Goal: Information Seeking & Learning: Learn about a topic

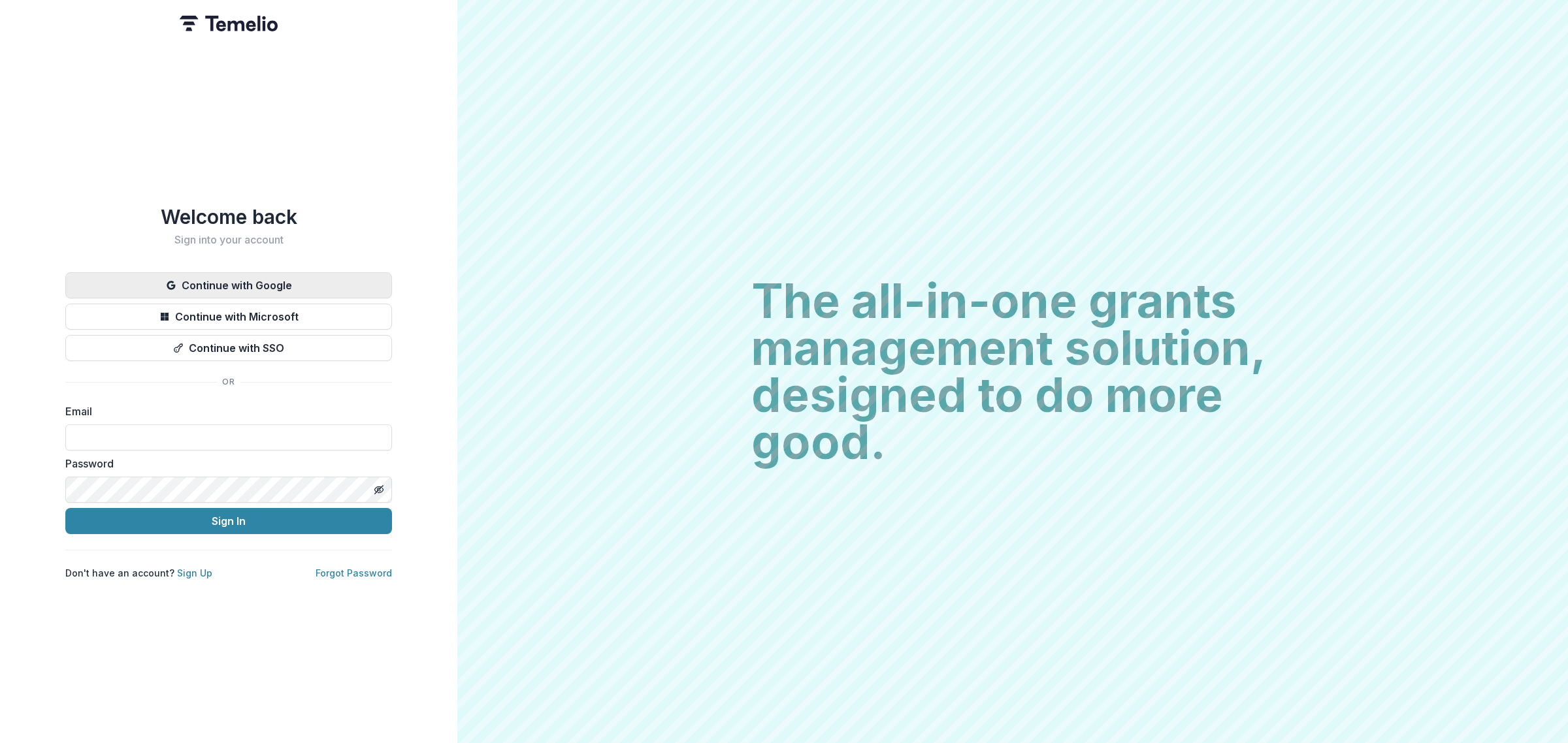
click at [266, 275] on button "Continue with Google" at bounding box center [229, 285] width 327 height 26
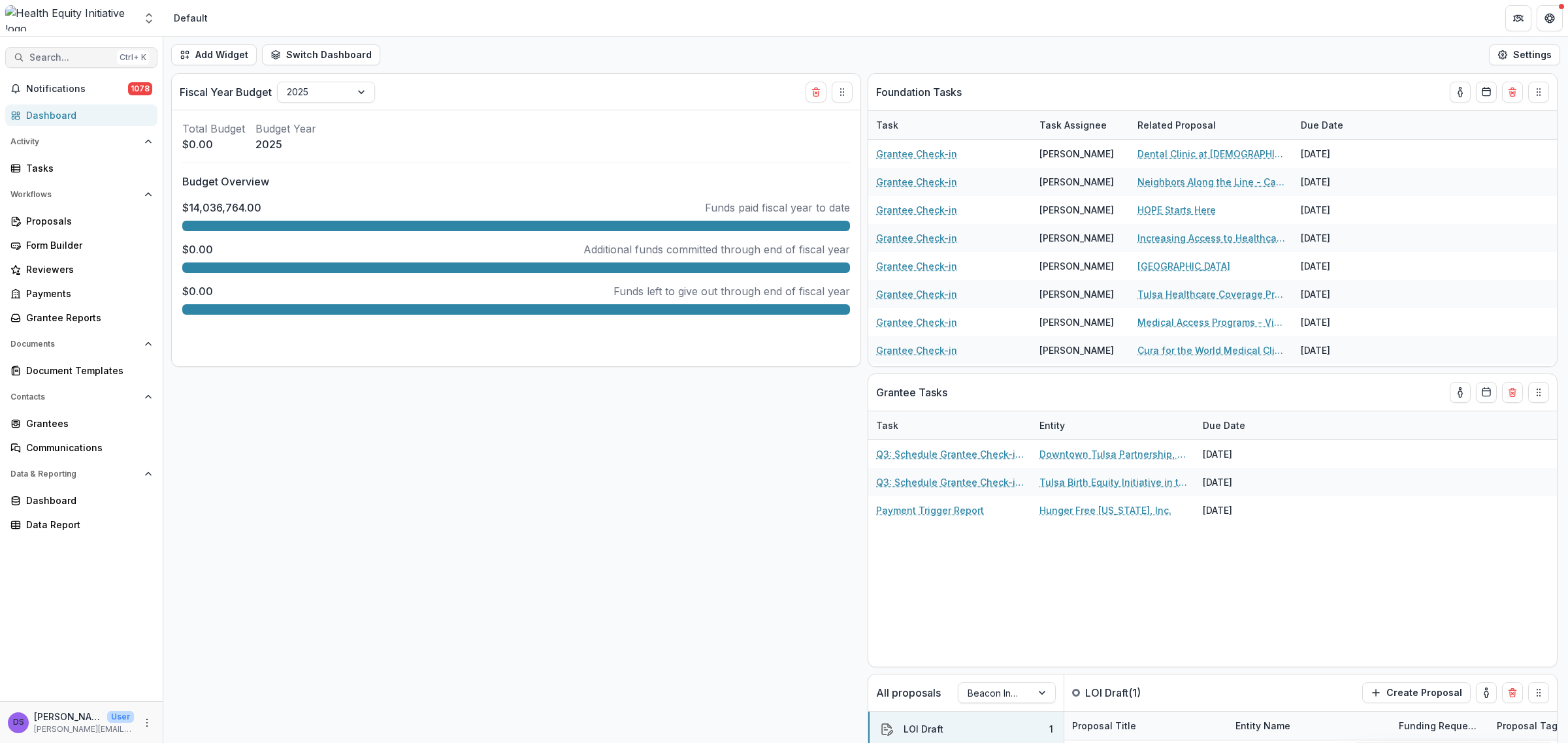
click at [105, 60] on span "Search..." at bounding box center [70, 57] width 82 height 11
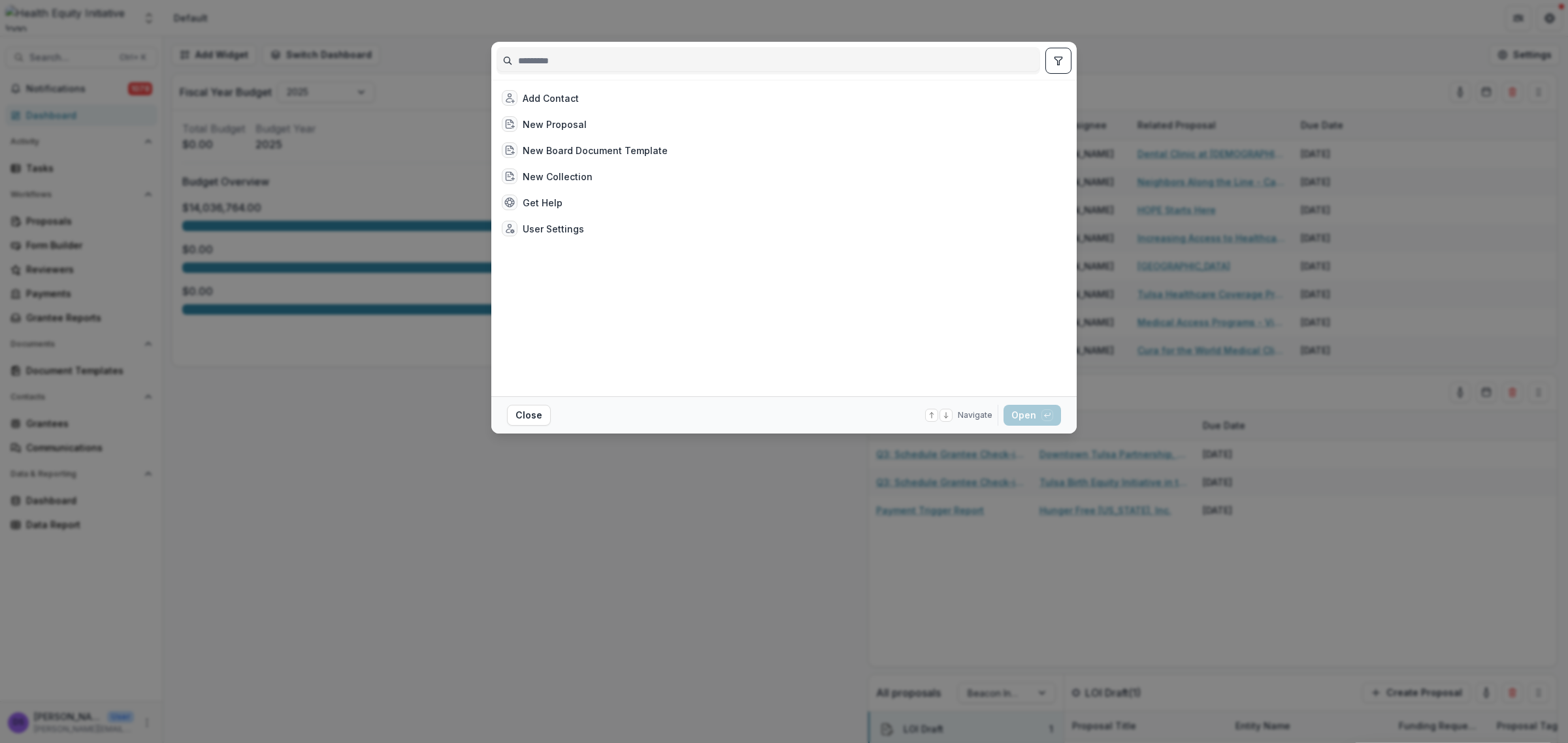
click at [599, 544] on div "Add Contact New Proposal New Board Document Template New Collection Get Help Us…" at bounding box center [784, 371] width 1568 height 743
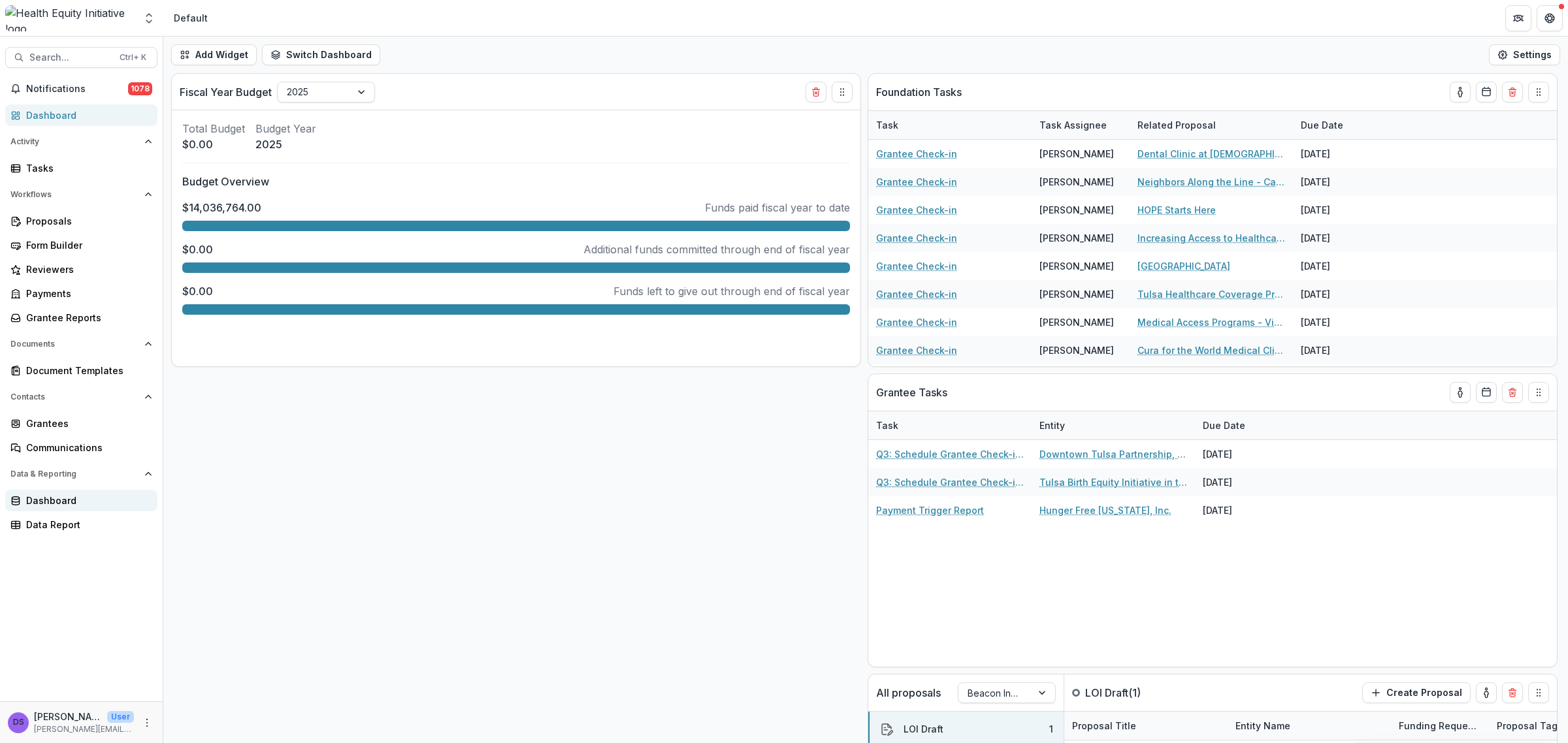
click at [66, 497] on div "Dashboard" at bounding box center [86, 500] width 121 height 13
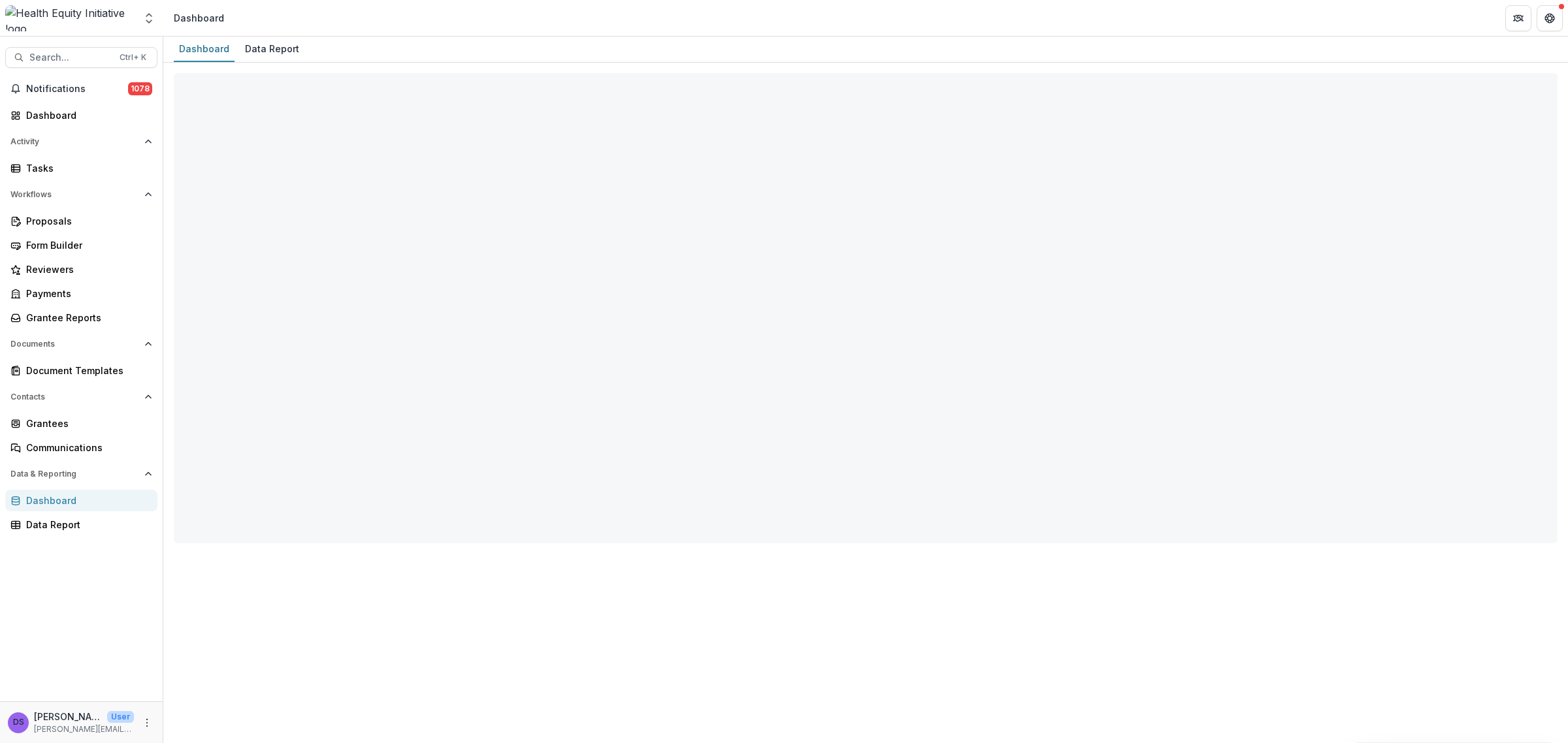
select select "**********"
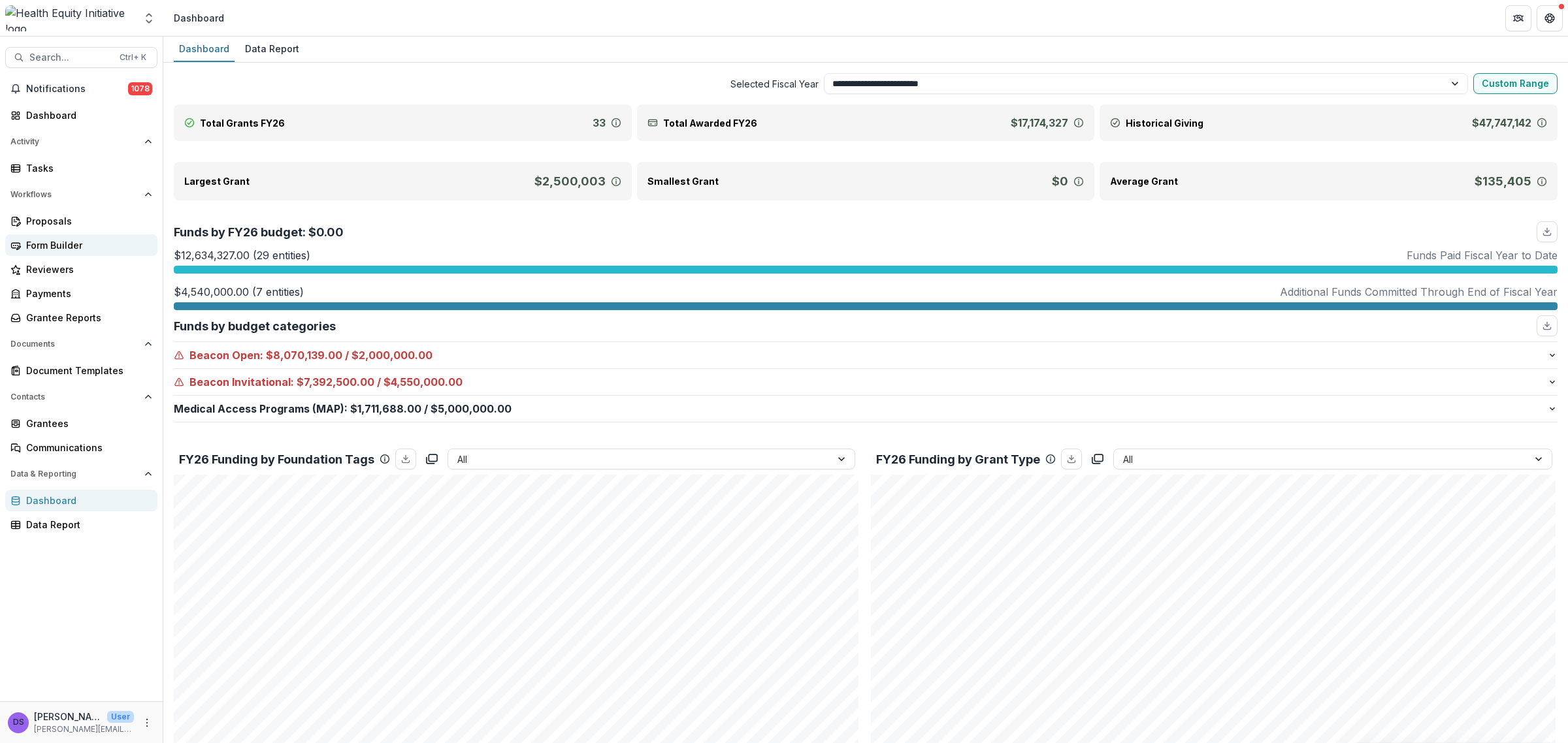
click at [82, 251] on div "Form Builder" at bounding box center [86, 245] width 121 height 13
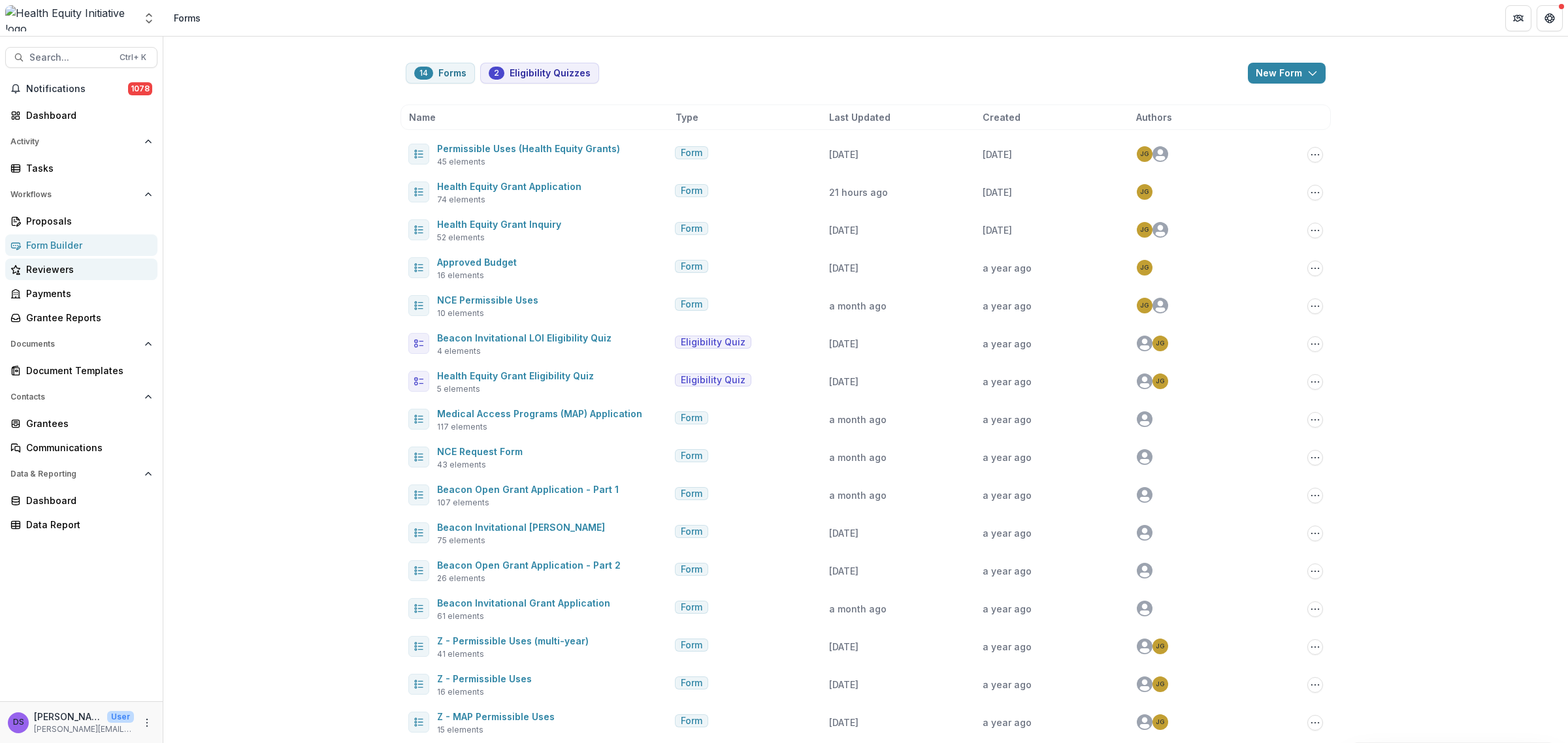
click at [77, 268] on div "Reviewers" at bounding box center [86, 269] width 121 height 13
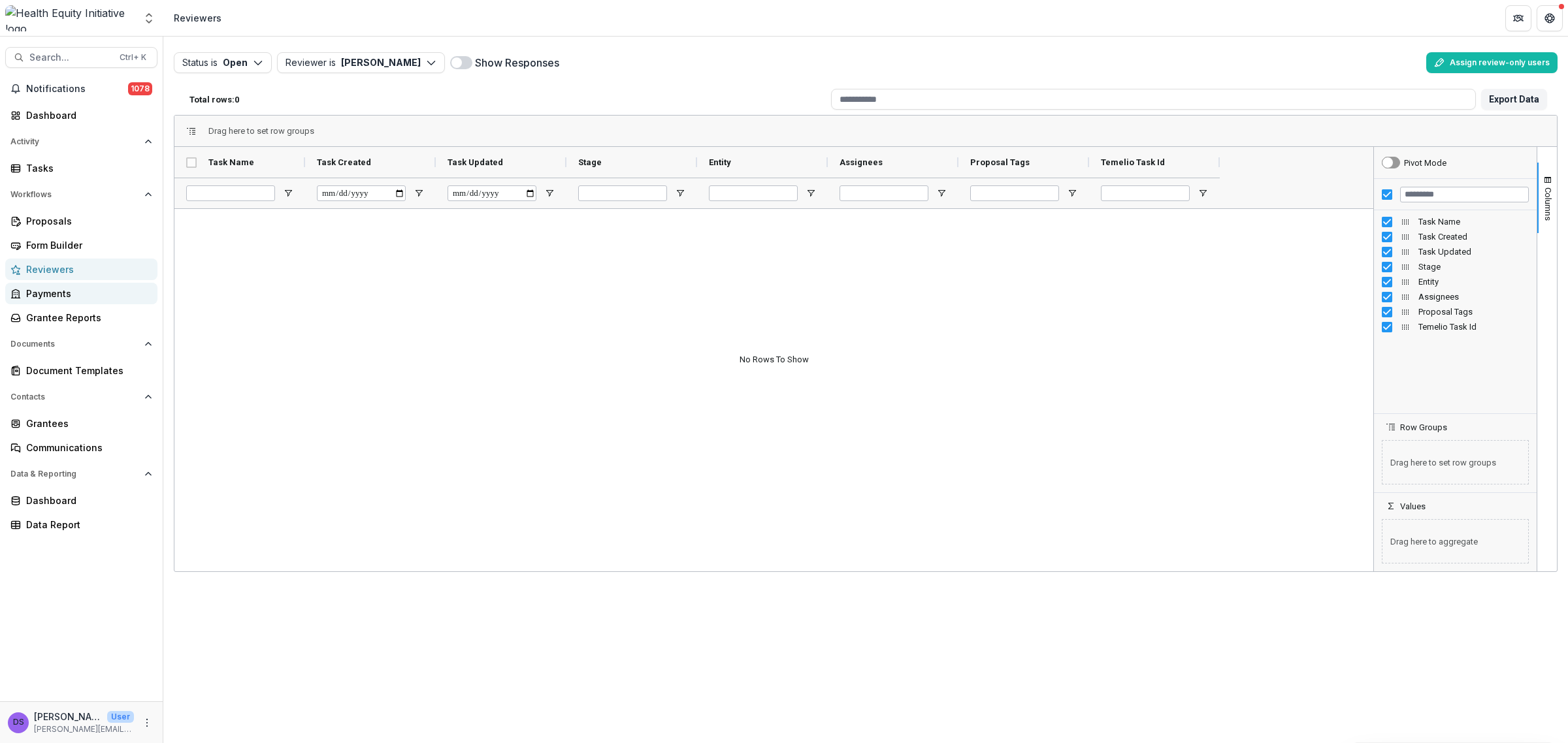
click at [69, 291] on div "Payments" at bounding box center [86, 294] width 121 height 13
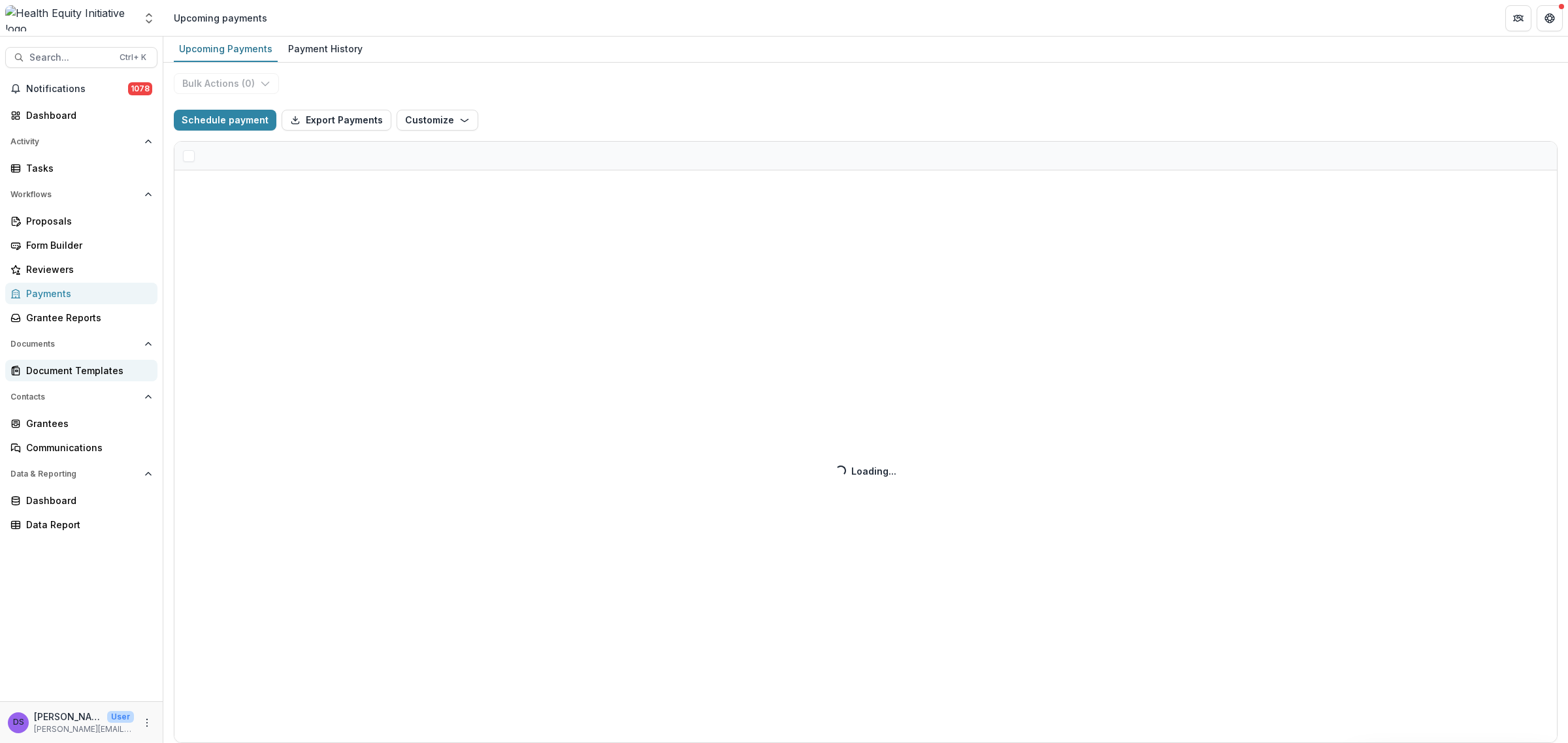
click at [67, 373] on div "Document Templates" at bounding box center [86, 370] width 121 height 13
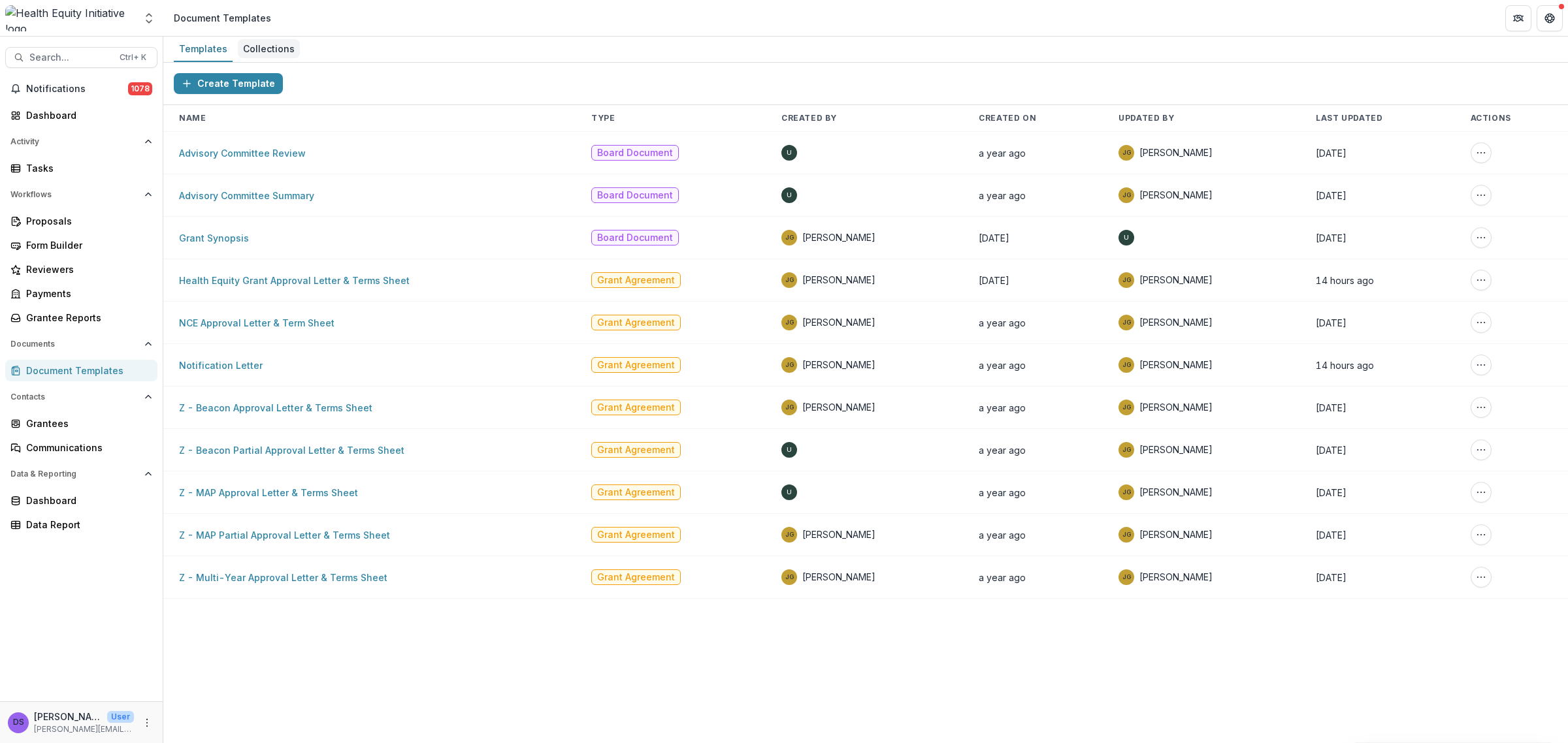
click at [263, 52] on div "Collections" at bounding box center [268, 48] width 62 height 19
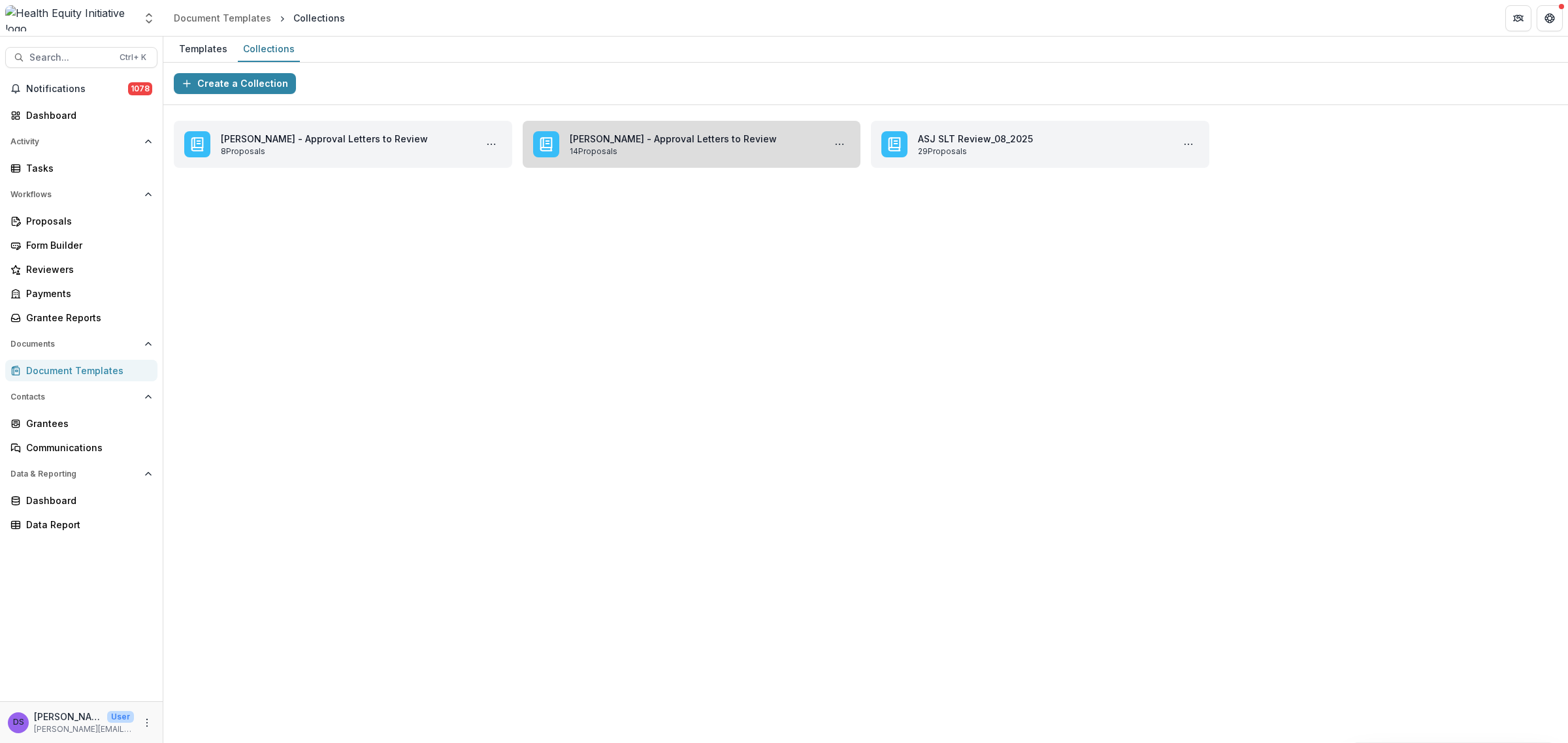
click at [652, 145] on link "[PERSON_NAME] - Approval Letters to Review" at bounding box center [694, 139] width 250 height 13
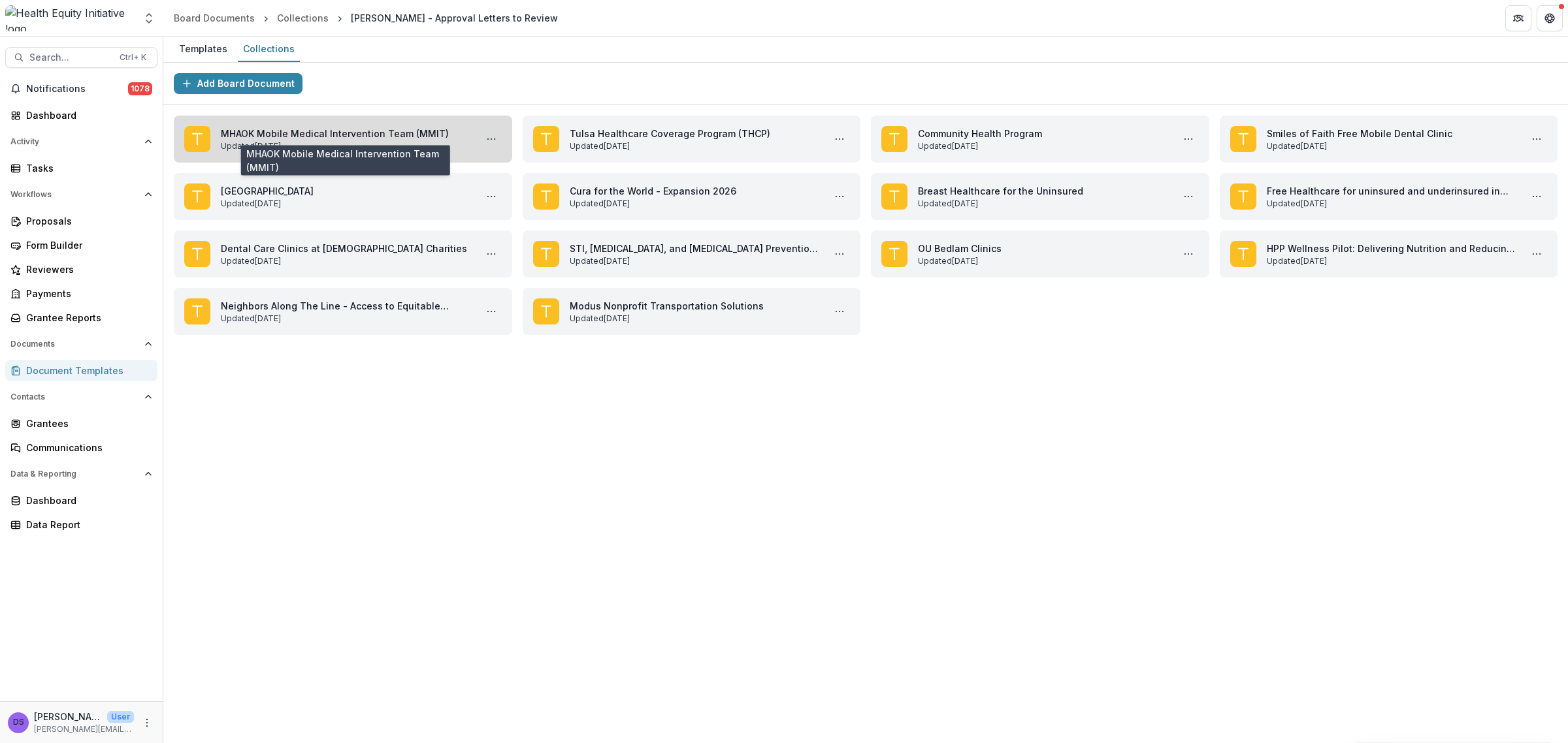
click at [357, 139] on link "MHAOK Mobile Medical Intervention Team (MMIT)" at bounding box center [345, 133] width 250 height 13
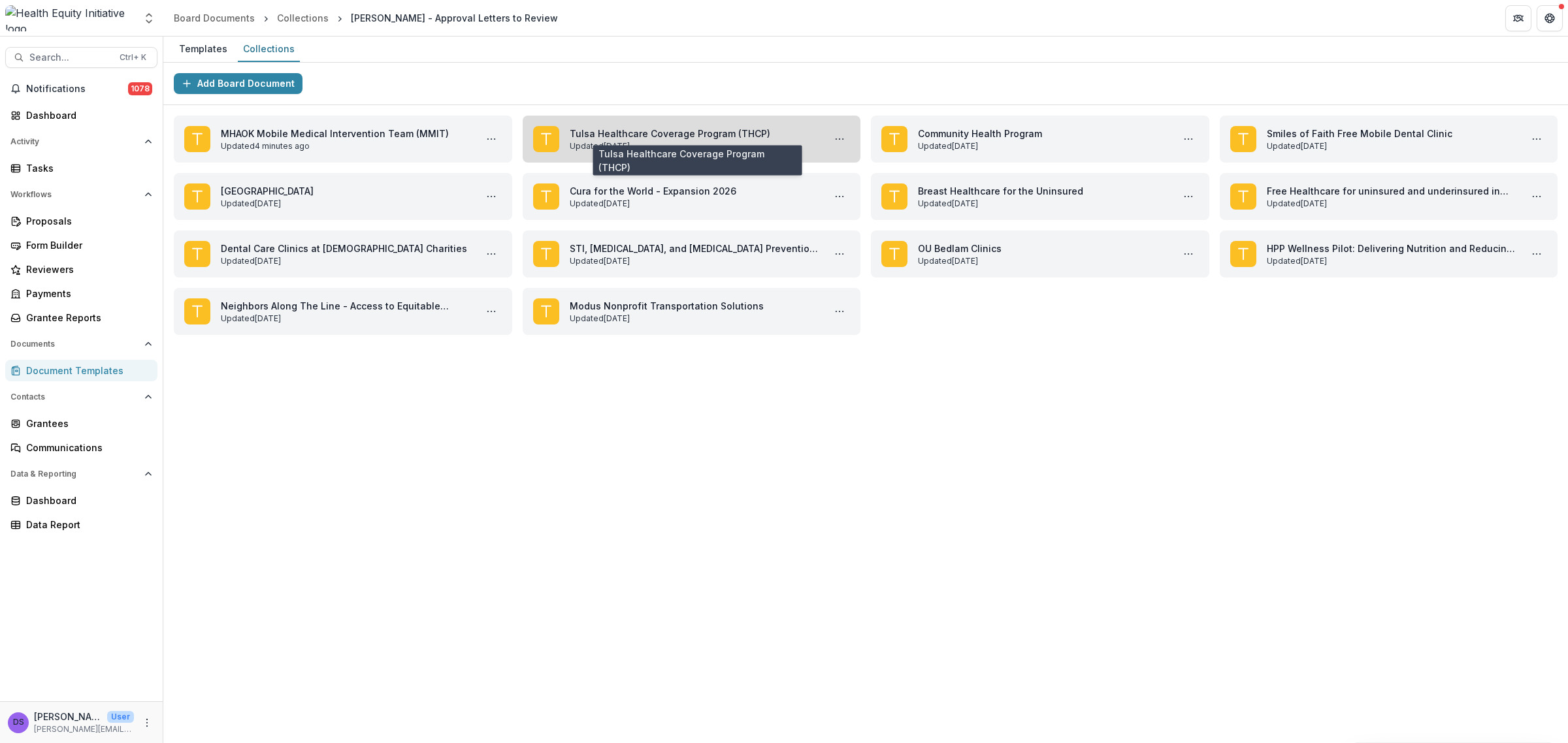
click at [618, 140] on link "Tulsa Healthcare Coverage Program (THCP)" at bounding box center [694, 133] width 250 height 13
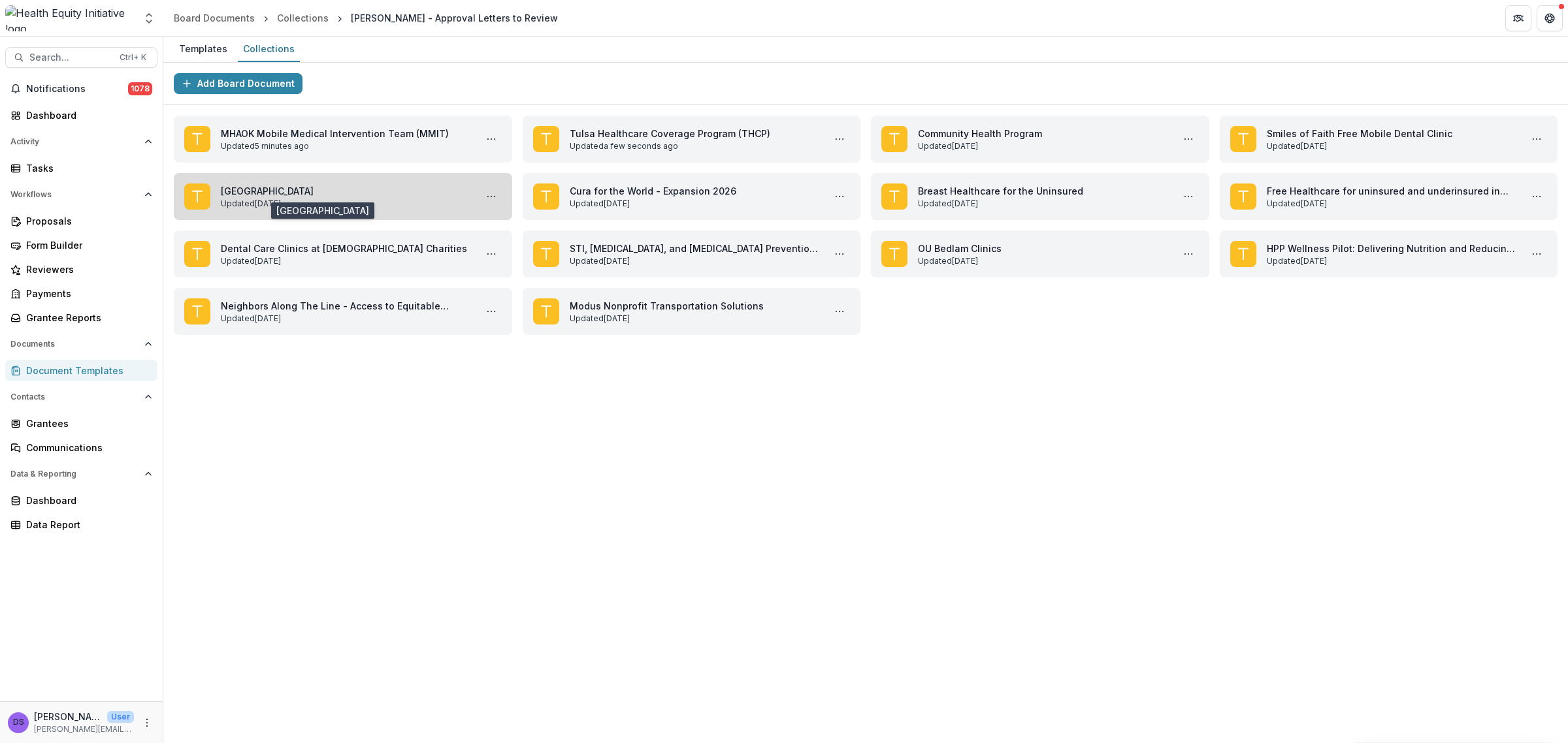
click at [235, 192] on link "[GEOGRAPHIC_DATA]" at bounding box center [345, 191] width 250 height 13
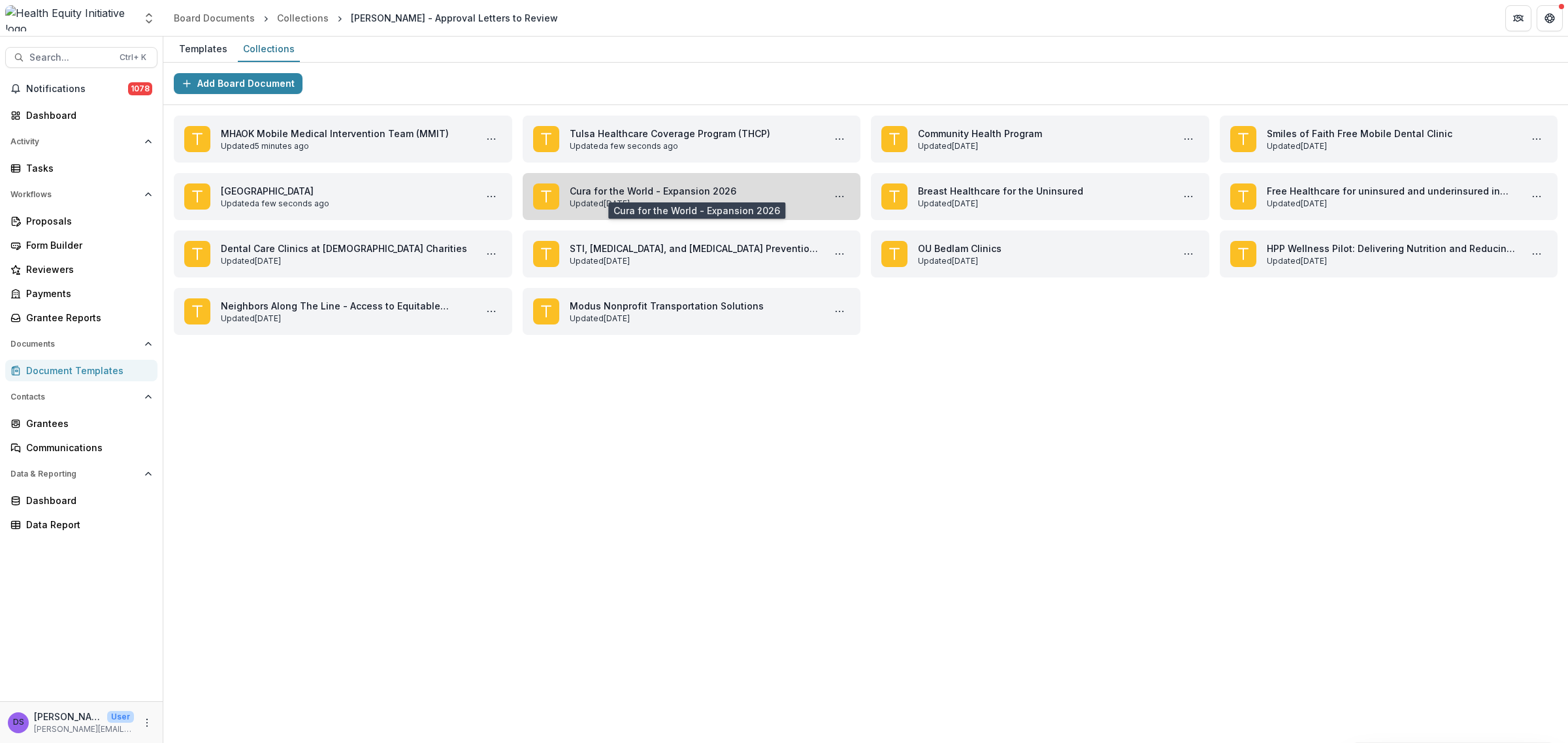
click at [627, 198] on link "Cura for the World - Expansion 2026" at bounding box center [694, 191] width 250 height 13
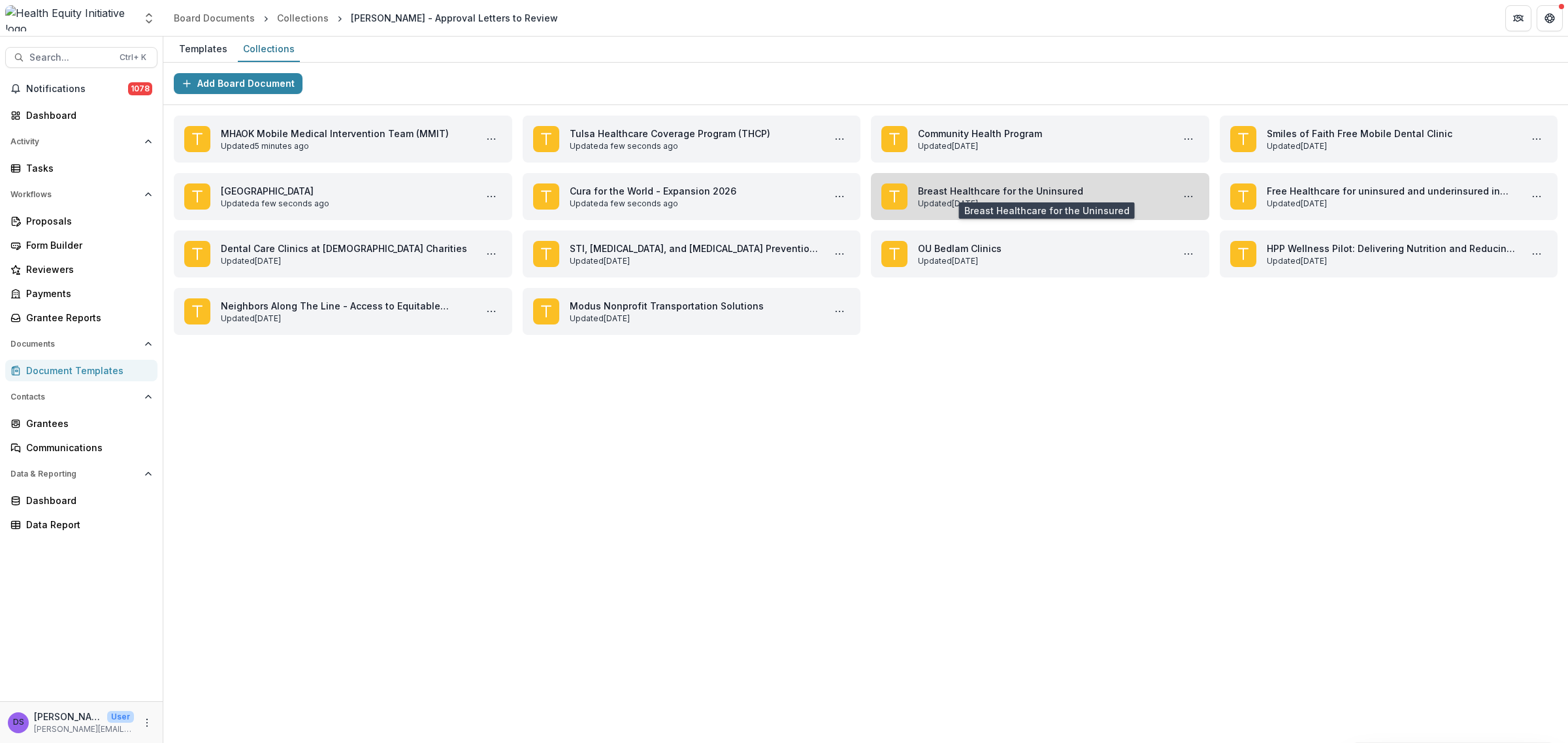
click at [978, 189] on link "Breast Healthcare for the Uninsured" at bounding box center [1042, 191] width 250 height 13
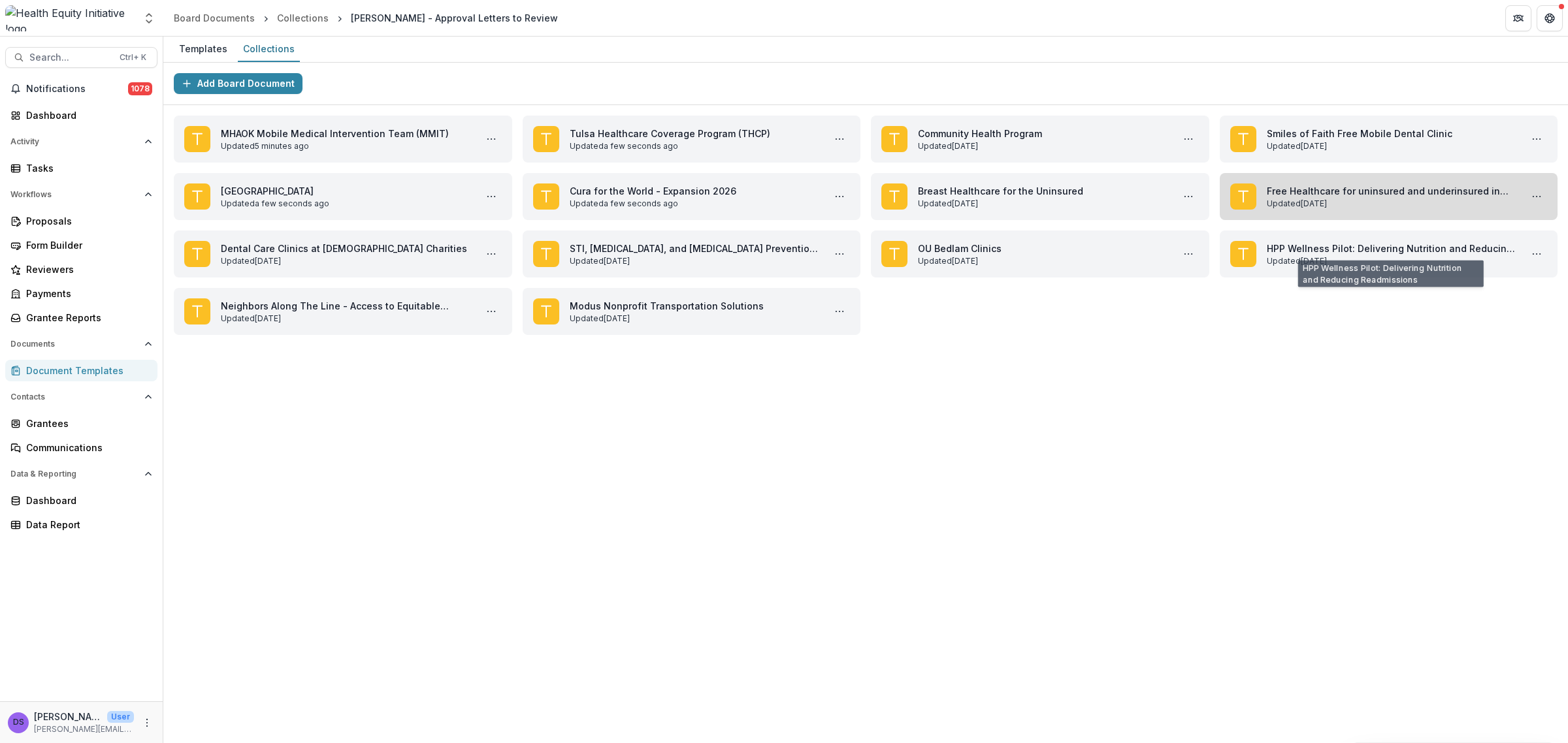
click at [1311, 198] on link "Free Healthcare for uninsured and underinsured in [GEOGRAPHIC_DATA]" at bounding box center [1391, 191] width 250 height 13
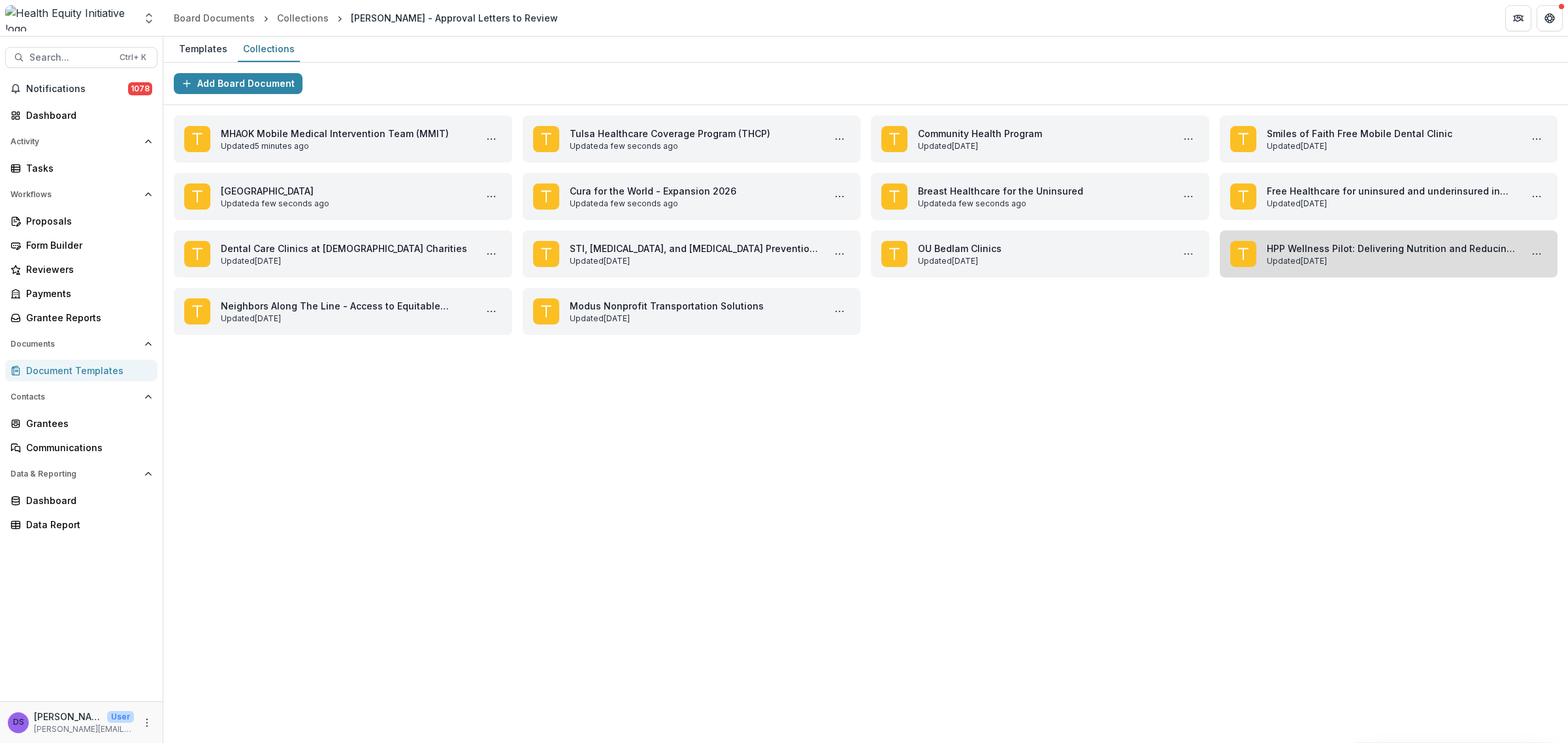
click at [1367, 241] on link "HPP Wellness Pilot: Delivering Nutrition and Reducing Readmissions" at bounding box center [1391, 248] width 250 height 13
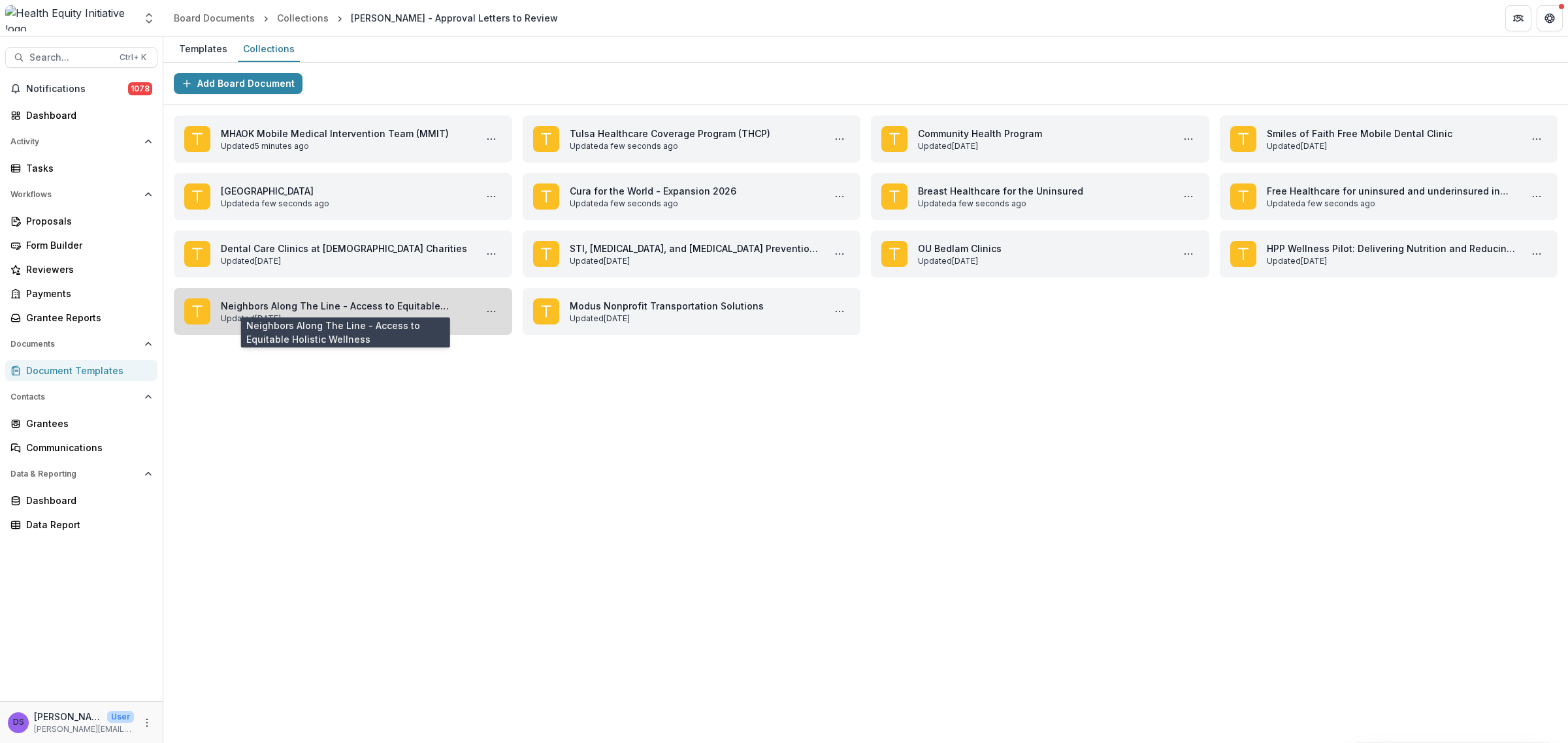
click at [341, 304] on link "Neighbors Along The Line - Access to Equitable Holistic Wellness" at bounding box center [345, 306] width 250 height 13
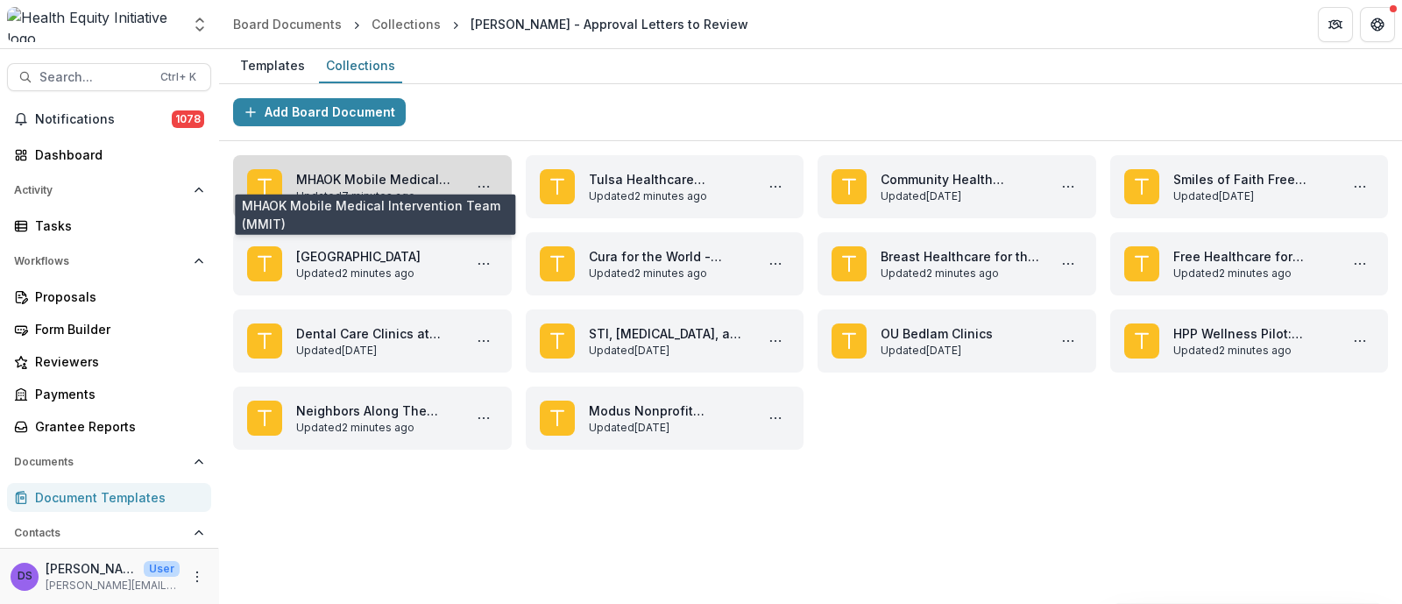
click at [391, 188] on link "MHAOK Mobile Medical Intervention Team (MMIT)" at bounding box center [375, 179] width 159 height 18
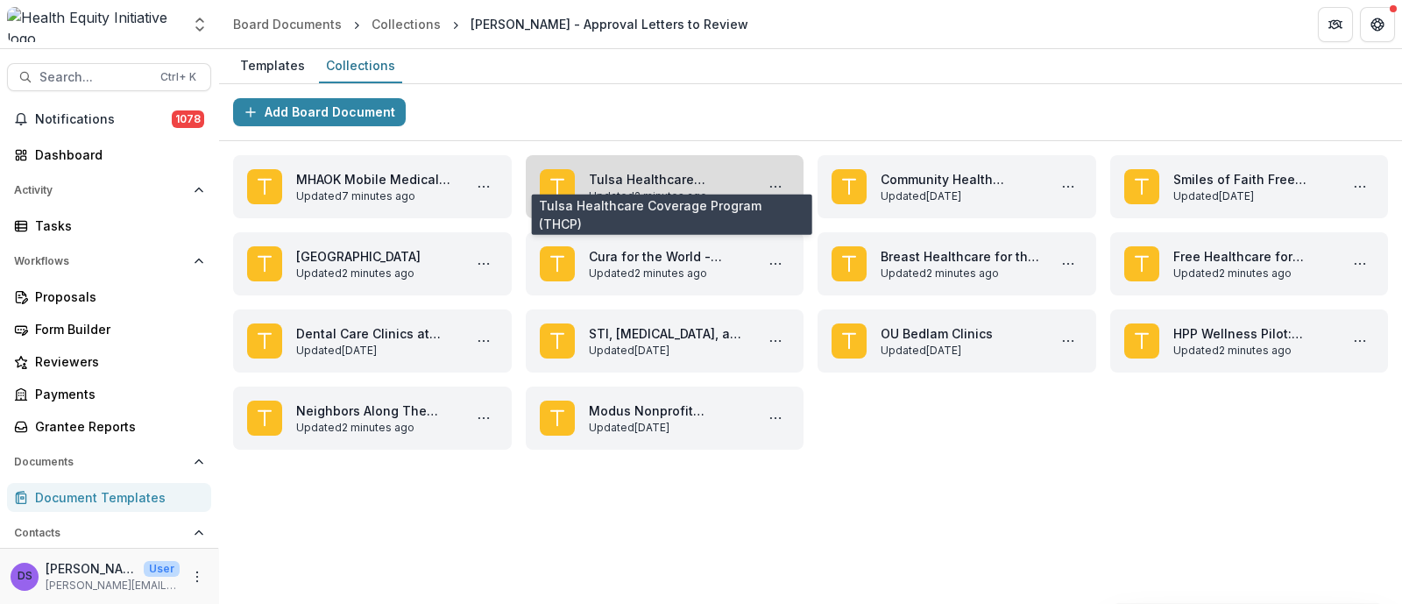
click at [648, 188] on link "Tulsa Healthcare Coverage Program (THCP)" at bounding box center [668, 179] width 159 height 18
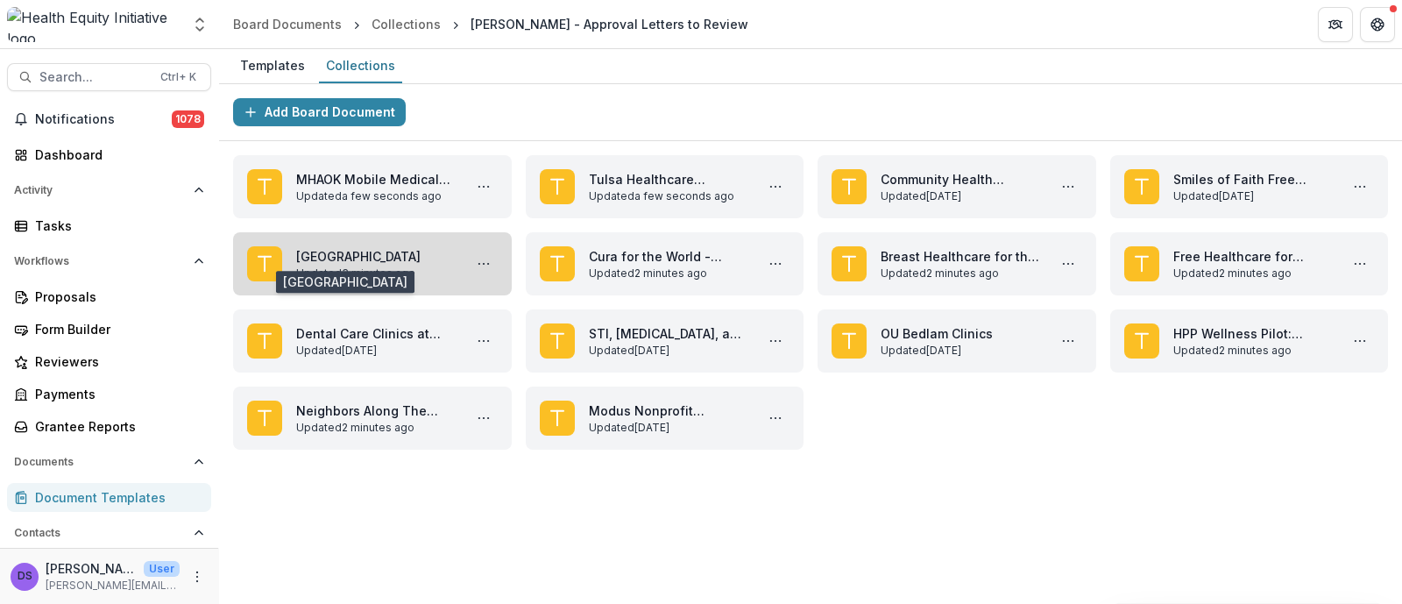
click at [379, 266] on link "[GEOGRAPHIC_DATA]" at bounding box center [375, 256] width 159 height 18
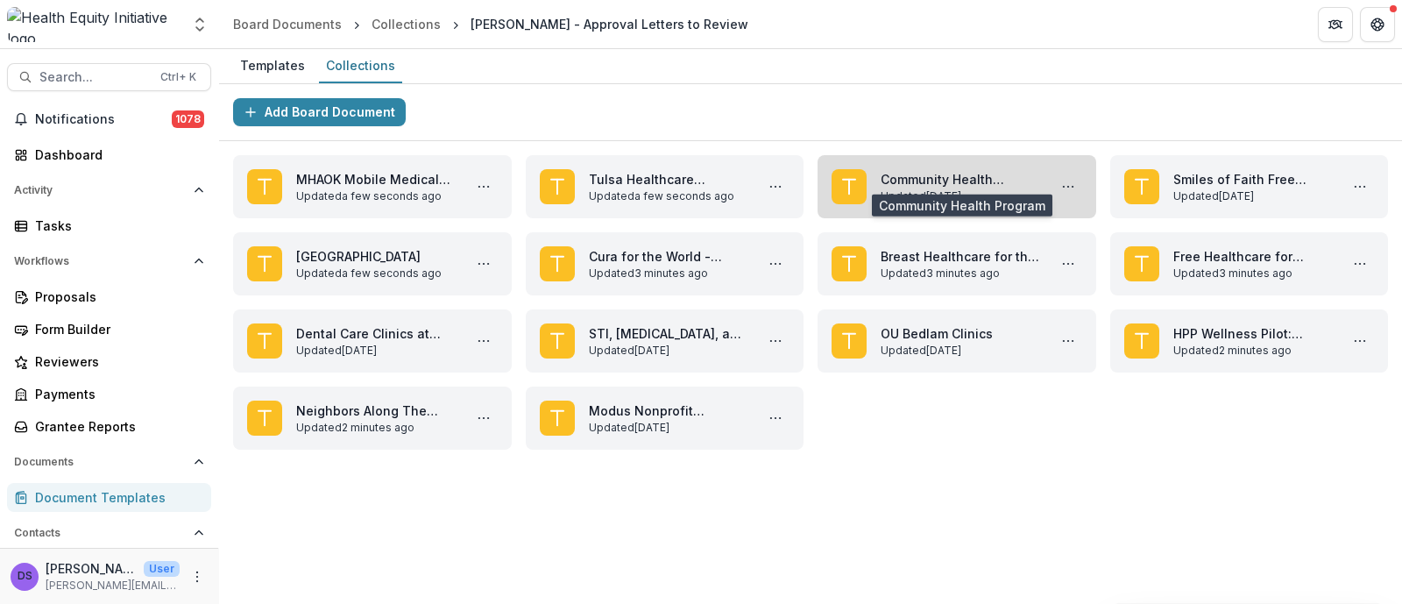
click at [977, 179] on link "Community Health Program" at bounding box center [960, 179] width 159 height 18
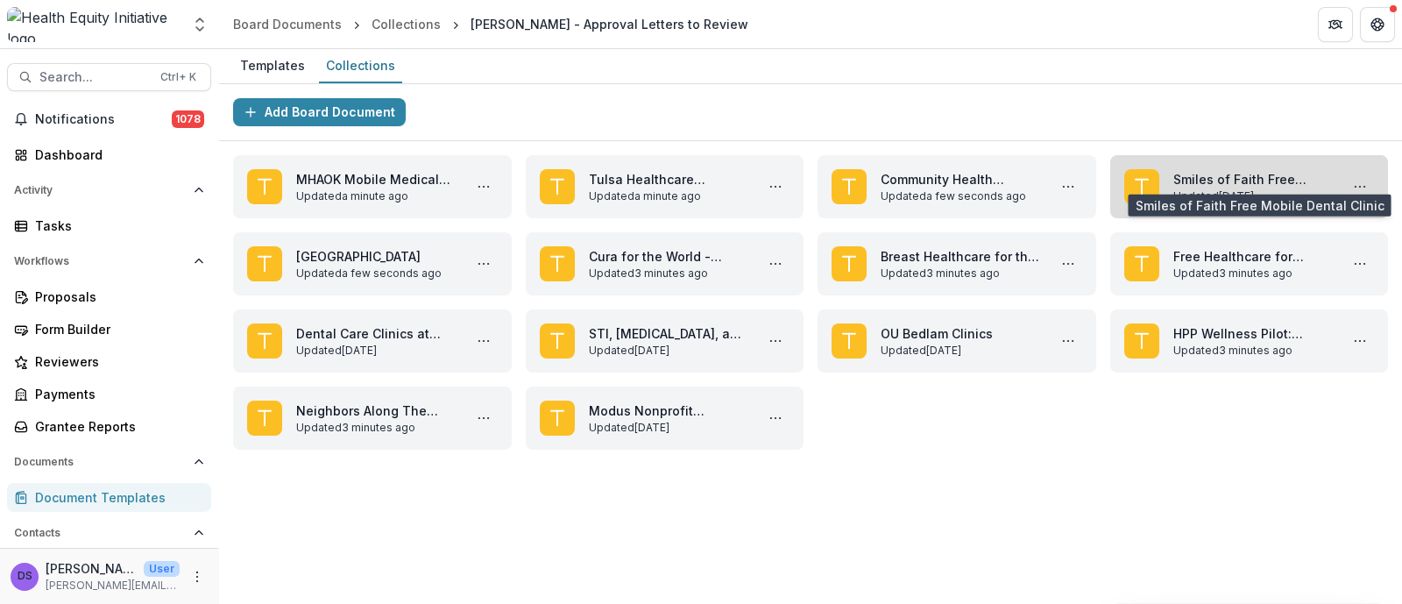
click at [1269, 185] on link "Smiles of Faith Free Mobile Dental Clinic" at bounding box center [1252, 179] width 159 height 18
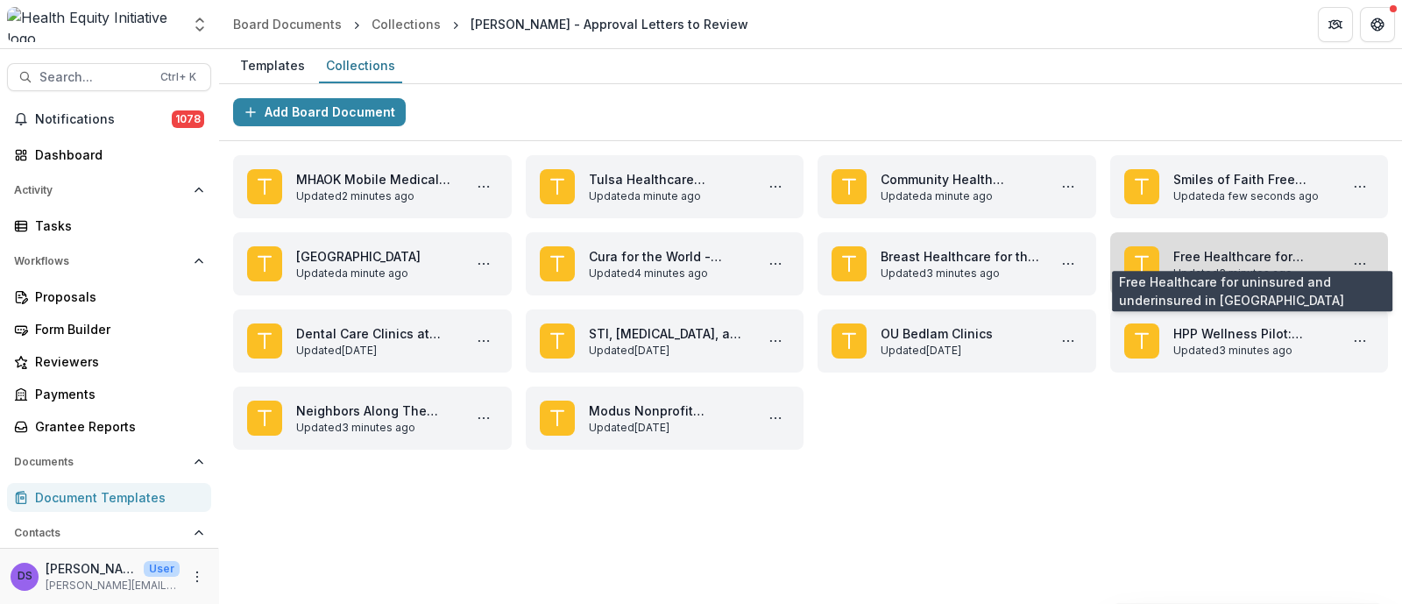
click at [1183, 266] on link "Free Healthcare for uninsured and underinsured in [GEOGRAPHIC_DATA]" at bounding box center [1252, 256] width 159 height 18
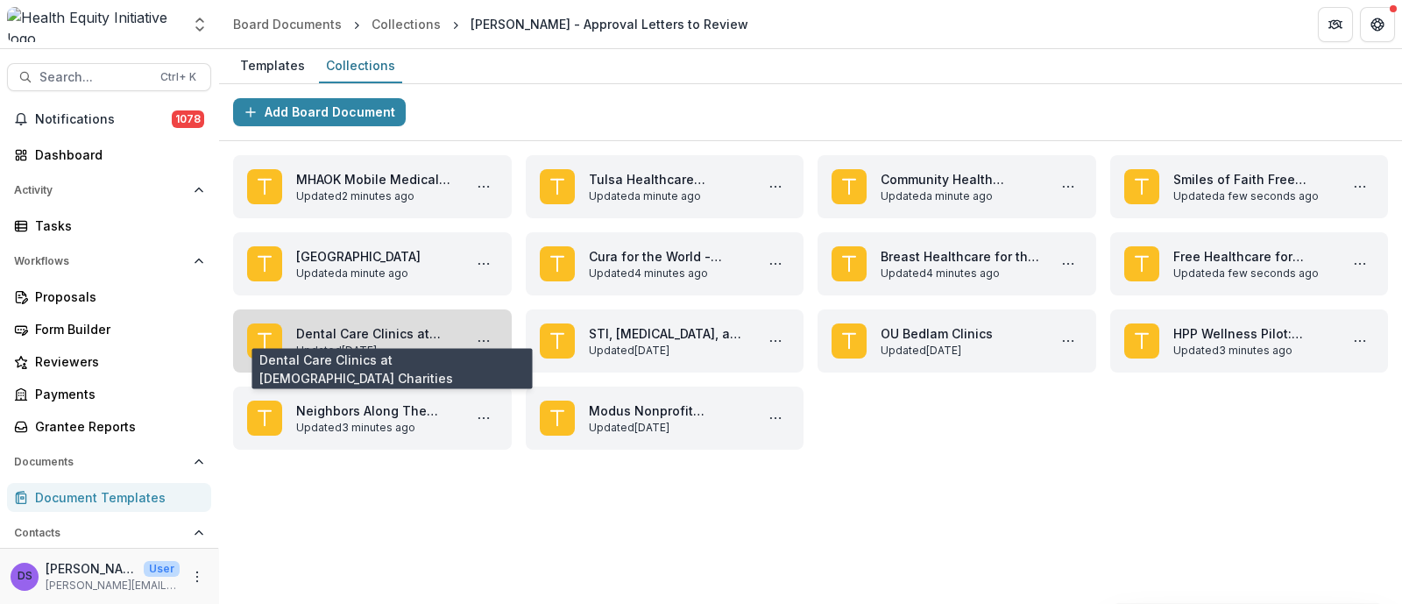
click at [359, 343] on link "Dental Care Clinics at [DEMOGRAPHIC_DATA] Charities" at bounding box center [375, 333] width 159 height 18
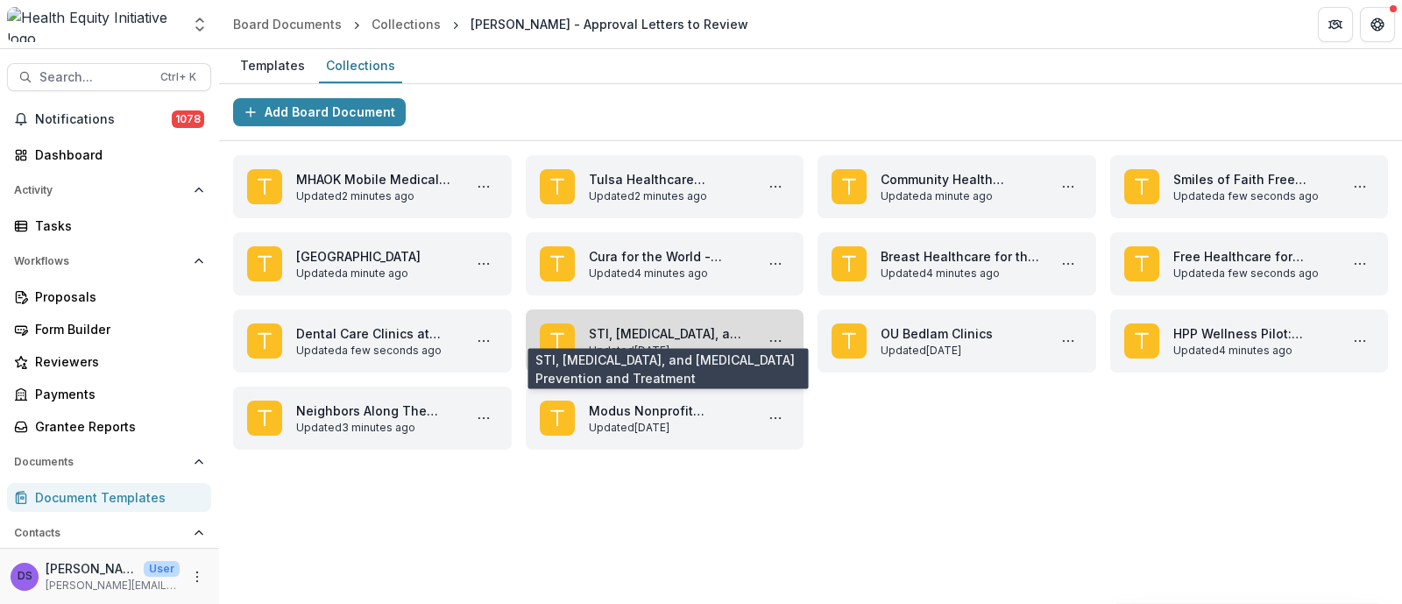
click at [696, 326] on link "STI, [MEDICAL_DATA], and [MEDICAL_DATA] Prevention and Treatment" at bounding box center [668, 333] width 159 height 18
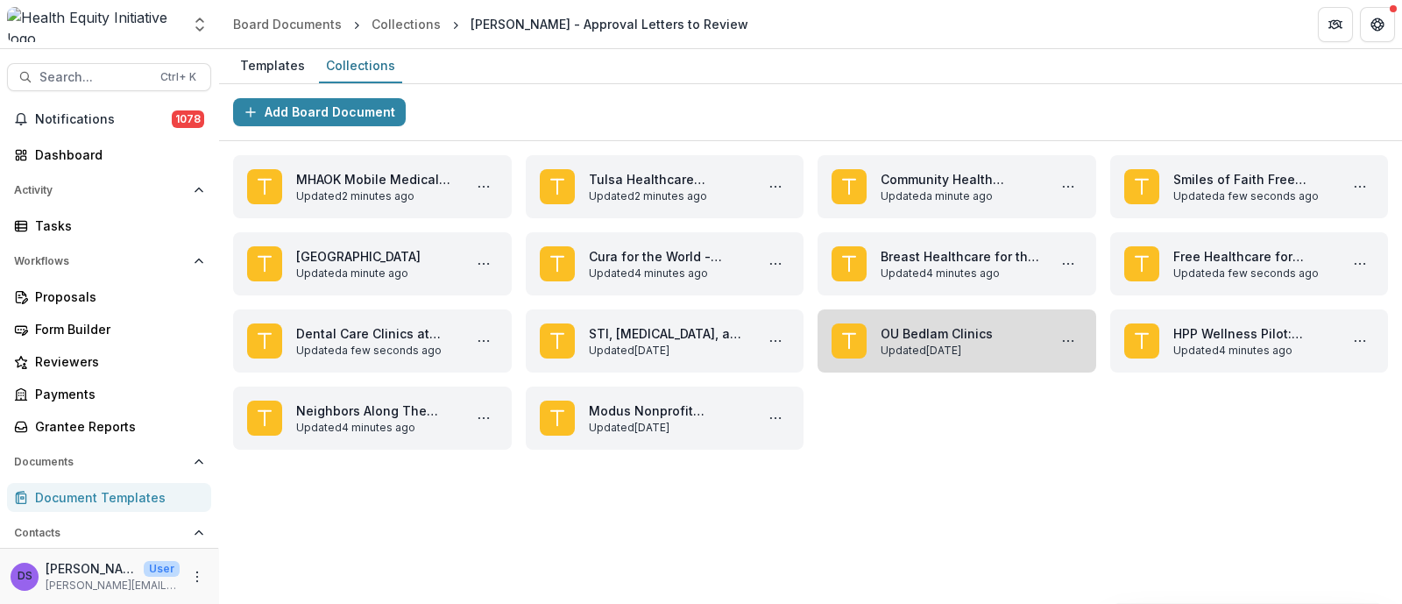
click at [988, 339] on link "OU Bedlam Clinics" at bounding box center [960, 333] width 159 height 18
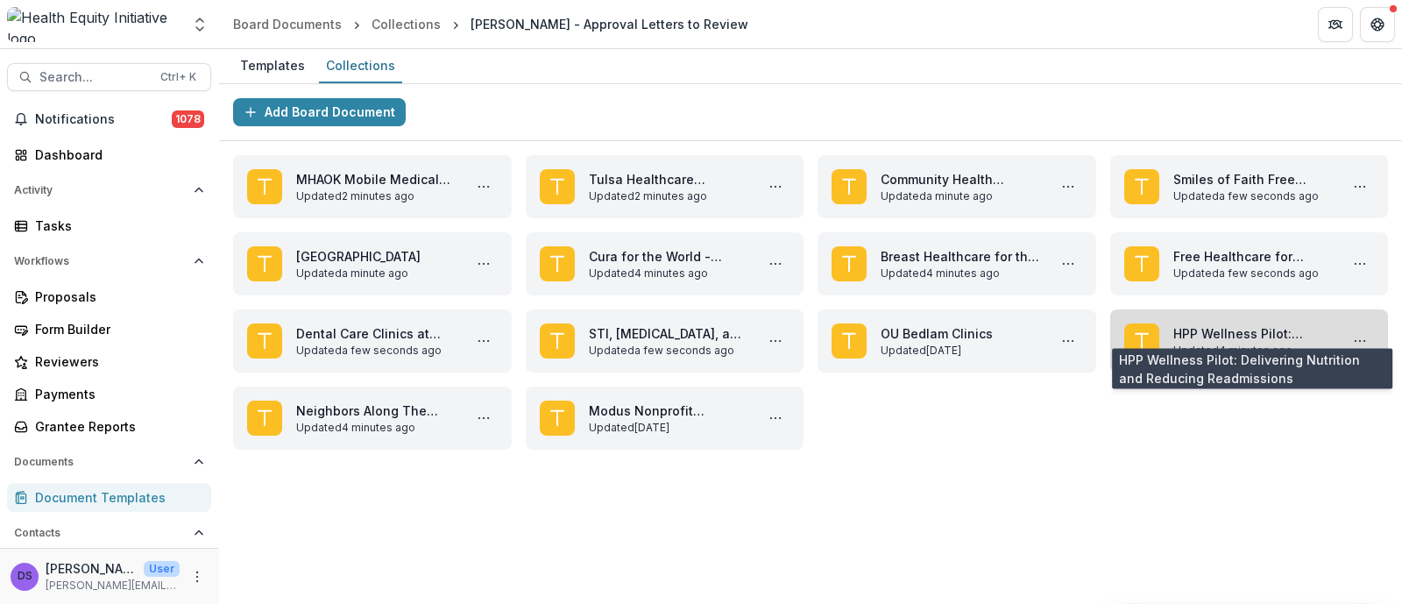
click at [1255, 342] on link "HPP Wellness Pilot: Delivering Nutrition and Reducing Readmissions" at bounding box center [1252, 333] width 159 height 18
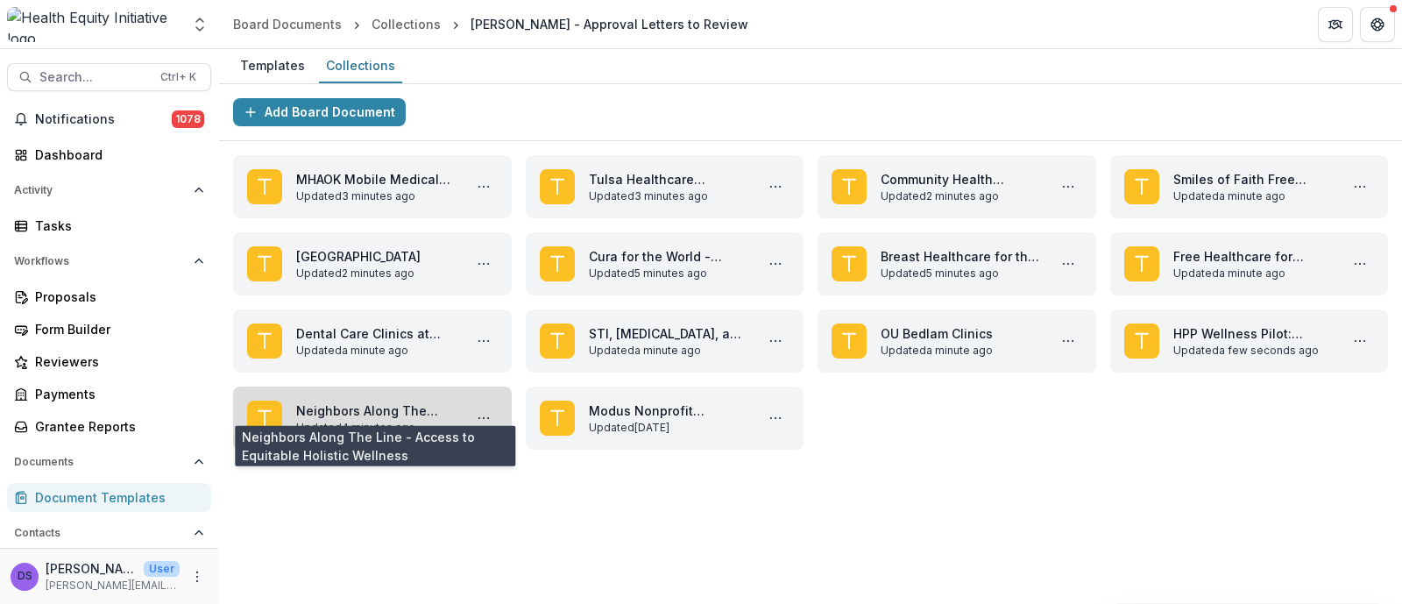
click at [366, 420] on link "Neighbors Along The Line - Access to Equitable Holistic Wellness" at bounding box center [375, 410] width 159 height 18
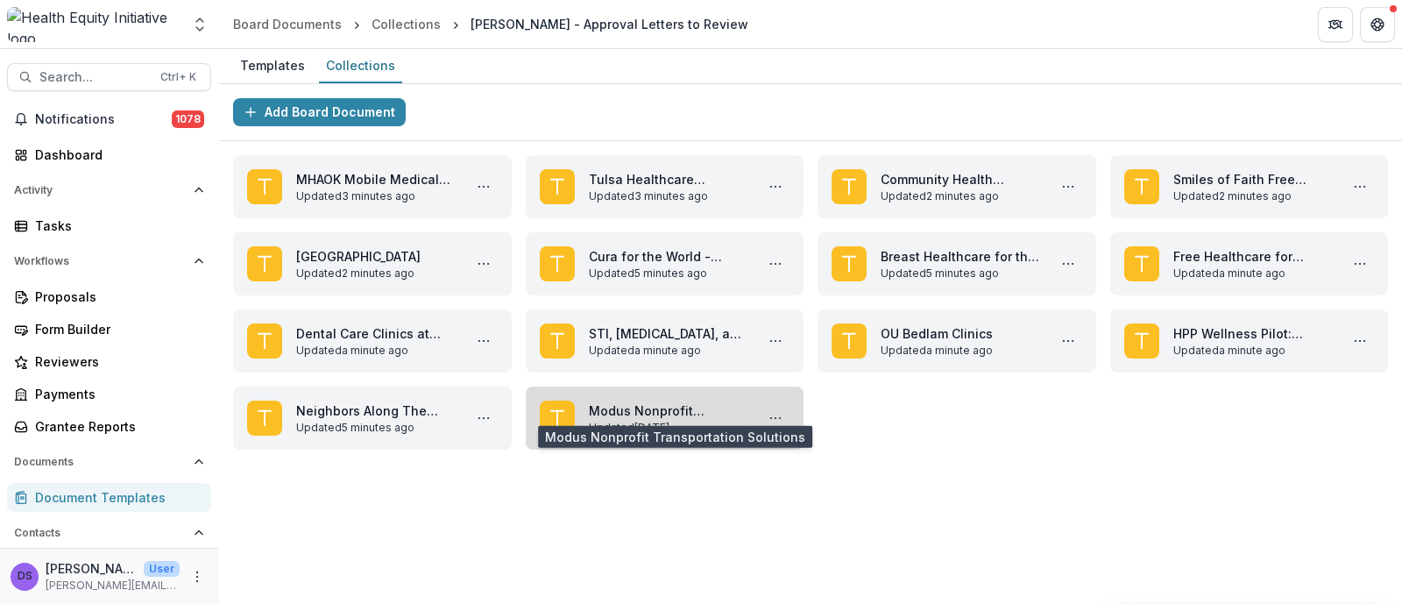
click at [710, 420] on link "Modus Nonprofit Transportation Solutions" at bounding box center [668, 410] width 159 height 18
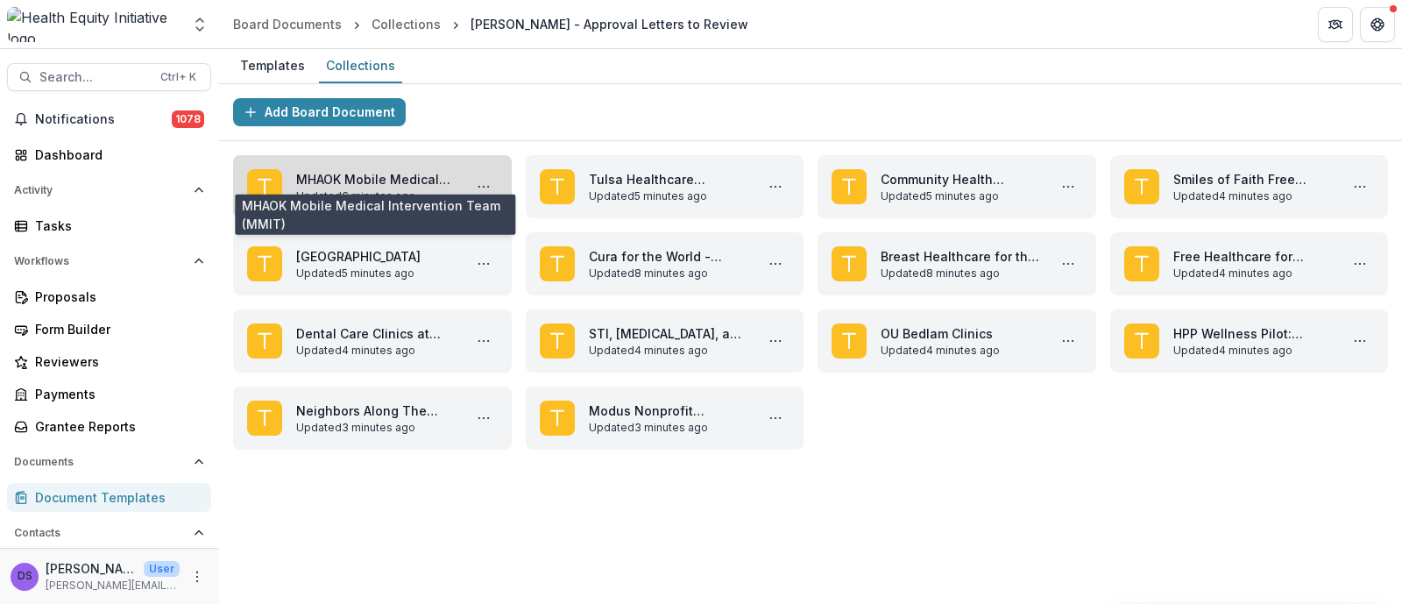
click at [333, 188] on link "MHAOK Mobile Medical Intervention Team (MMIT)" at bounding box center [375, 179] width 159 height 18
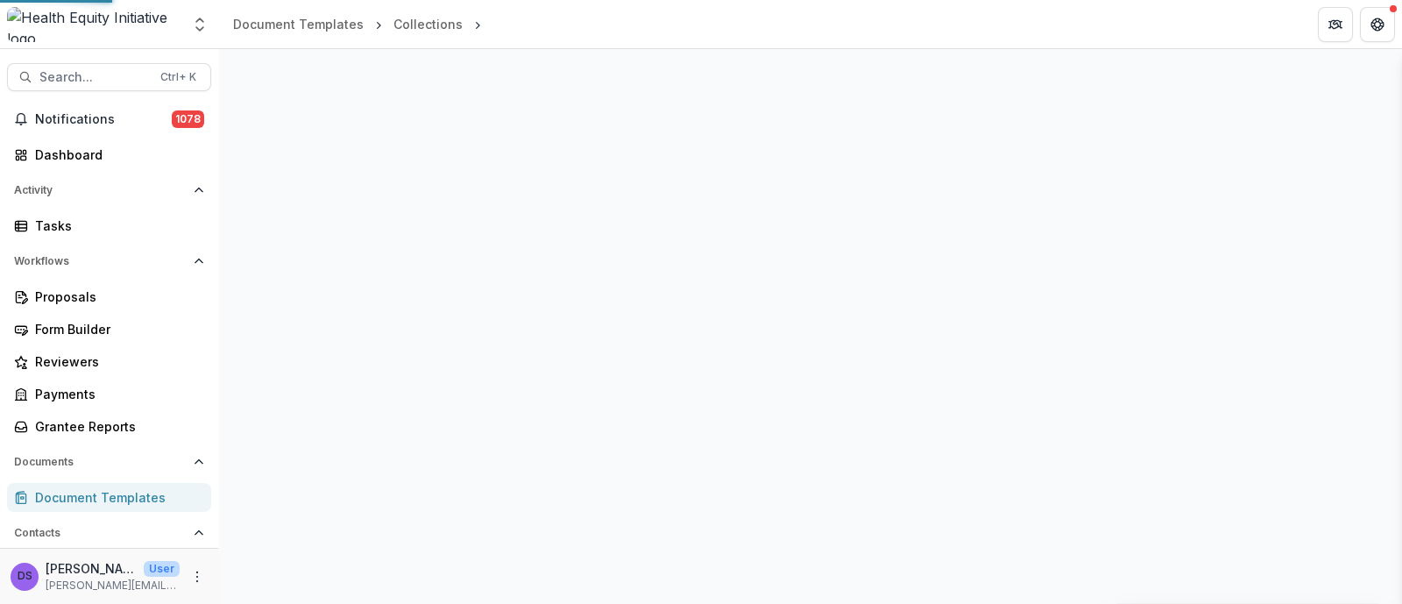
click at [333, 191] on div "Proposal Details" at bounding box center [810, 326] width 1183 height 555
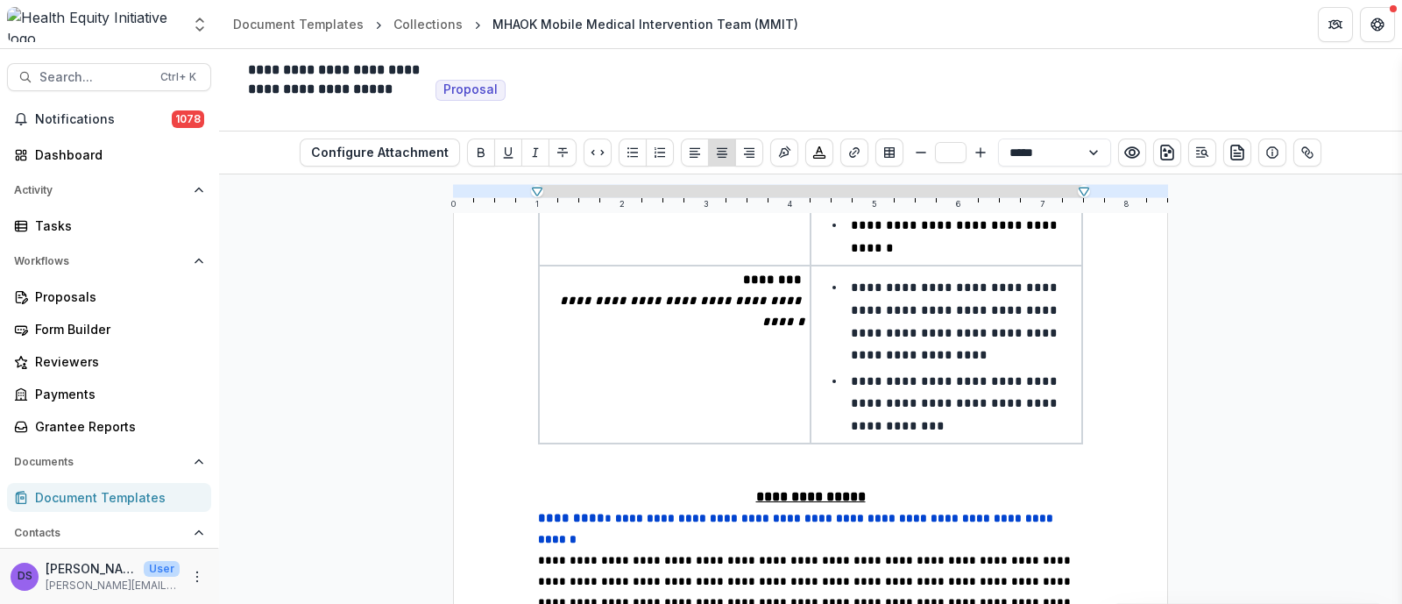
scroll to position [2519, 0]
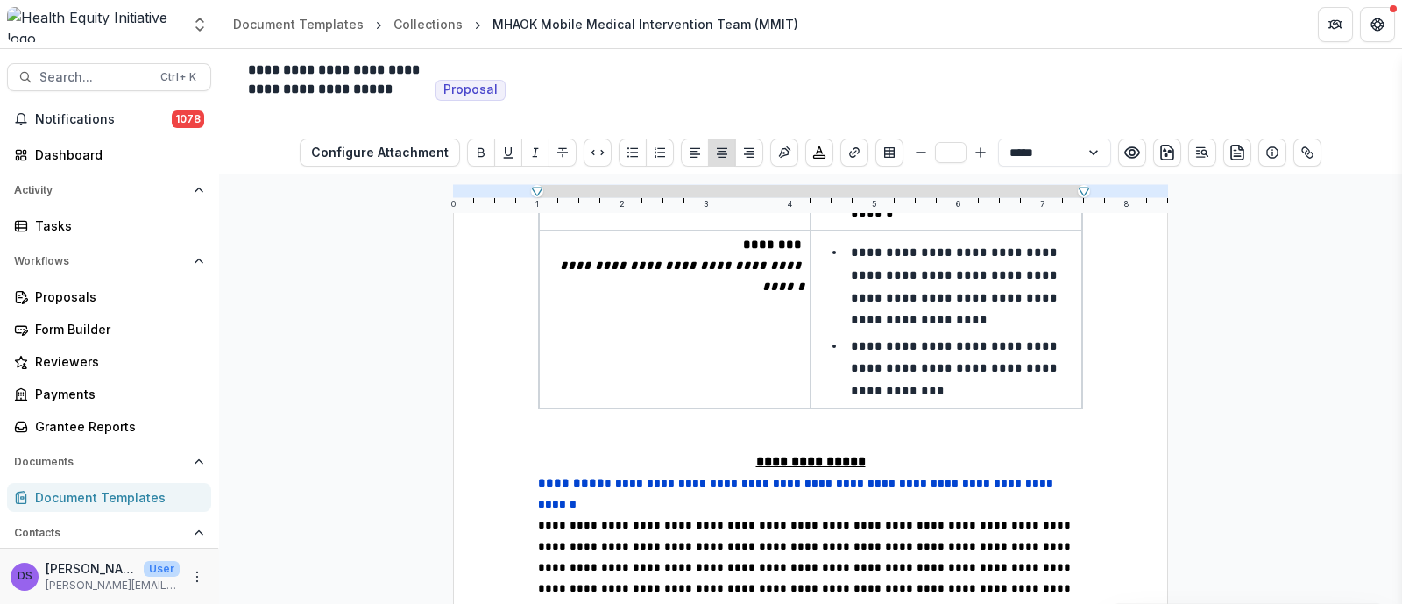
type input "**"
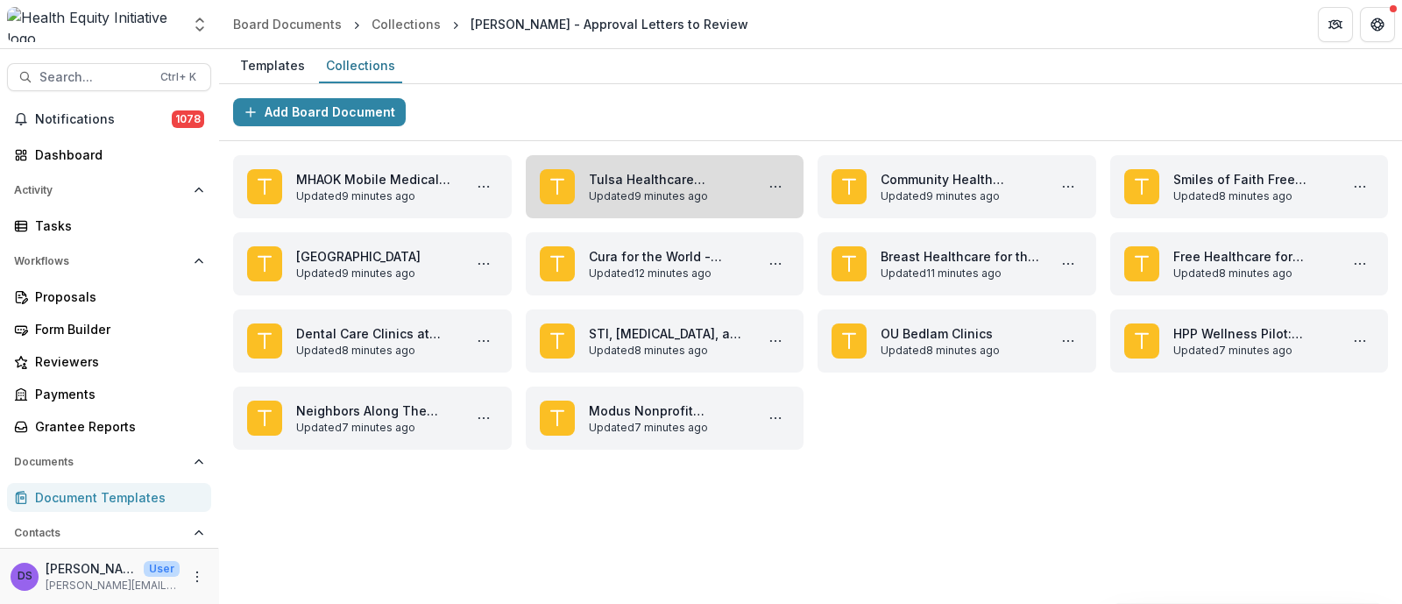
click at [589, 173] on link "Tulsa Healthcare Coverage Program (THCP)" at bounding box center [668, 179] width 159 height 18
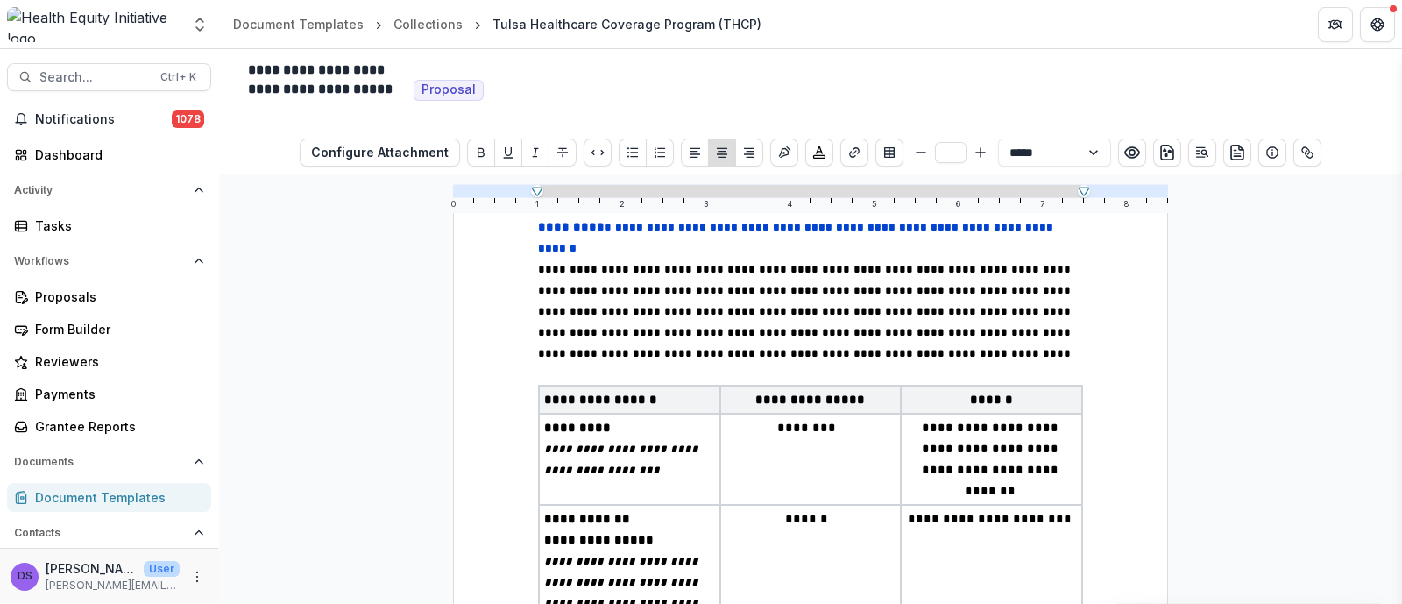
scroll to position [2847, 0]
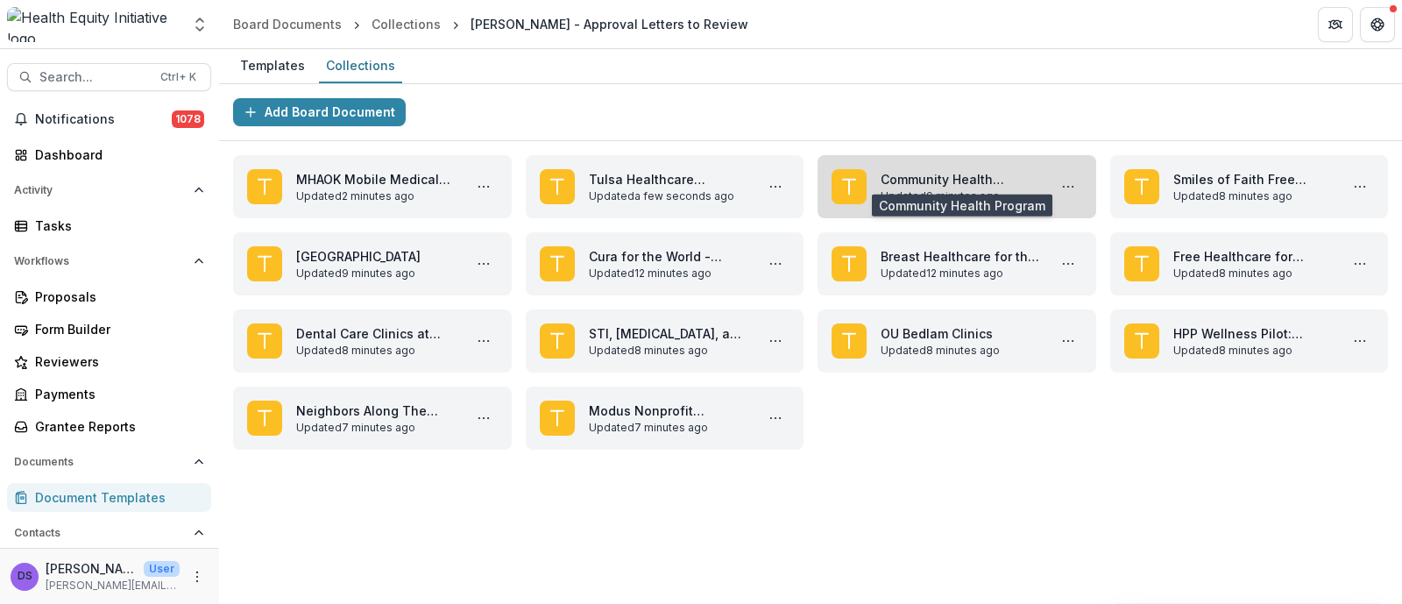
click at [899, 188] on link "Community Health Program" at bounding box center [960, 179] width 159 height 18
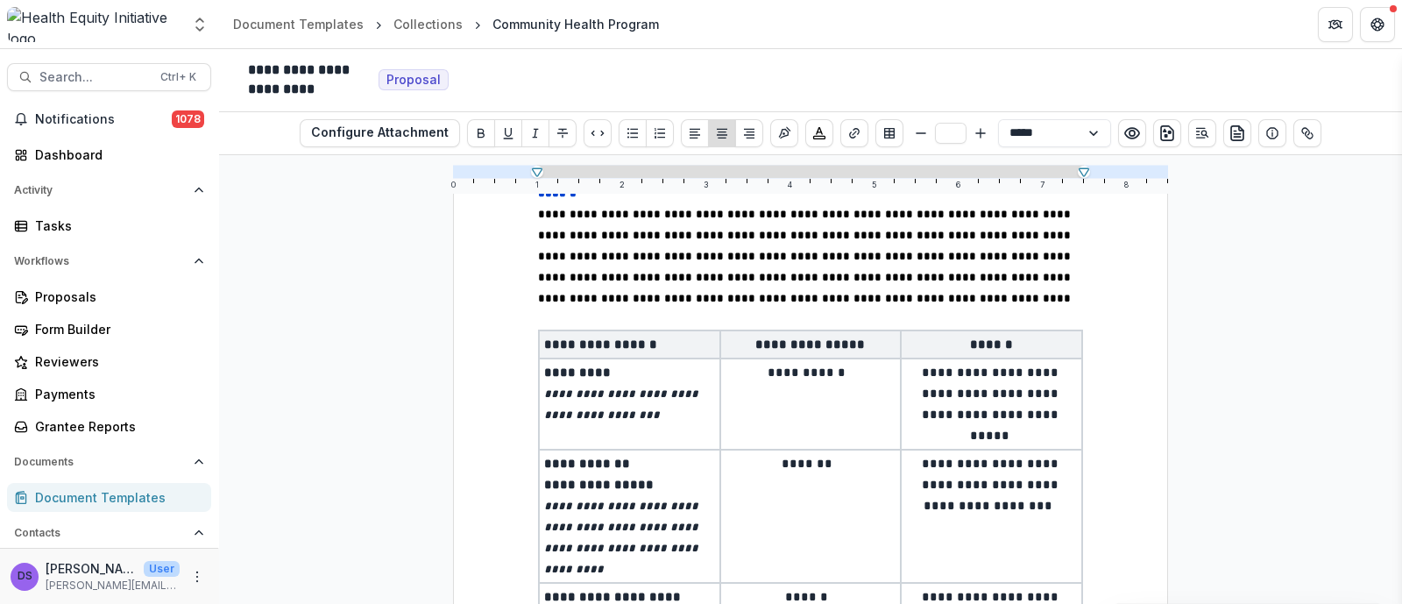
scroll to position [2737, 0]
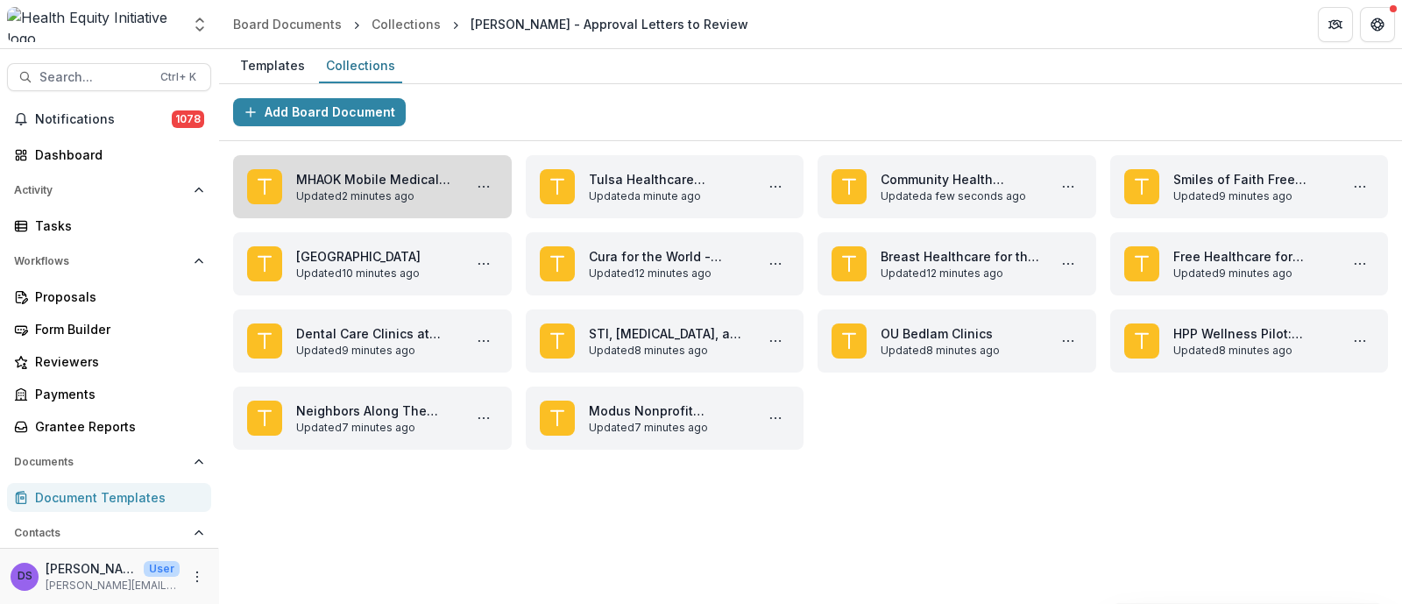
click at [385, 187] on link "MHAOK Mobile Medical Intervention Team (MMIT)" at bounding box center [375, 179] width 159 height 18
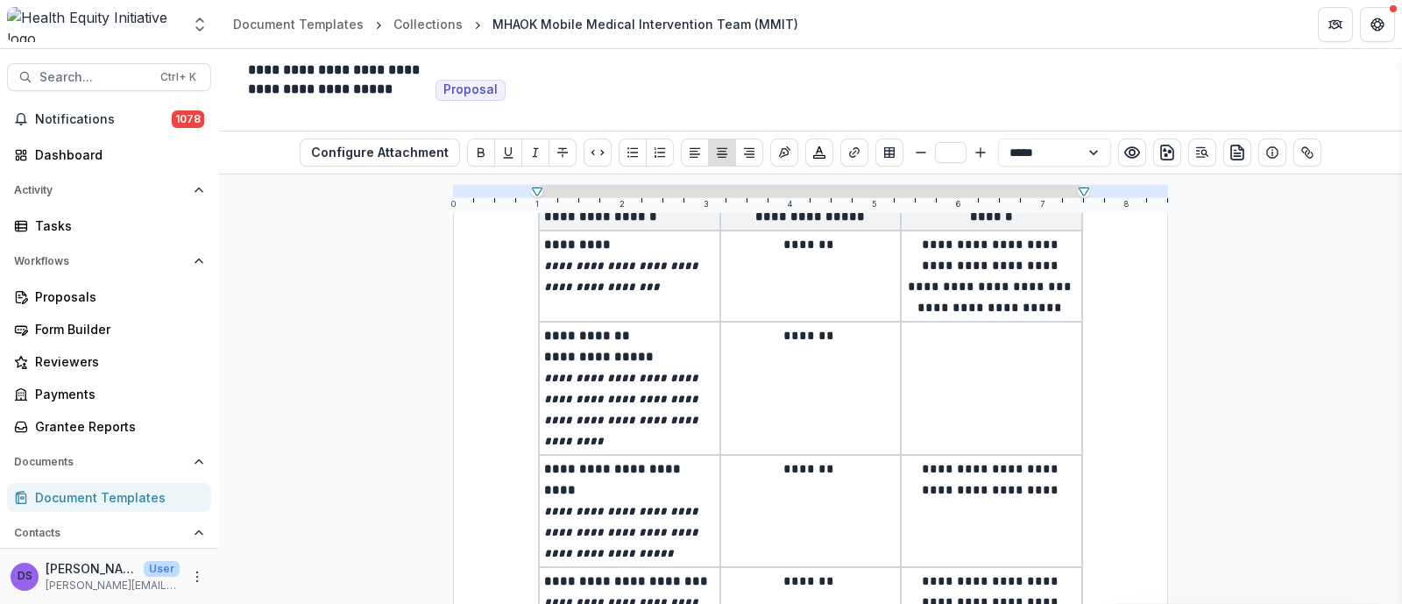
scroll to position [3066, 0]
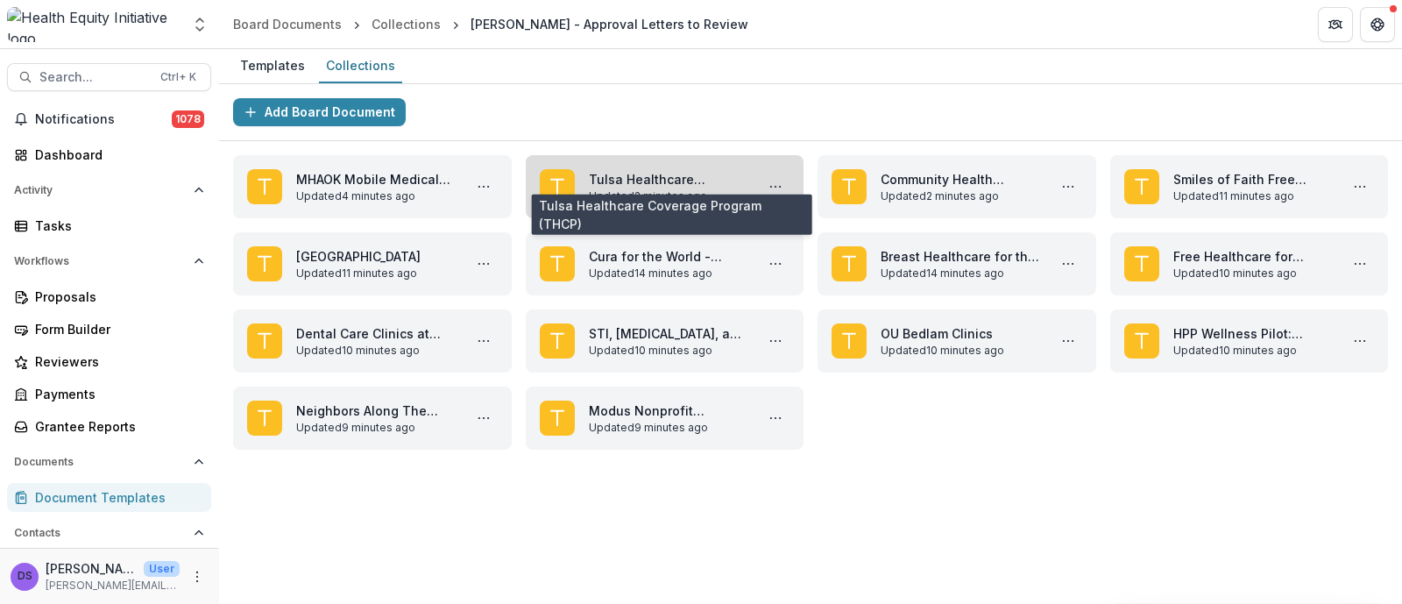
click at [622, 188] on link "Tulsa Healthcare Coverage Program (THCP)" at bounding box center [668, 179] width 159 height 18
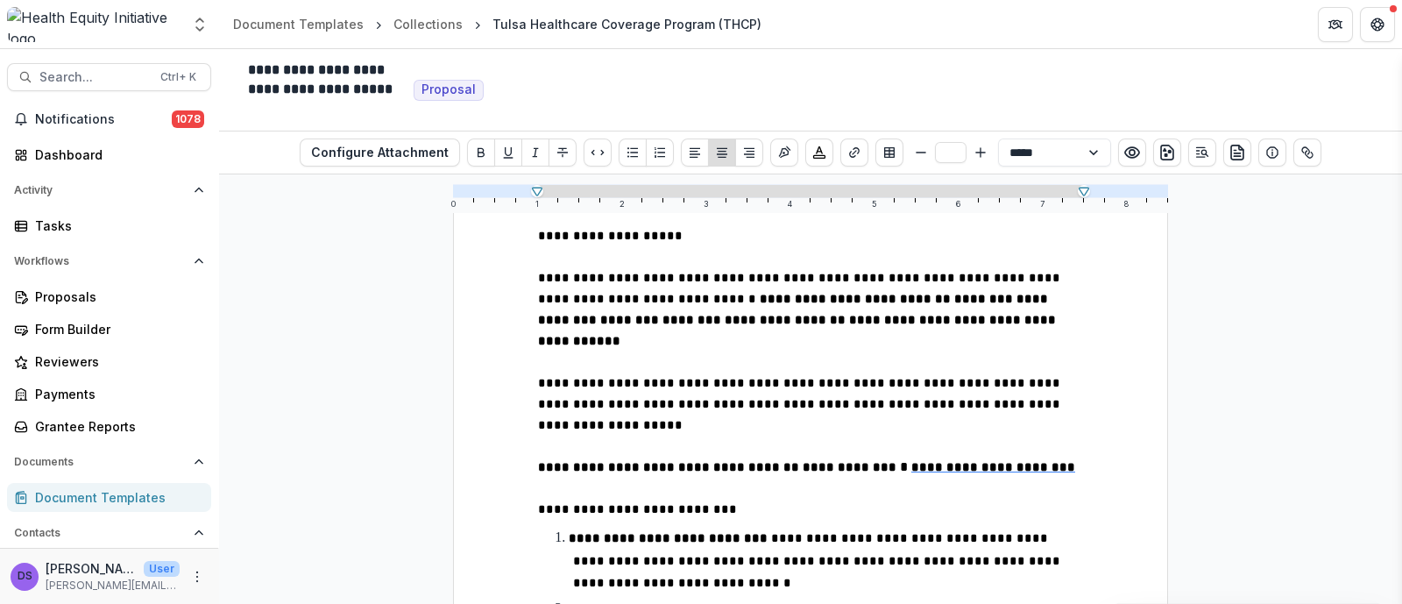
scroll to position [329, 0]
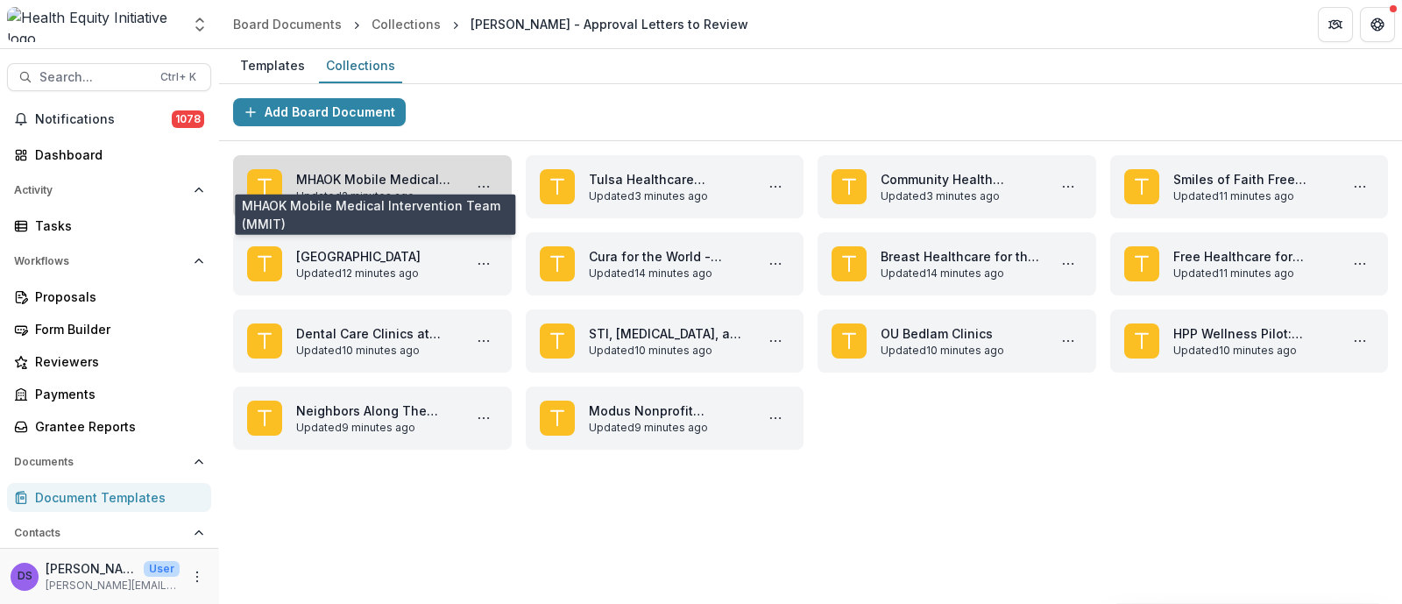
click at [429, 177] on link "MHAOK Mobile Medical Intervention Team (MMIT)" at bounding box center [375, 179] width 159 height 18
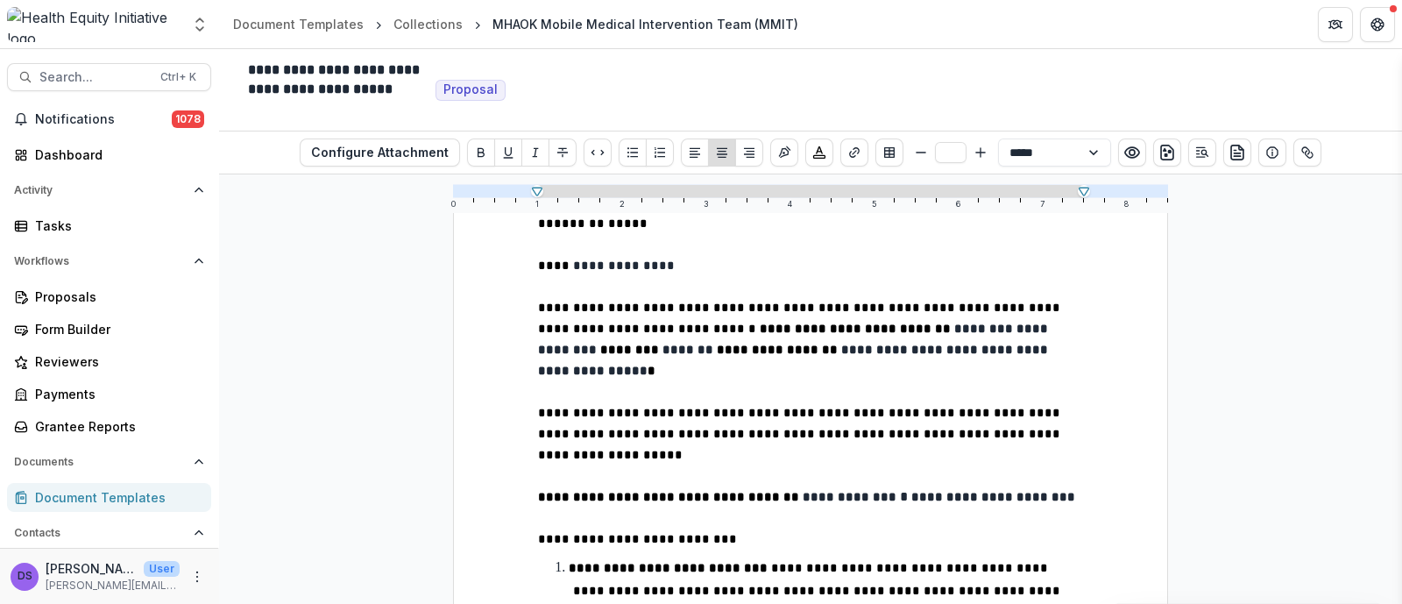
scroll to position [329, 0]
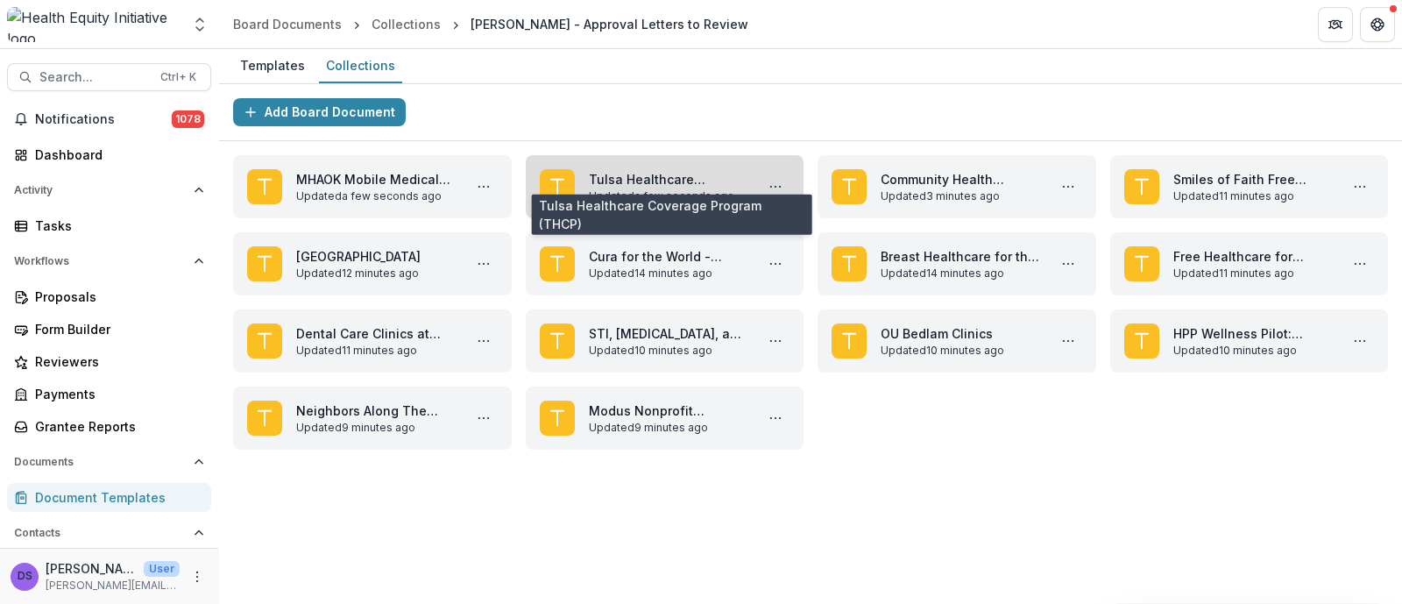
click at [638, 188] on link "Tulsa Healthcare Coverage Program (THCP)" at bounding box center [668, 179] width 159 height 18
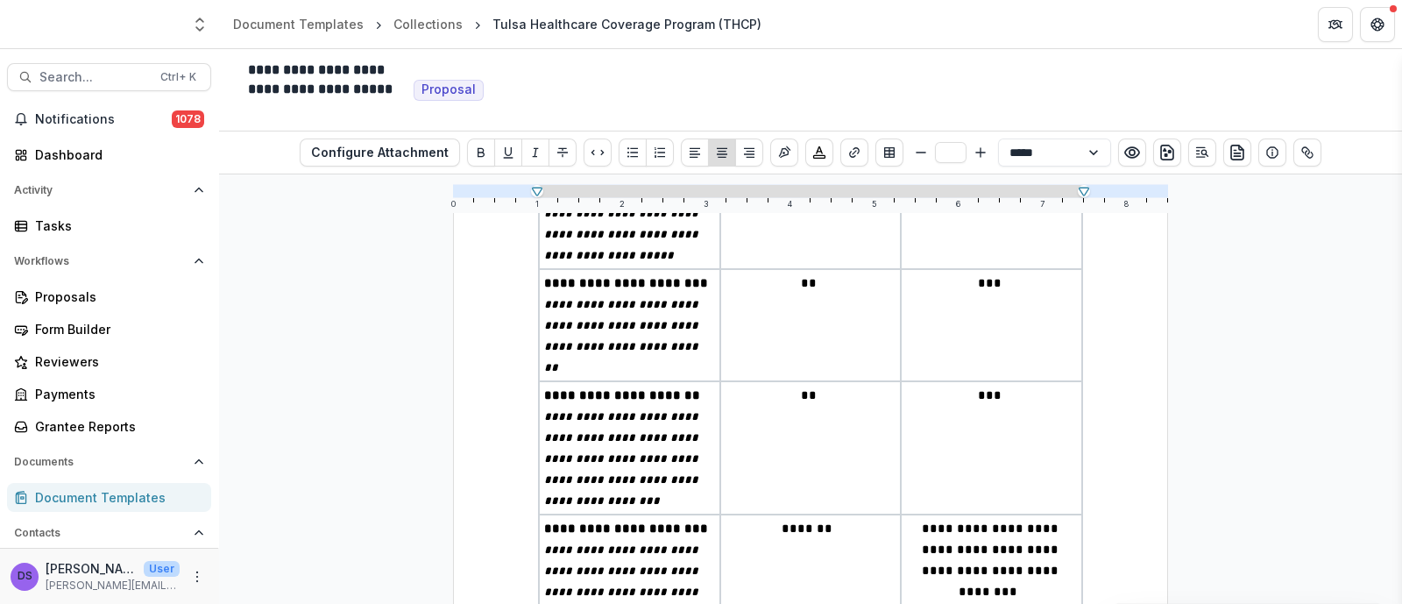
scroll to position [3360, 0]
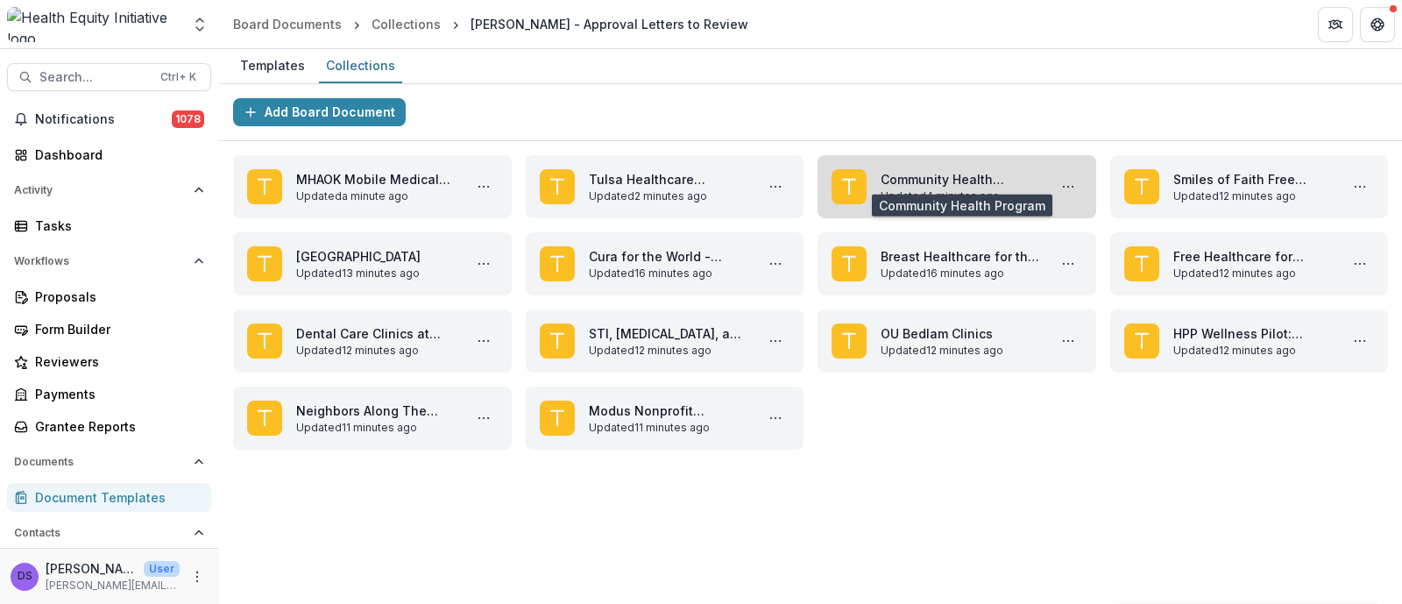
click at [927, 181] on link "Community Health Program" at bounding box center [960, 179] width 159 height 18
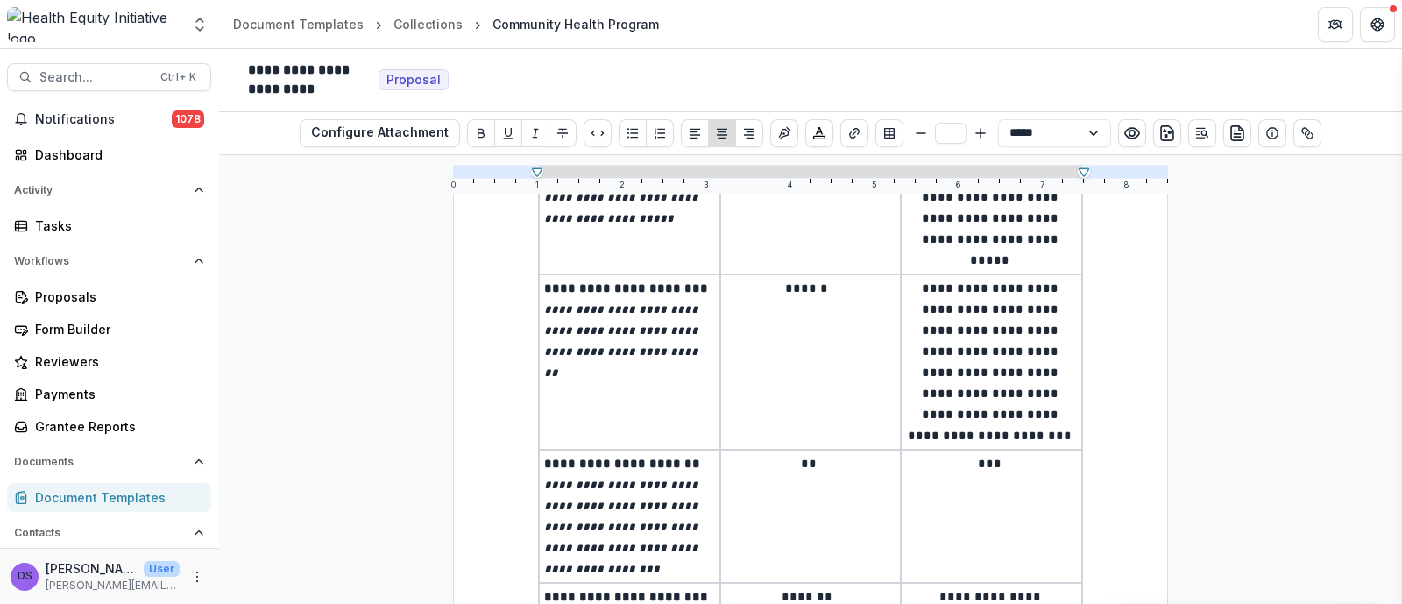
scroll to position [3395, 0]
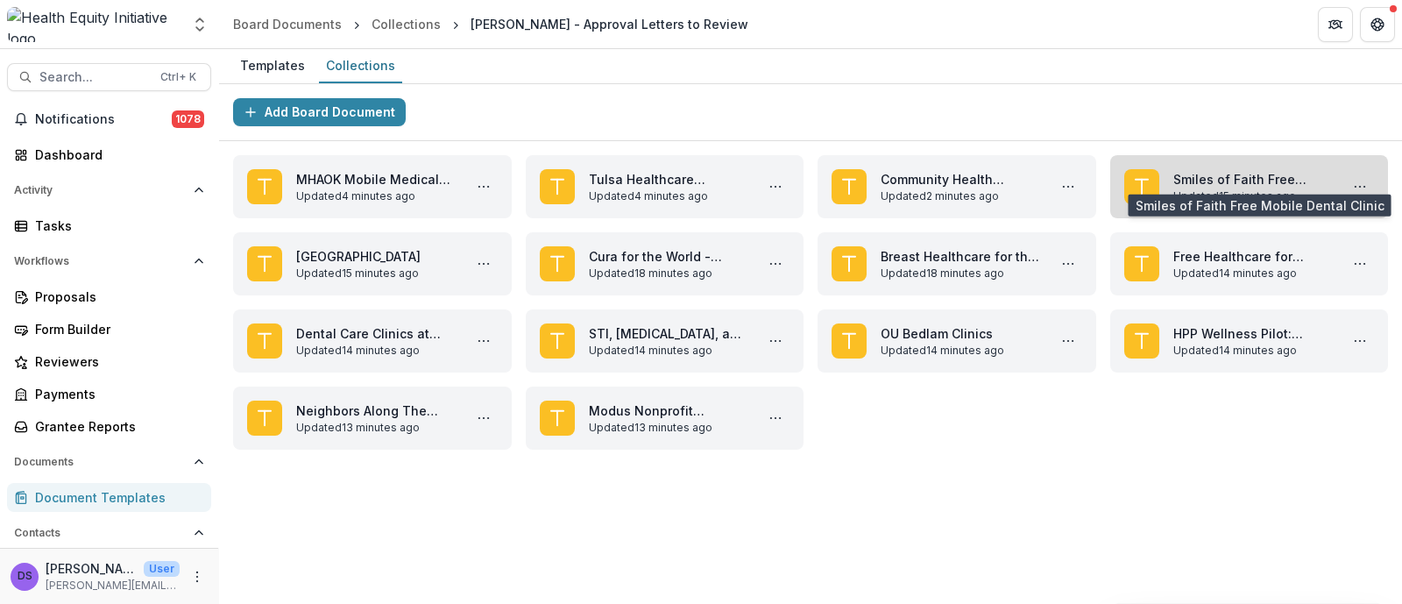
click at [1179, 170] on link "Smiles of Faith Free Mobile Dental Clinic" at bounding box center [1252, 179] width 159 height 18
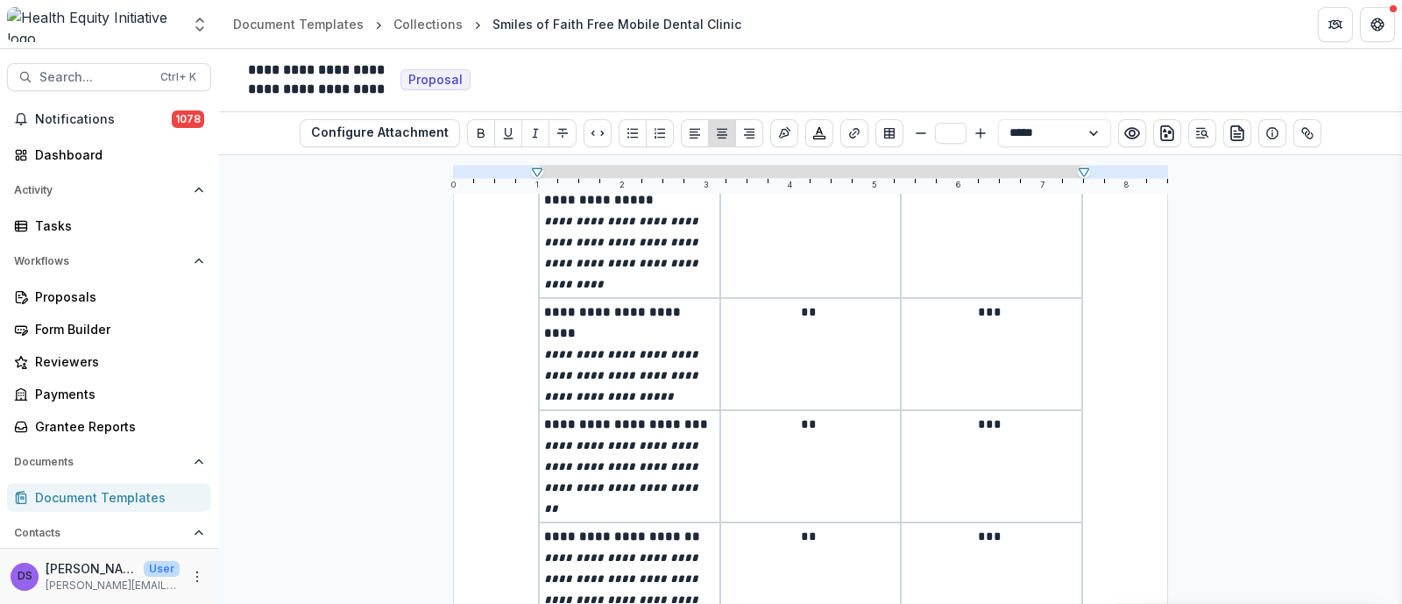
scroll to position [3176, 0]
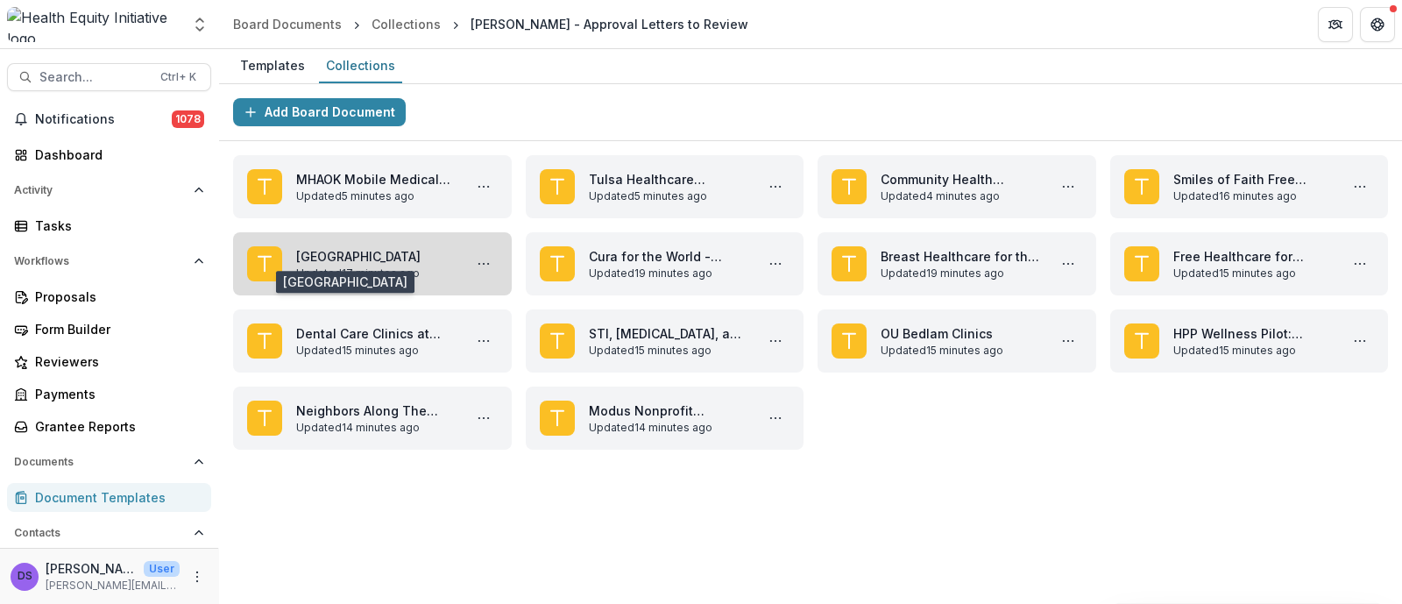
click at [369, 261] on link "[GEOGRAPHIC_DATA]" at bounding box center [375, 256] width 159 height 18
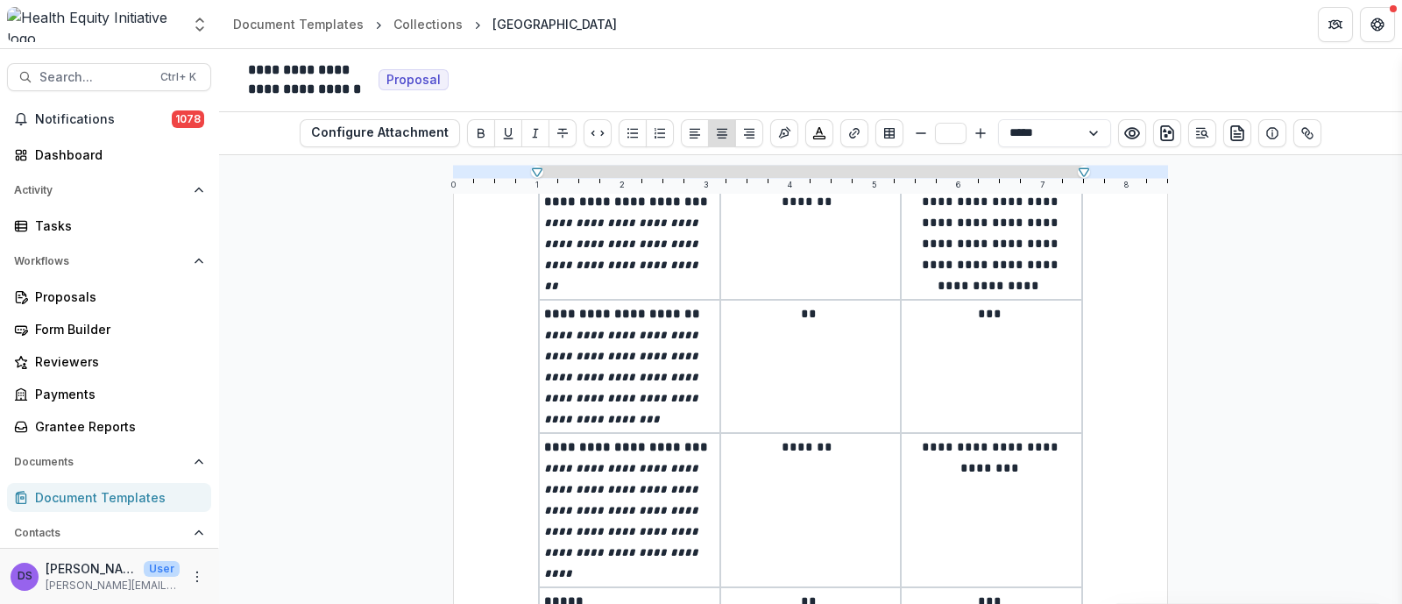
scroll to position [3310, 0]
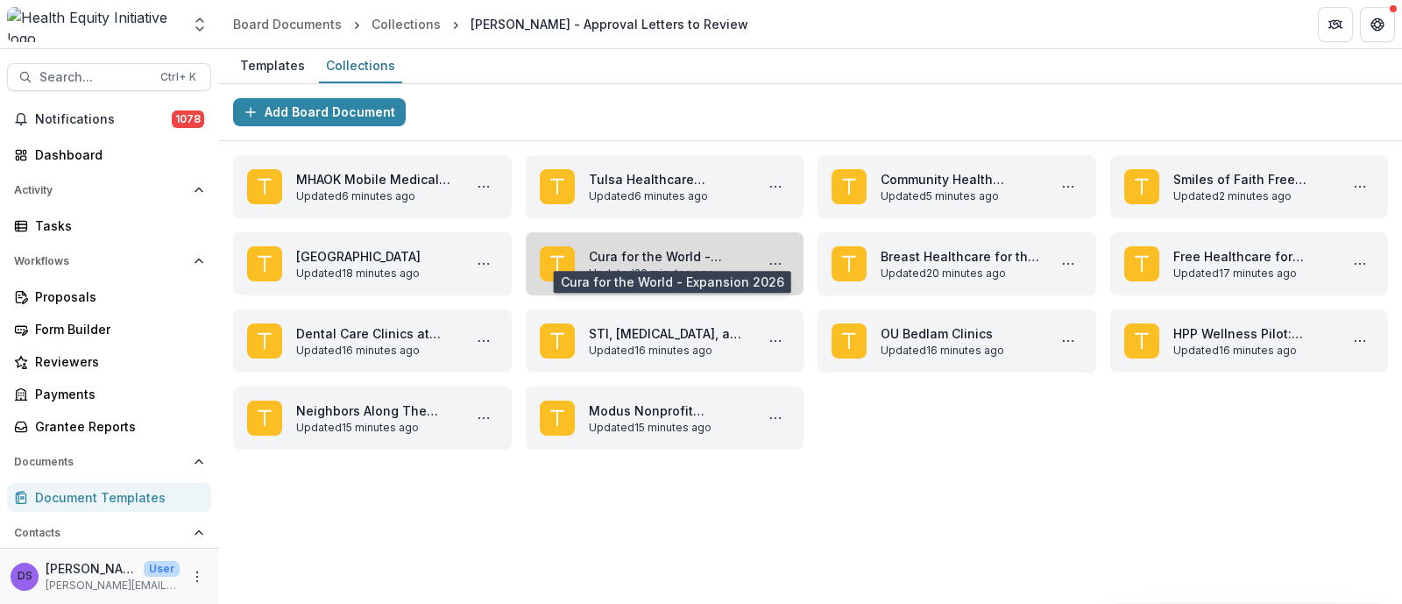
click at [696, 254] on link "Cura for the World - Expansion 2026" at bounding box center [668, 256] width 159 height 18
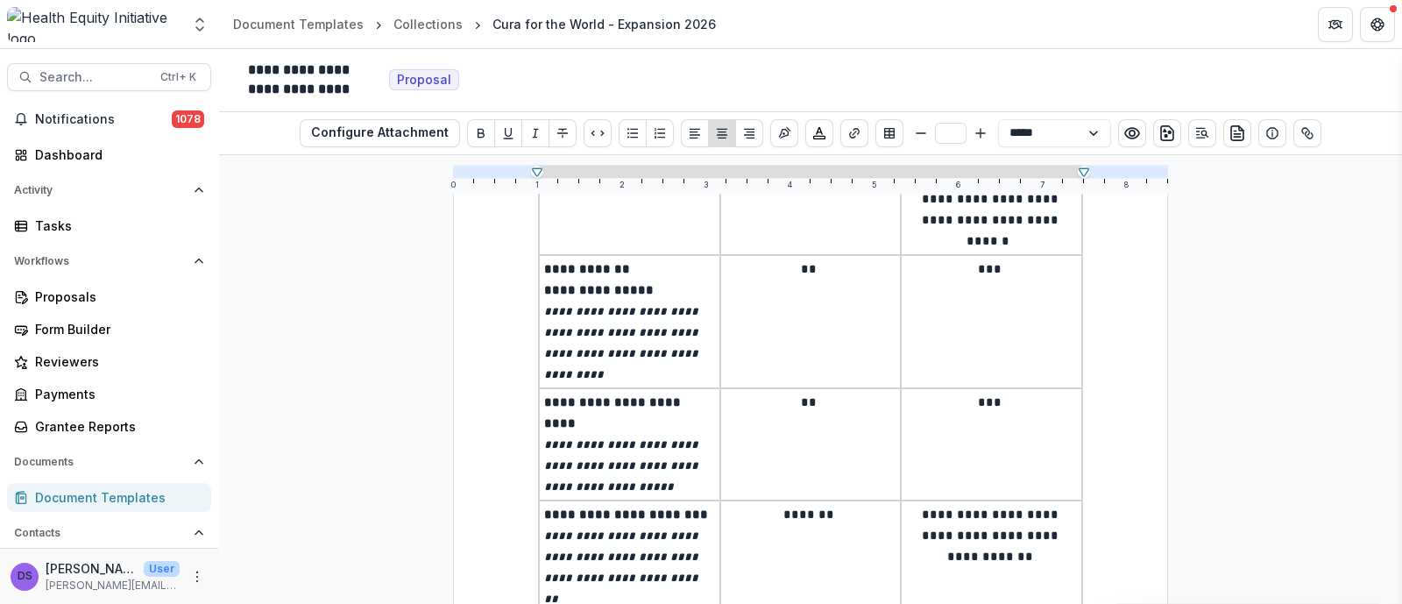
scroll to position [2927, 0]
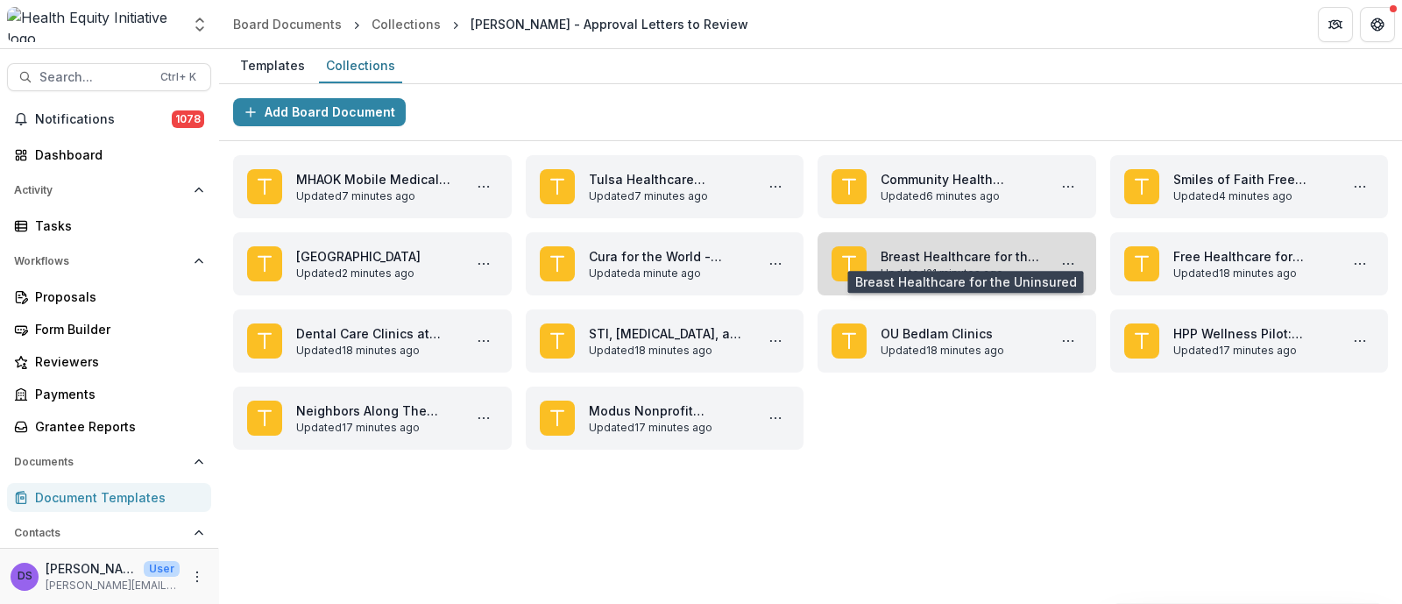
click at [1004, 261] on link "Breast Healthcare for the Uninsured" at bounding box center [960, 256] width 159 height 18
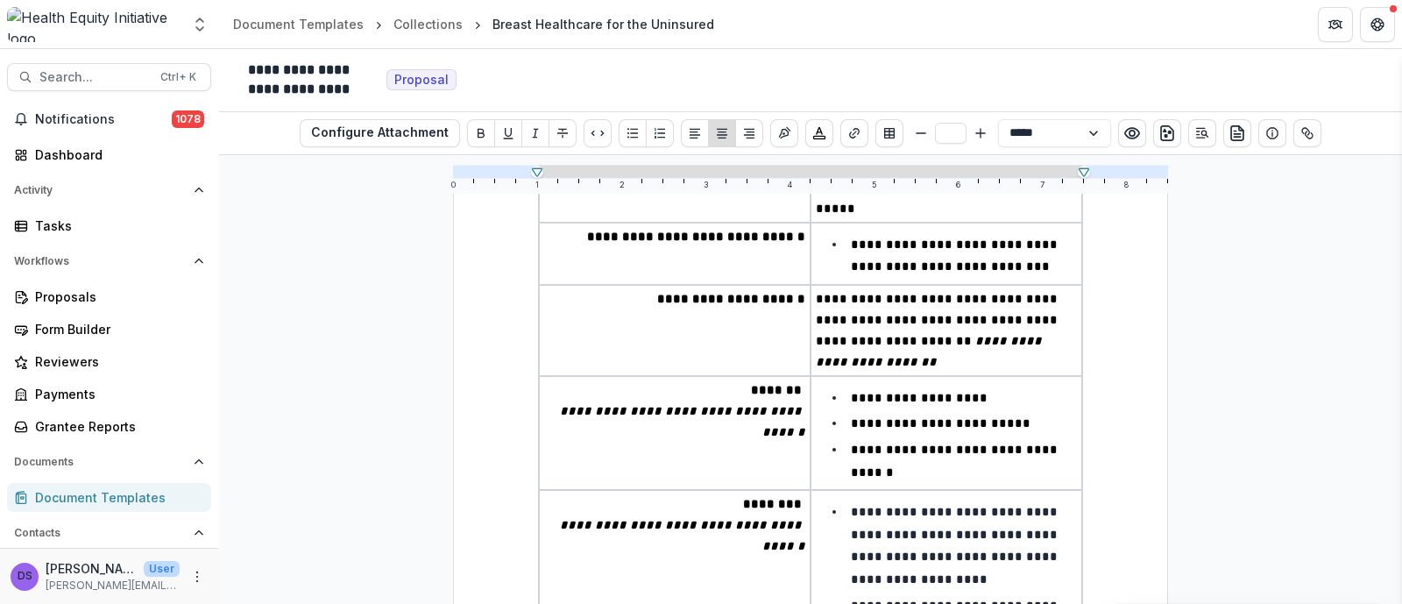
scroll to position [2196, 0]
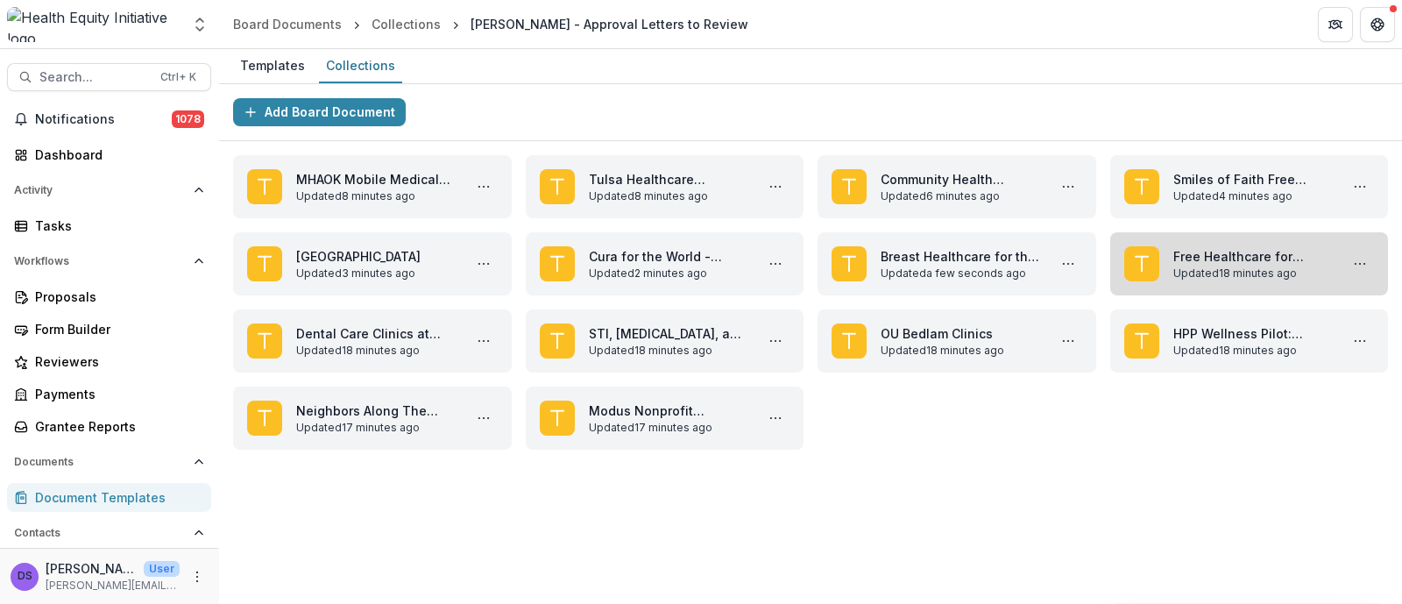
click at [1240, 256] on link "Free Healthcare for uninsured and underinsured in [GEOGRAPHIC_DATA]" at bounding box center [1252, 256] width 159 height 18
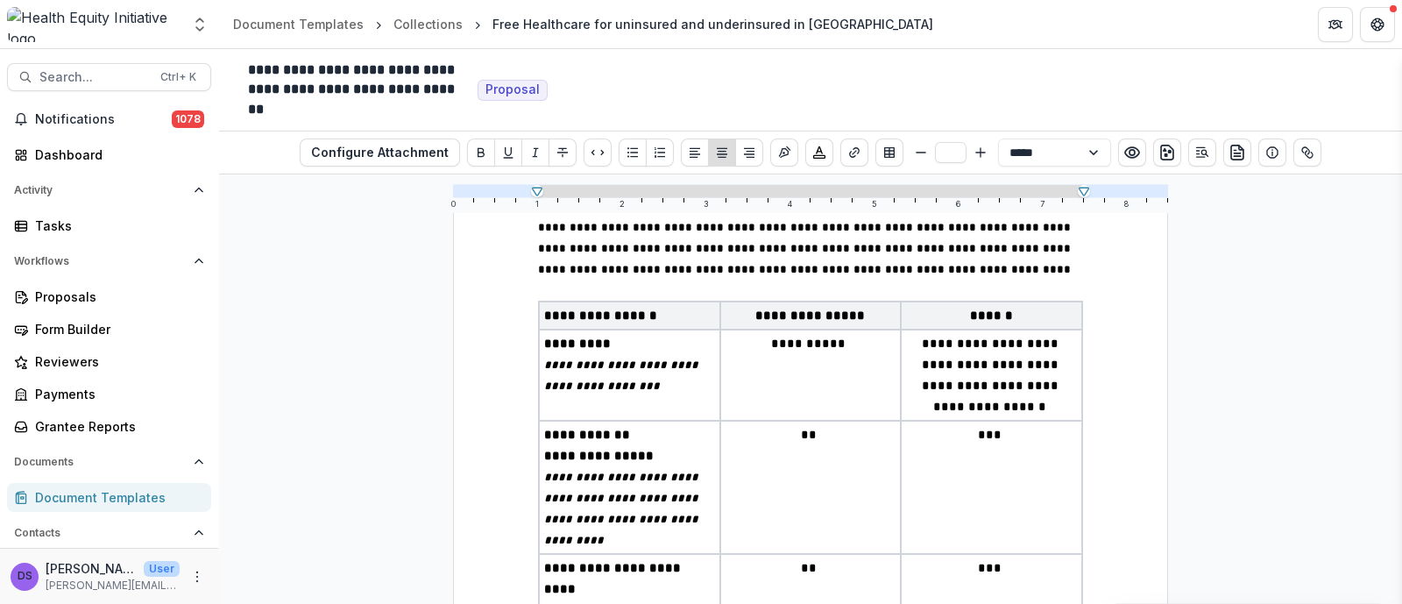
scroll to position [2847, 0]
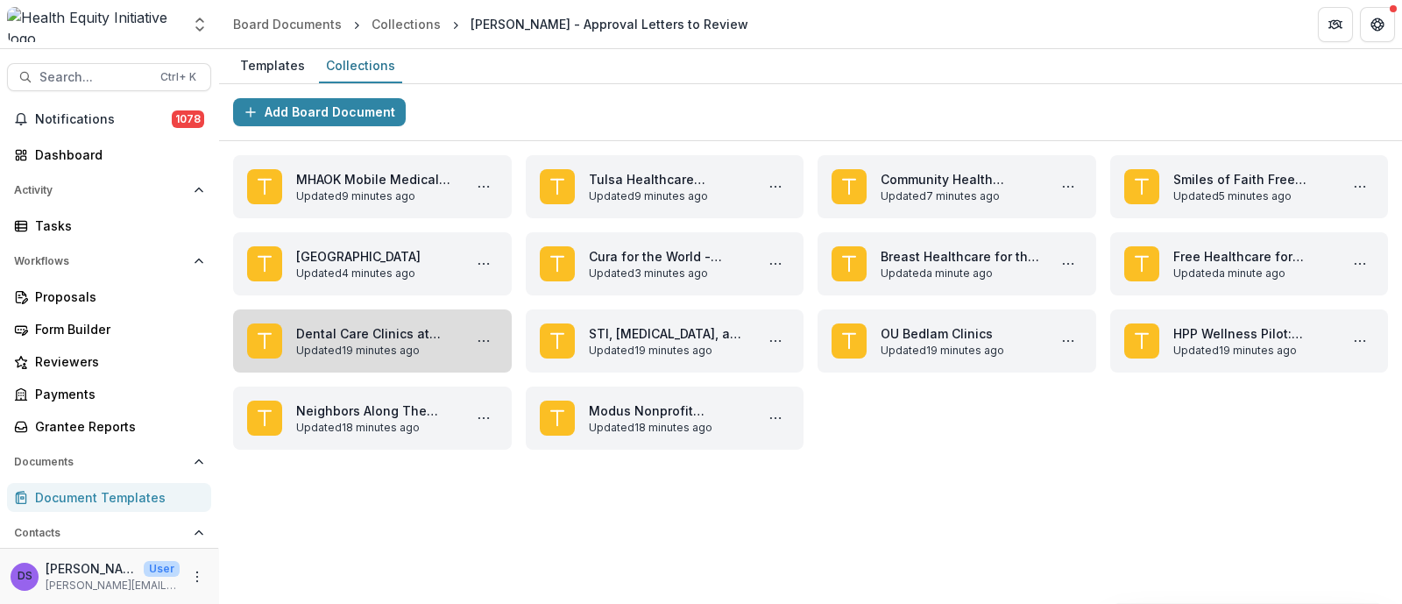
click at [333, 337] on link "Dental Care Clinics at [DEMOGRAPHIC_DATA] Charities" at bounding box center [375, 333] width 159 height 18
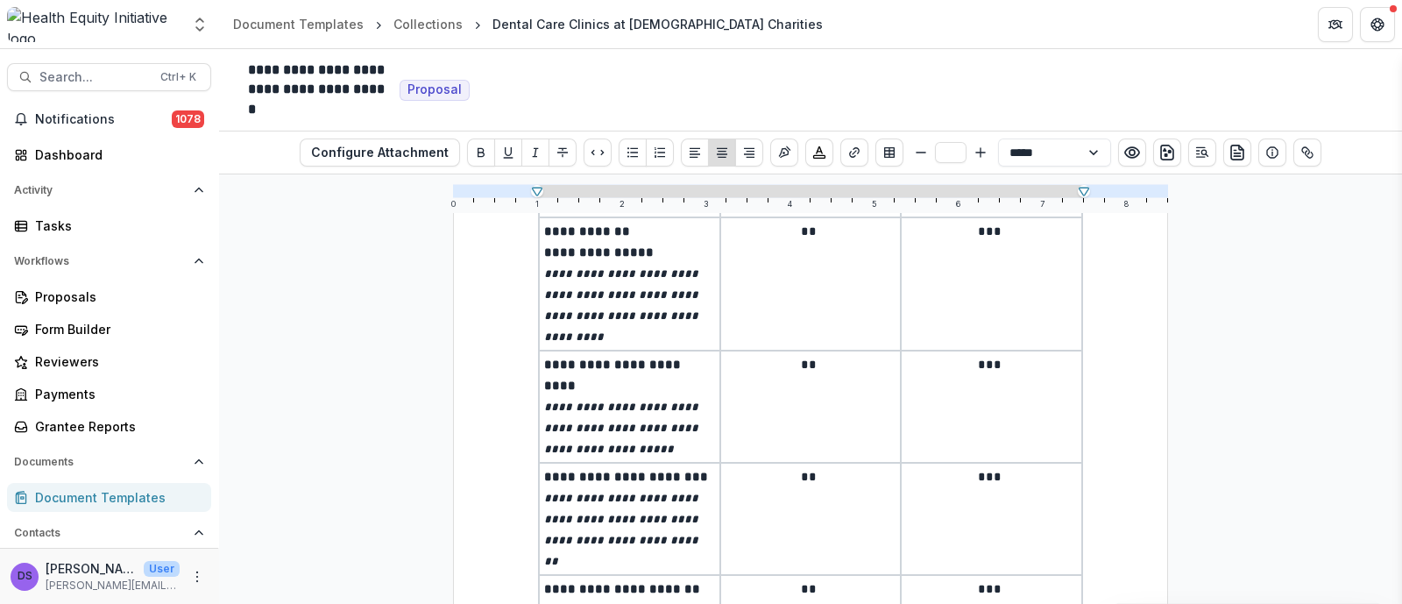
scroll to position [3066, 0]
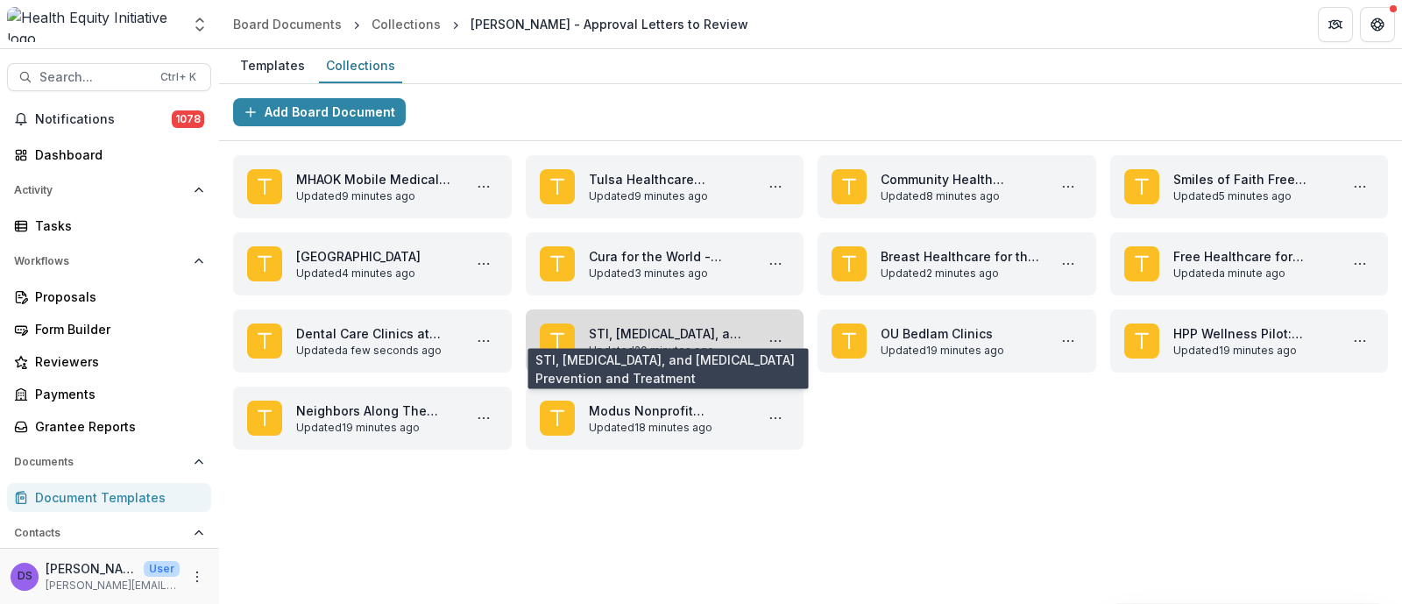
click at [600, 343] on link "STI, [MEDICAL_DATA], and [MEDICAL_DATA] Prevention and Treatment" at bounding box center [668, 333] width 159 height 18
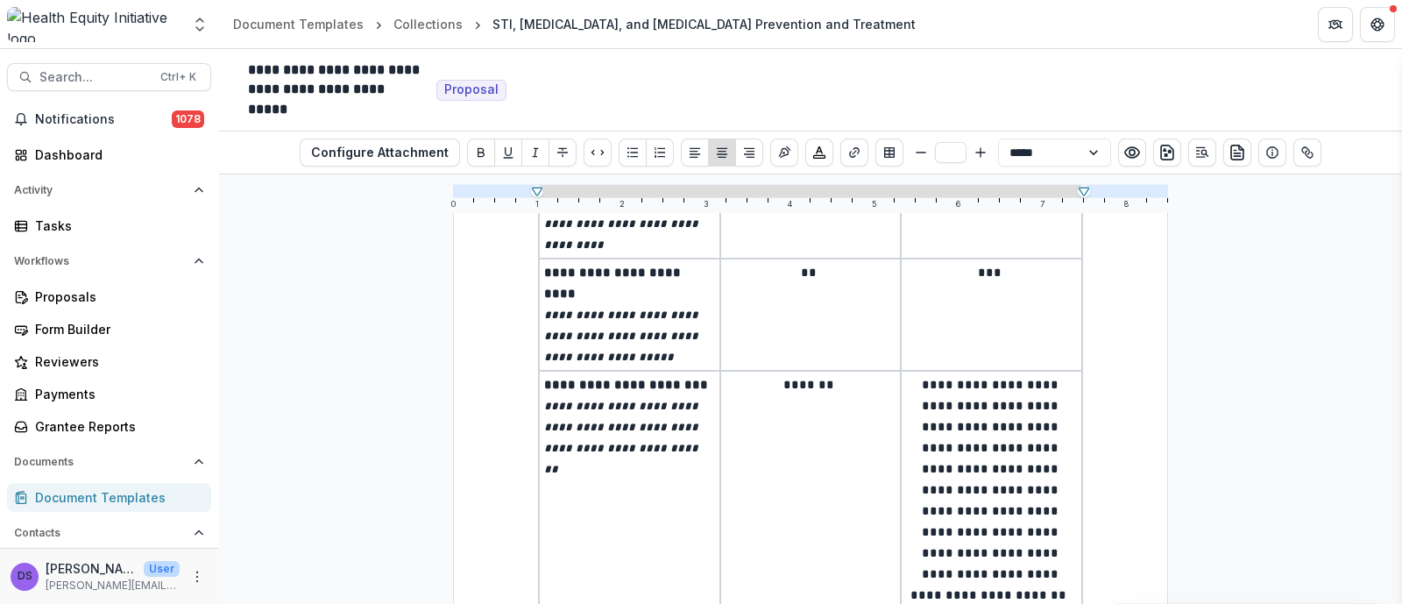
scroll to position [3285, 0]
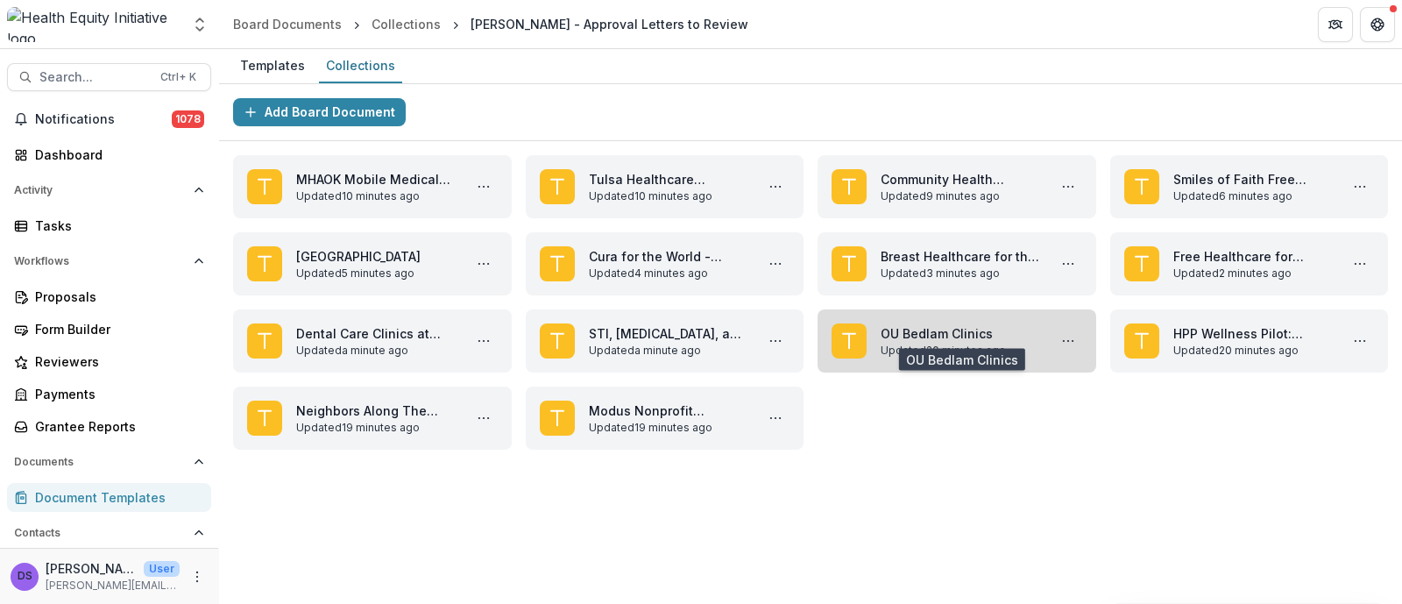
click at [1040, 343] on link "OU Bedlam Clinics" at bounding box center [960, 333] width 159 height 18
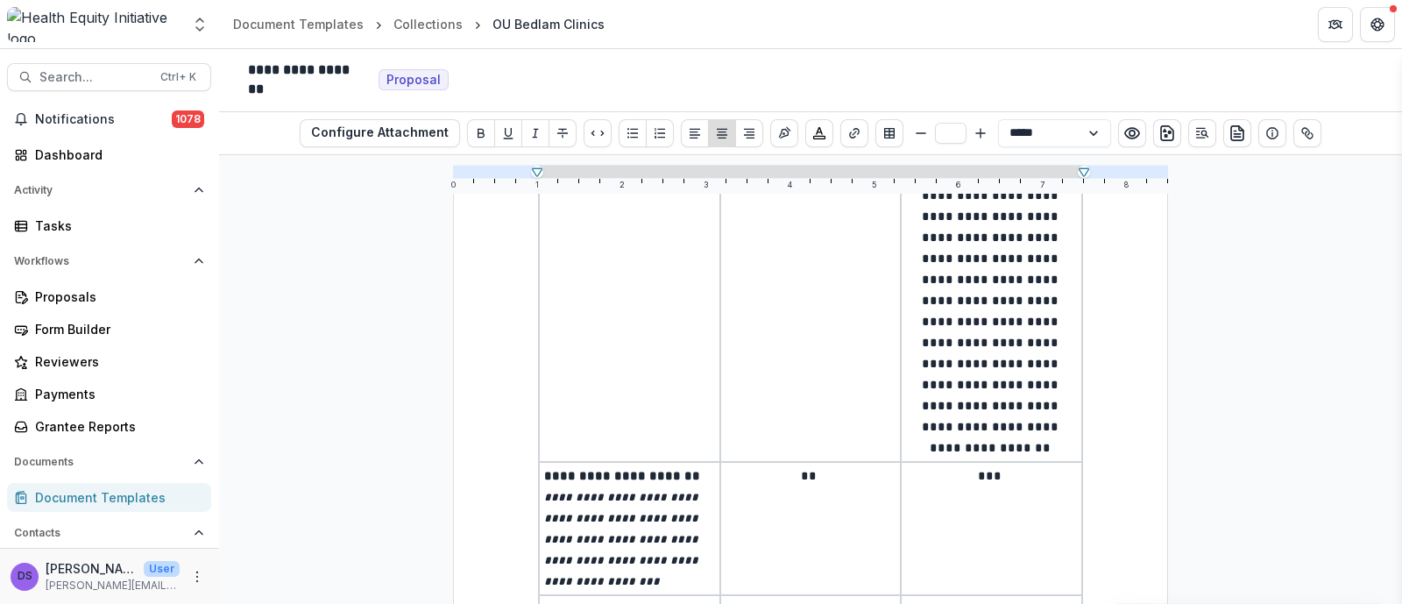
scroll to position [3834, 0]
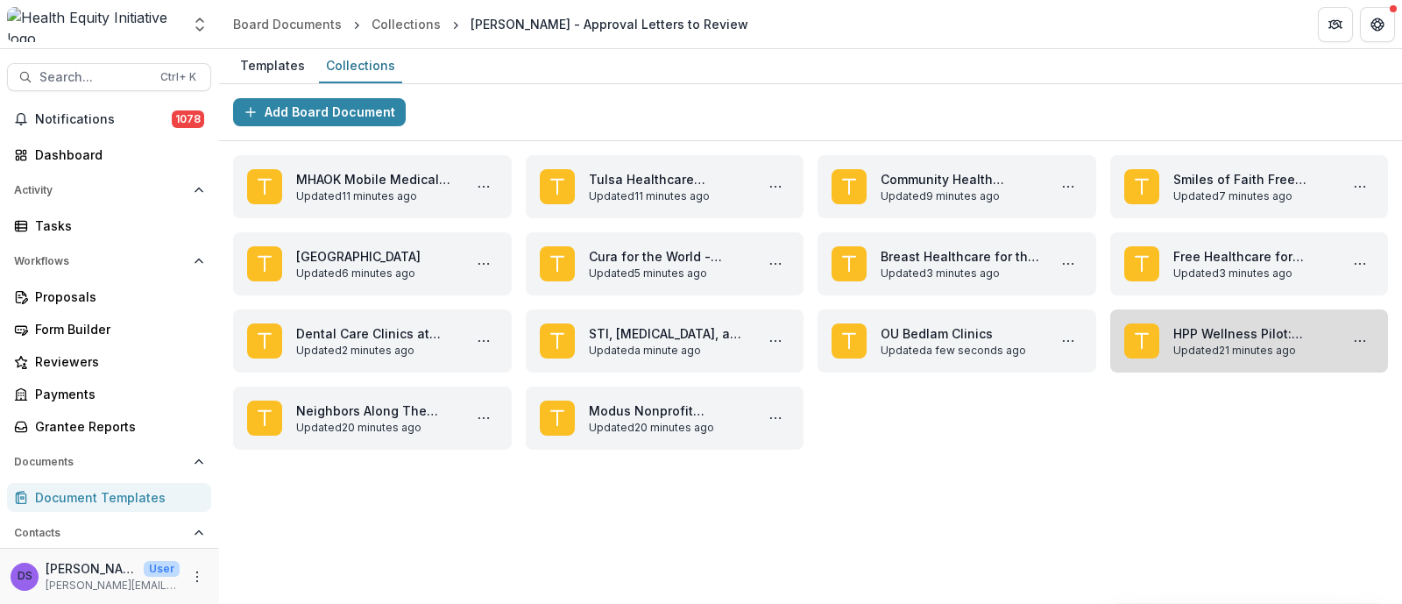
click at [1200, 337] on link "HPP Wellness Pilot: Delivering Nutrition and Reducing Readmissions" at bounding box center [1252, 333] width 159 height 18
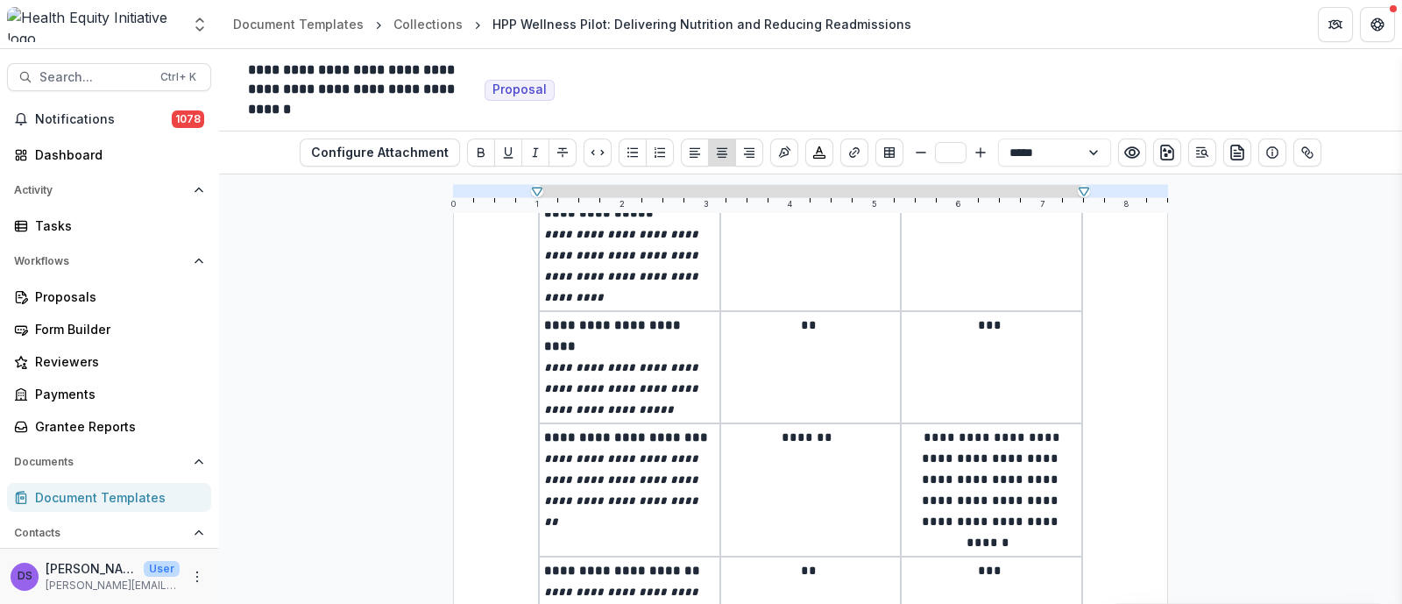
scroll to position [3066, 0]
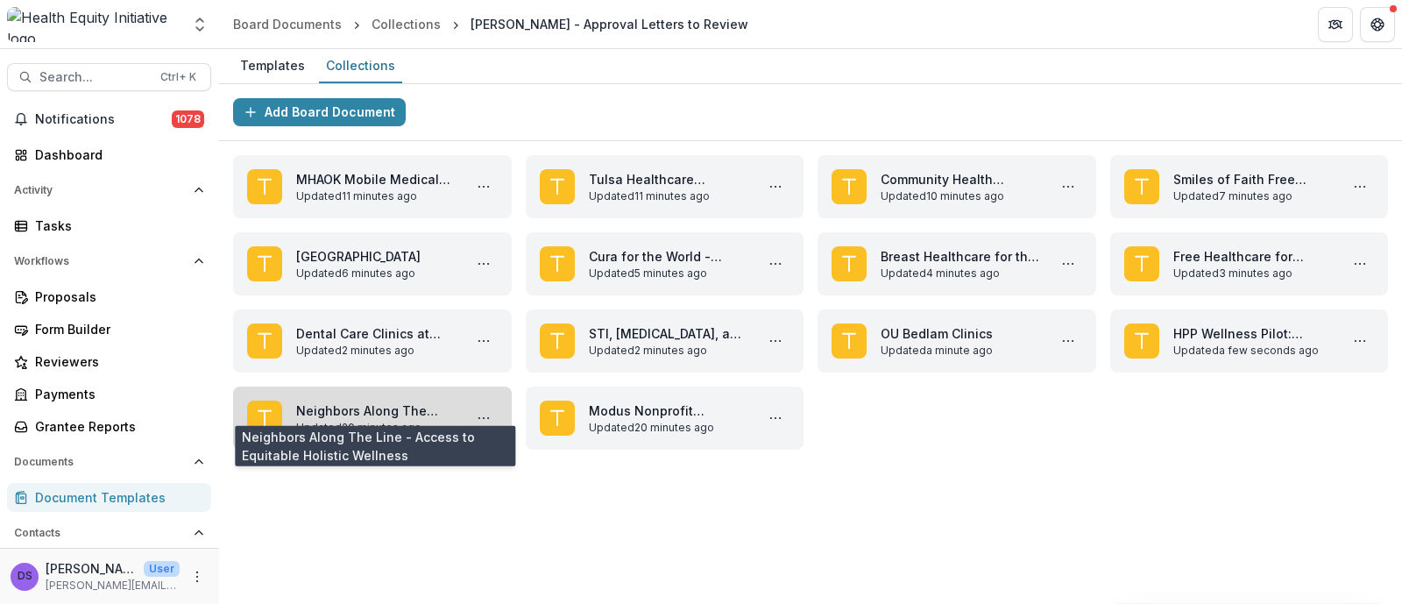
click at [432, 420] on link "Neighbors Along The Line - Access to Equitable Holistic Wellness" at bounding box center [375, 410] width 159 height 18
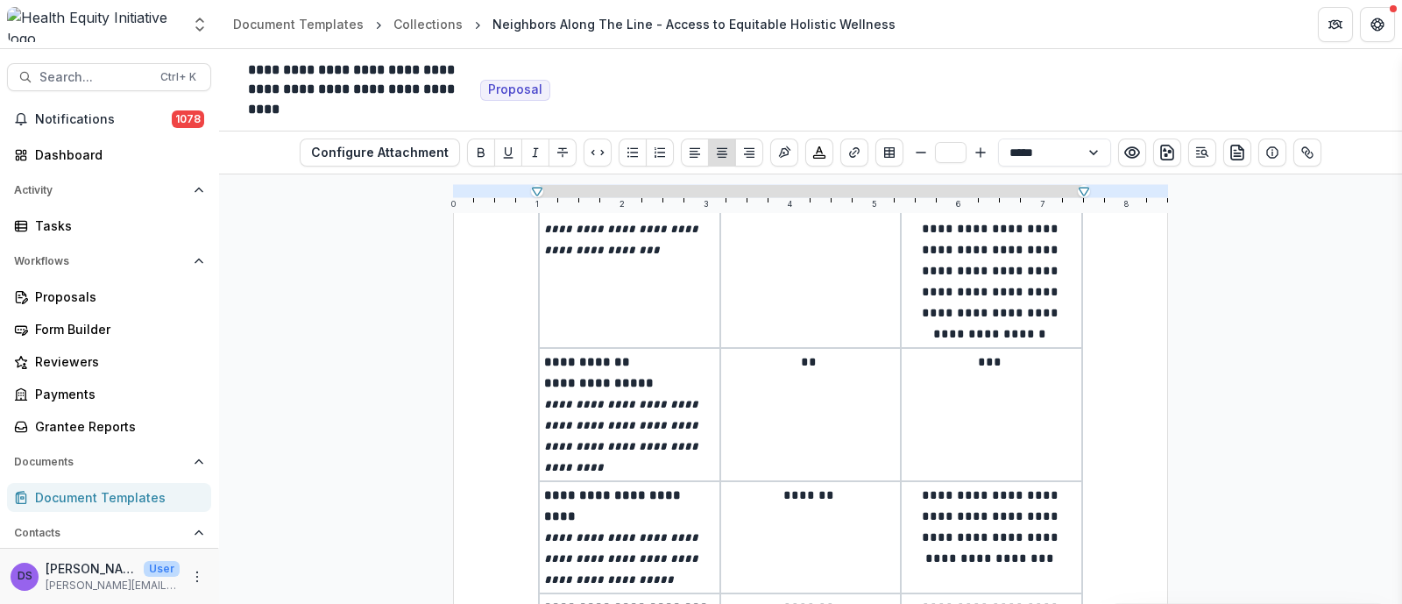
scroll to position [3066, 0]
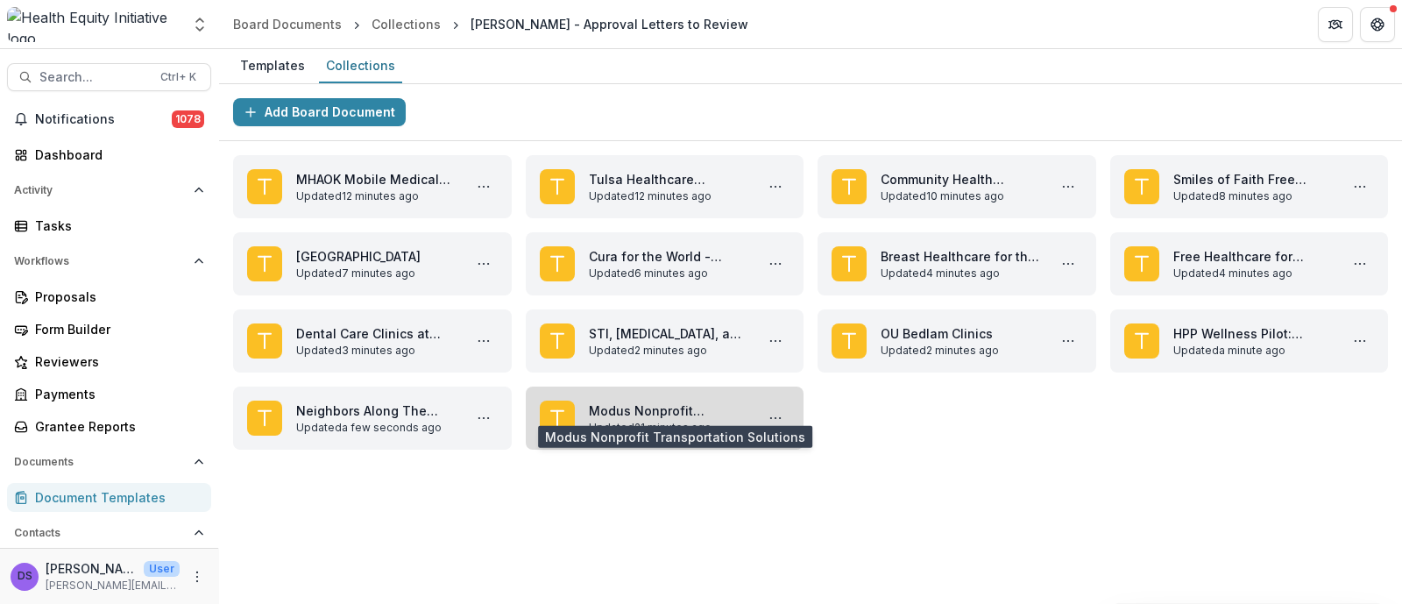
click at [616, 416] on link "Modus Nonprofit Transportation Solutions" at bounding box center [668, 410] width 159 height 18
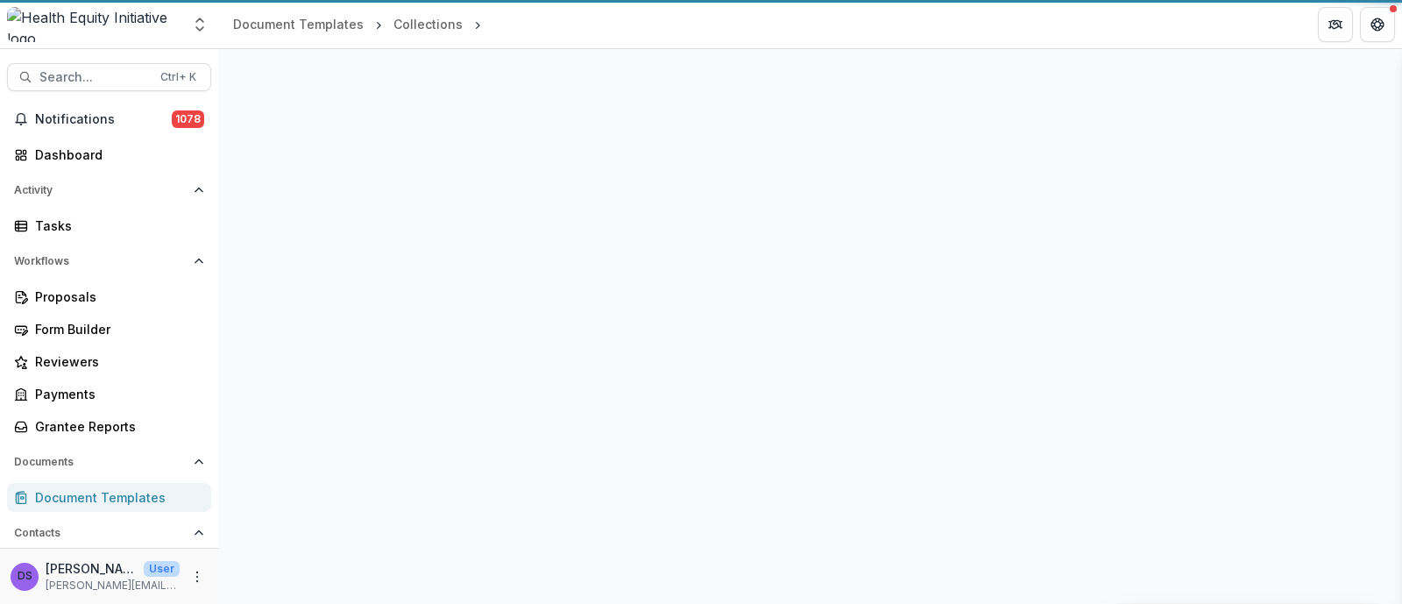
click at [616, 416] on div "Proposal Details" at bounding box center [810, 326] width 1183 height 555
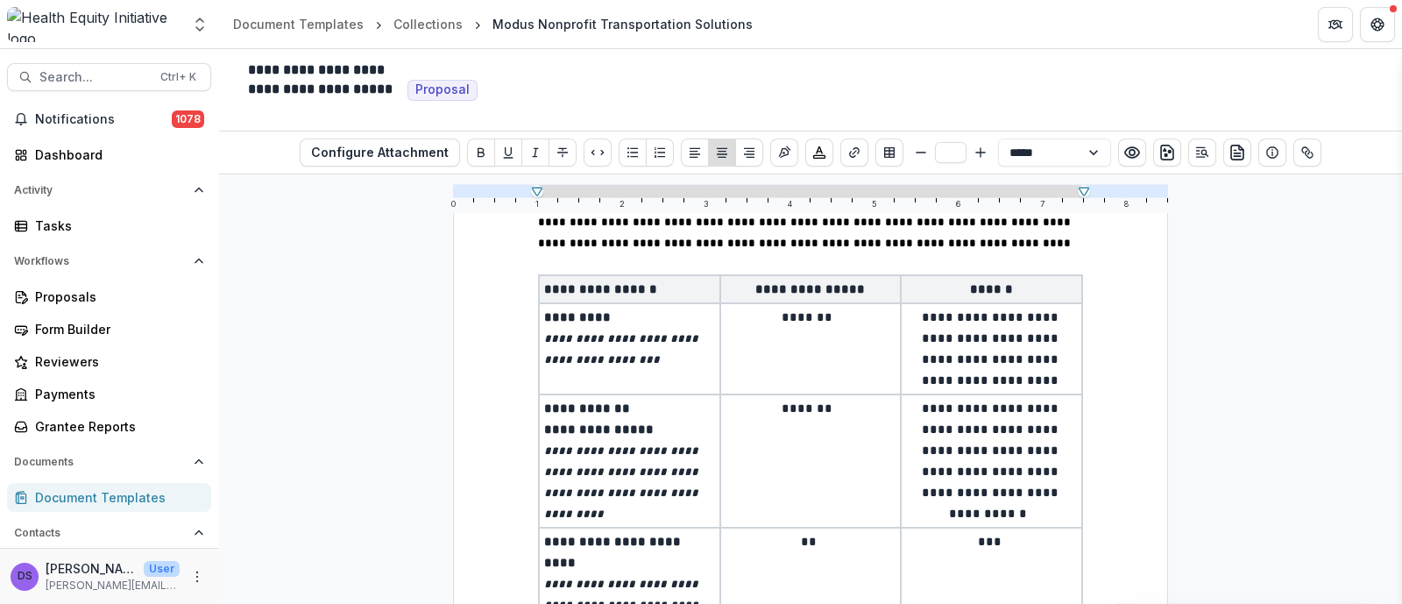
scroll to position [2847, 0]
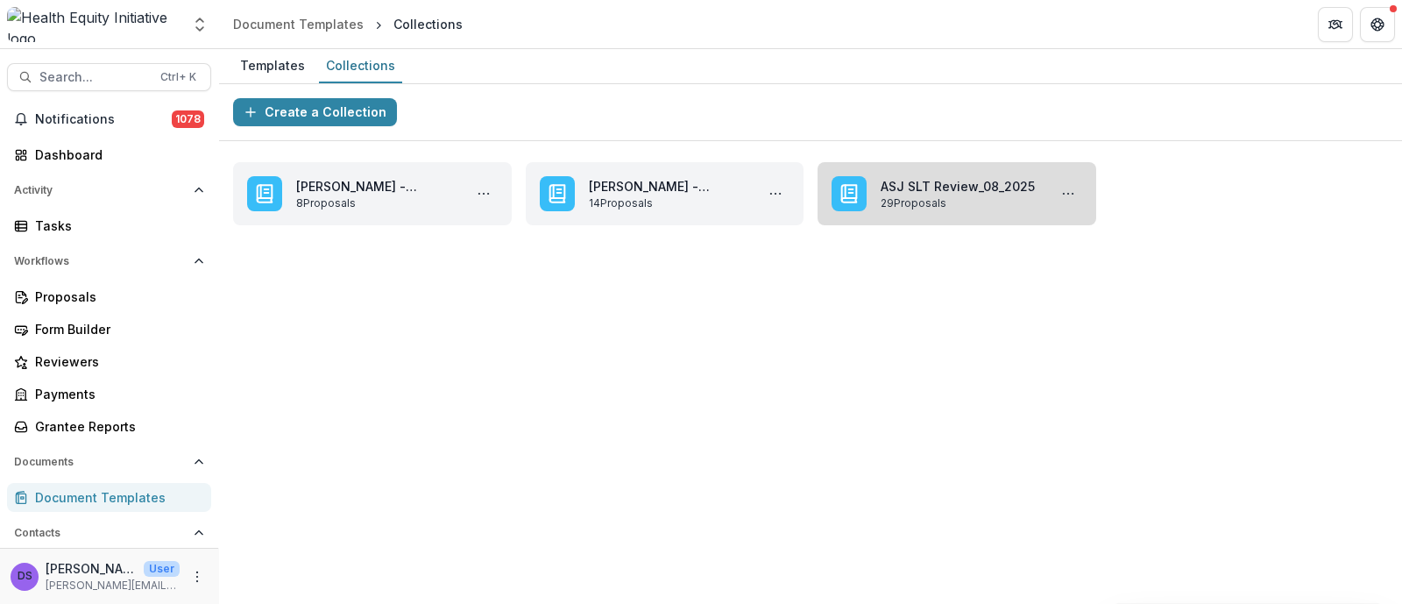
click at [902, 195] on link "ASJ SLT Review_08_2025" at bounding box center [960, 186] width 159 height 18
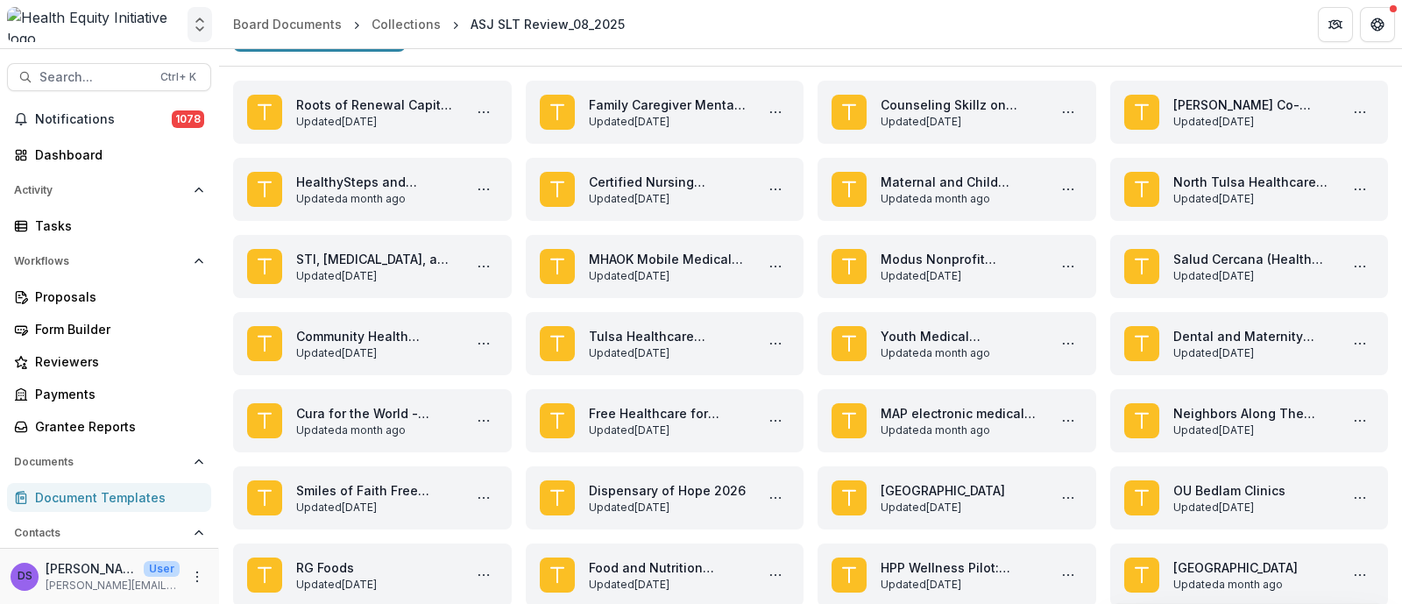
scroll to position [109, 0]
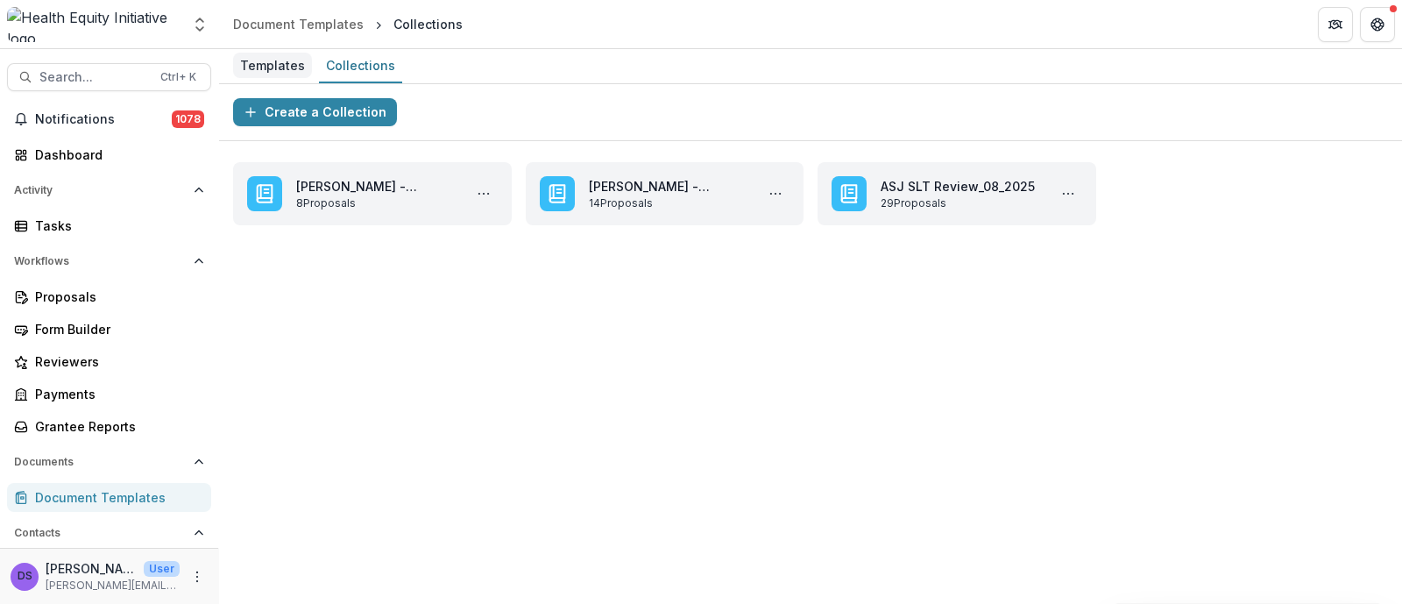
click at [267, 62] on div "Templates" at bounding box center [272, 65] width 79 height 25
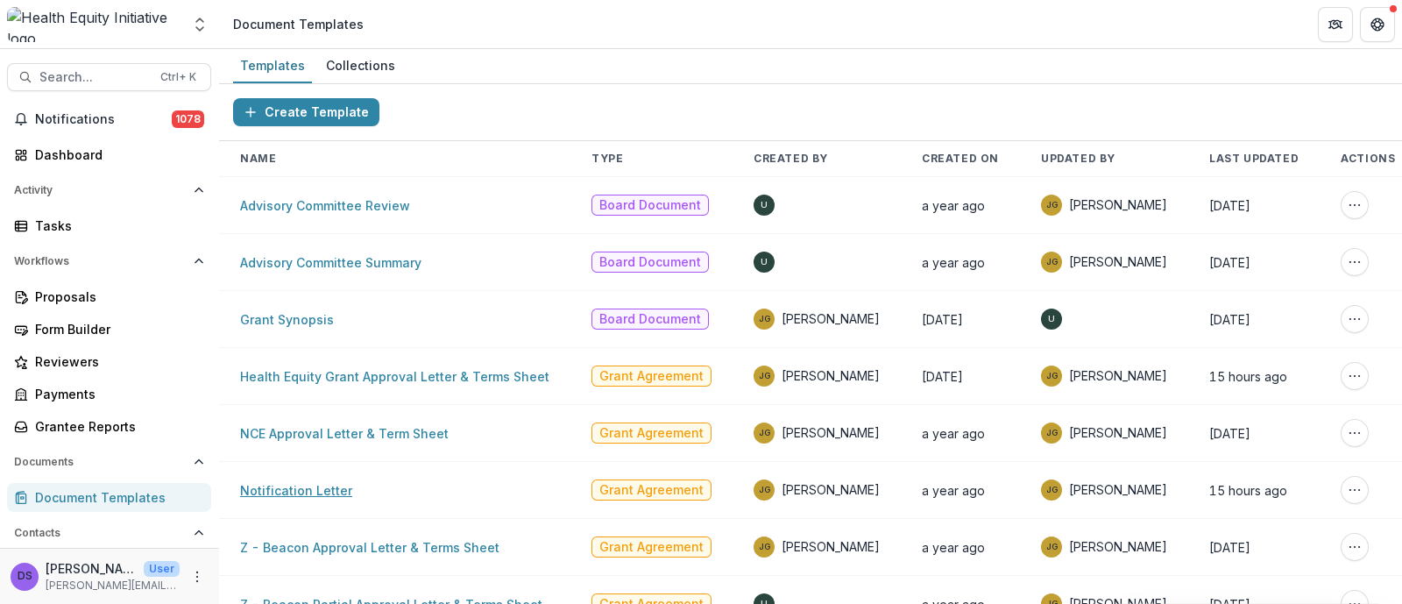
click at [319, 484] on link "Notification Letter" at bounding box center [296, 490] width 112 height 15
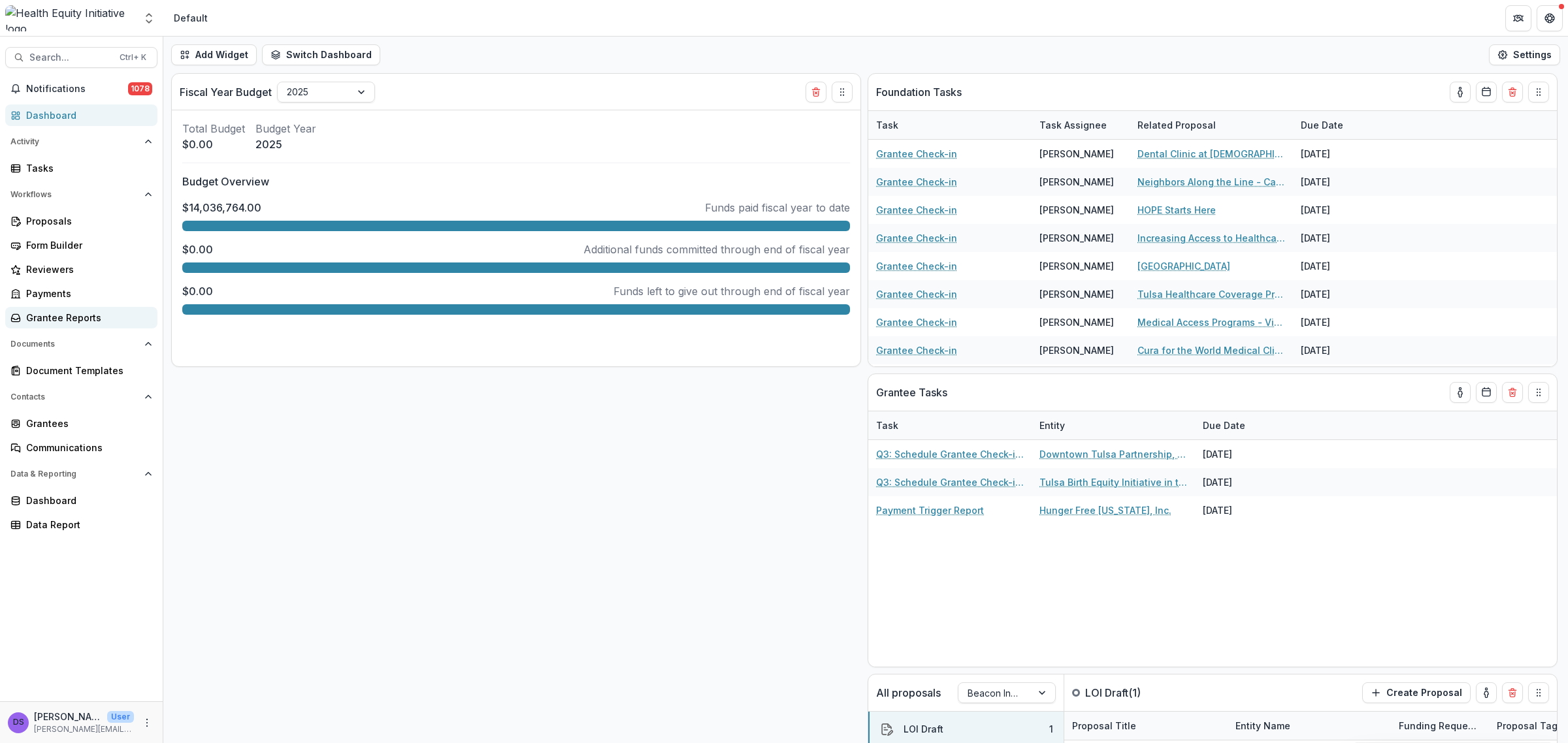
click at [70, 315] on div "Grantee Reports" at bounding box center [86, 317] width 121 height 13
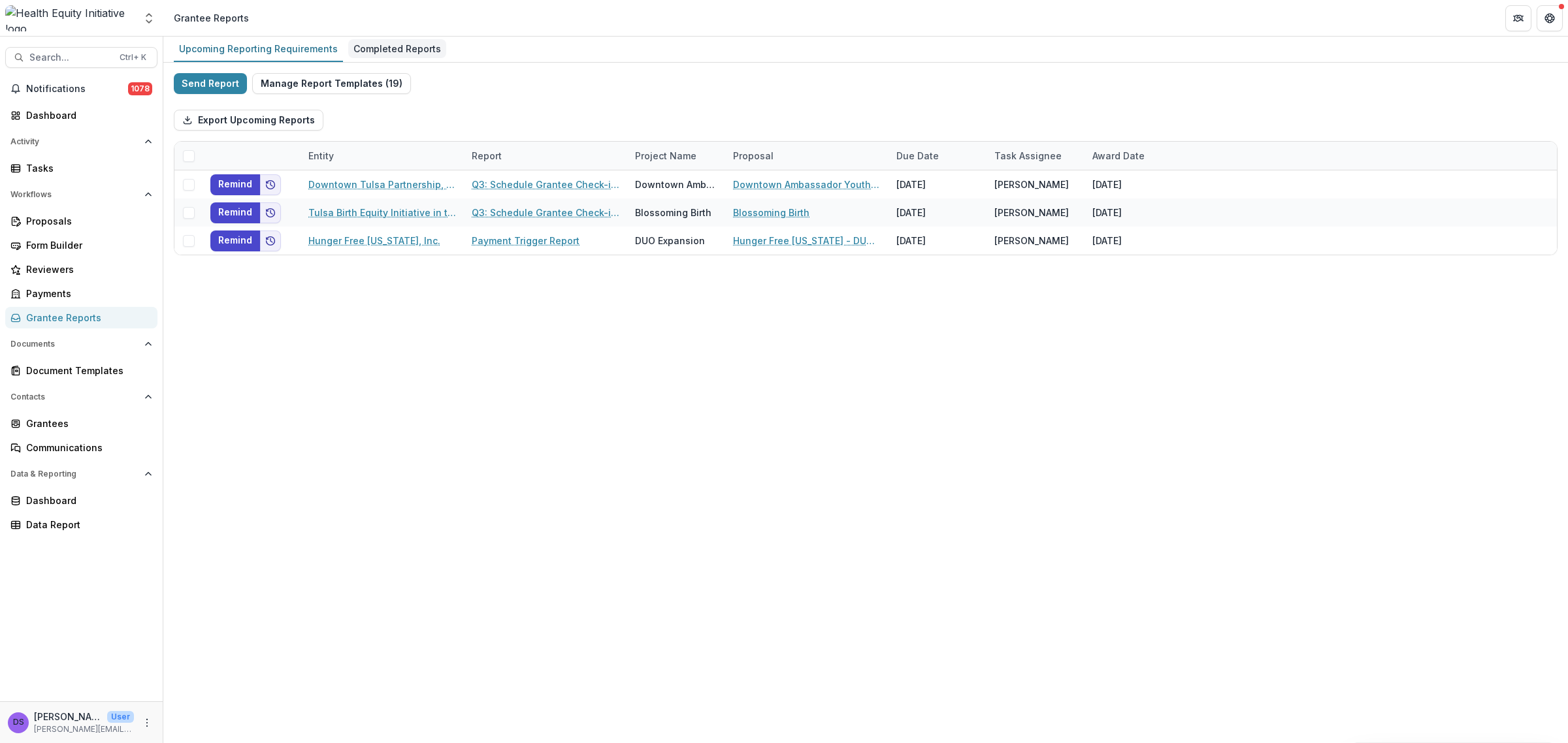
click at [429, 51] on div "Completed Reports" at bounding box center [397, 48] width 98 height 19
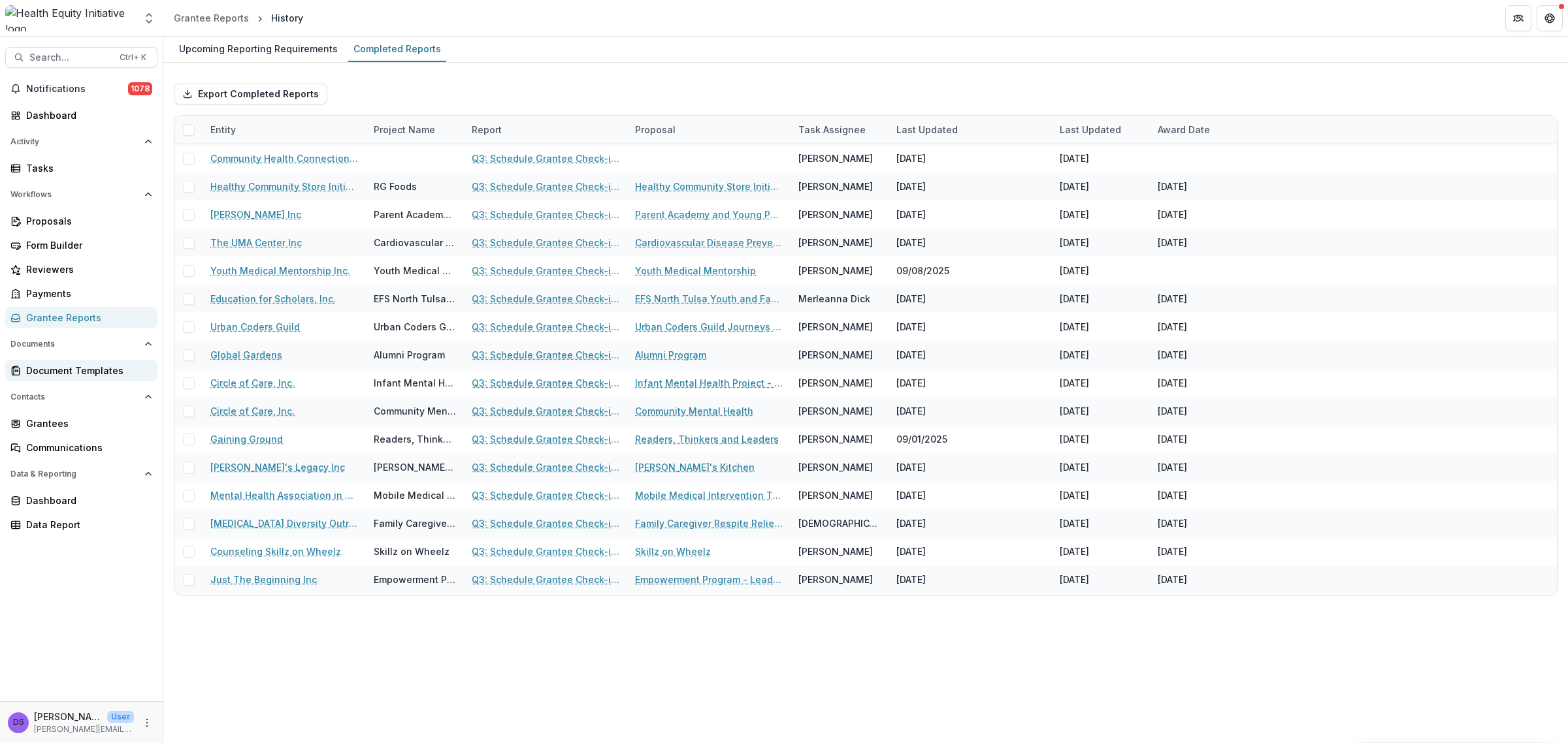
click at [82, 362] on link "Document Templates" at bounding box center [81, 370] width 152 height 22
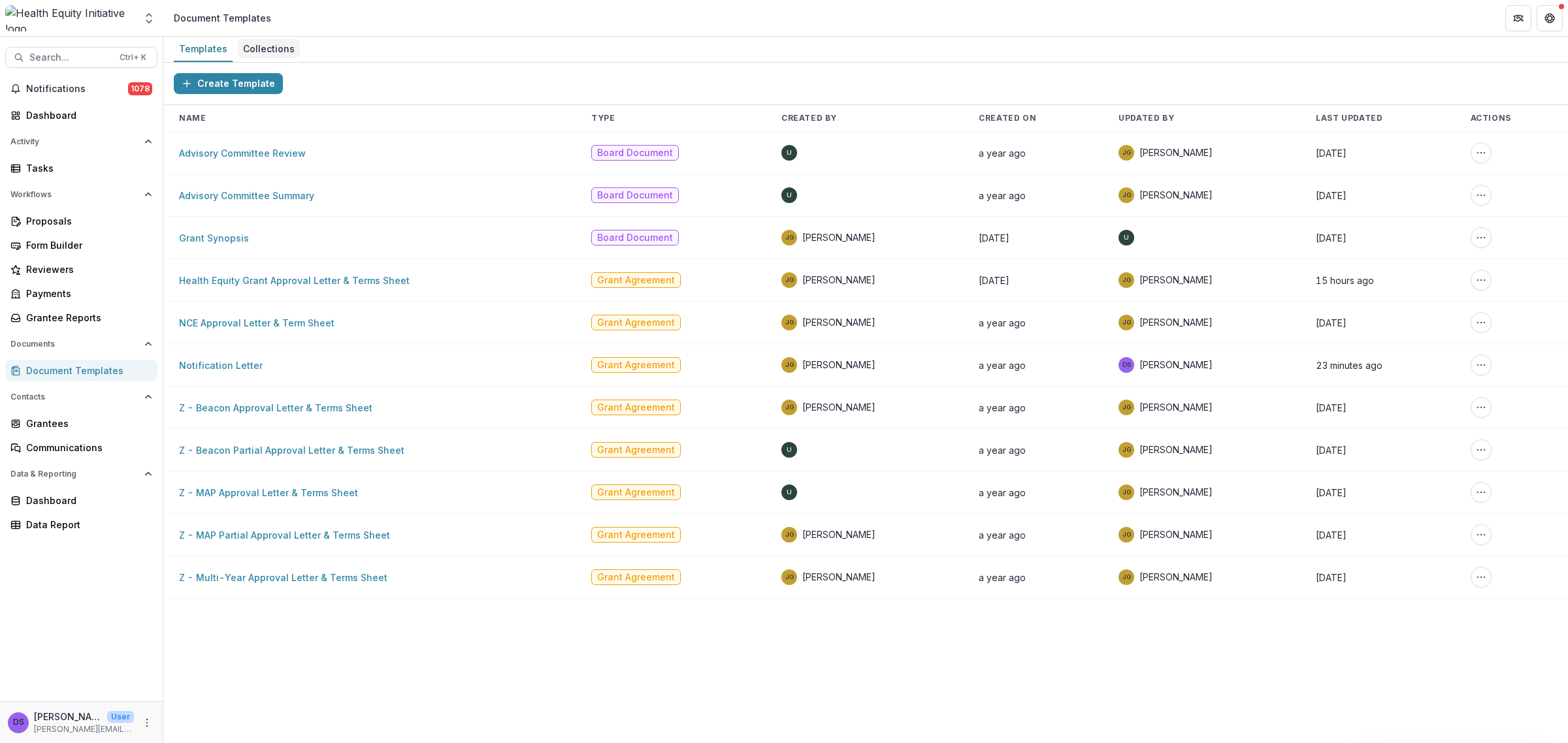
click at [285, 52] on div "Collections" at bounding box center [268, 48] width 62 height 19
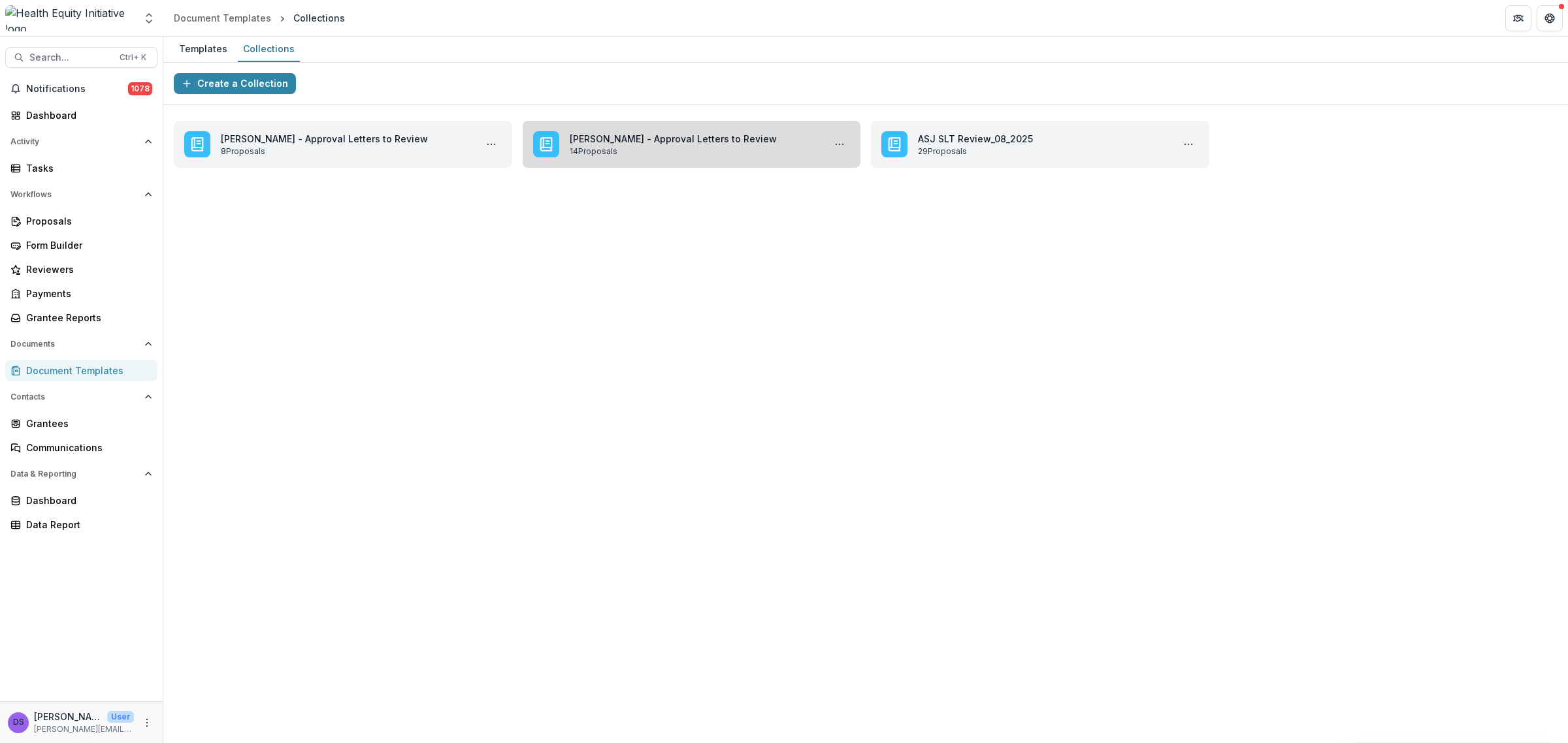
click at [672, 142] on link "[PERSON_NAME] - Approval Letters to Review" at bounding box center [694, 139] width 250 height 13
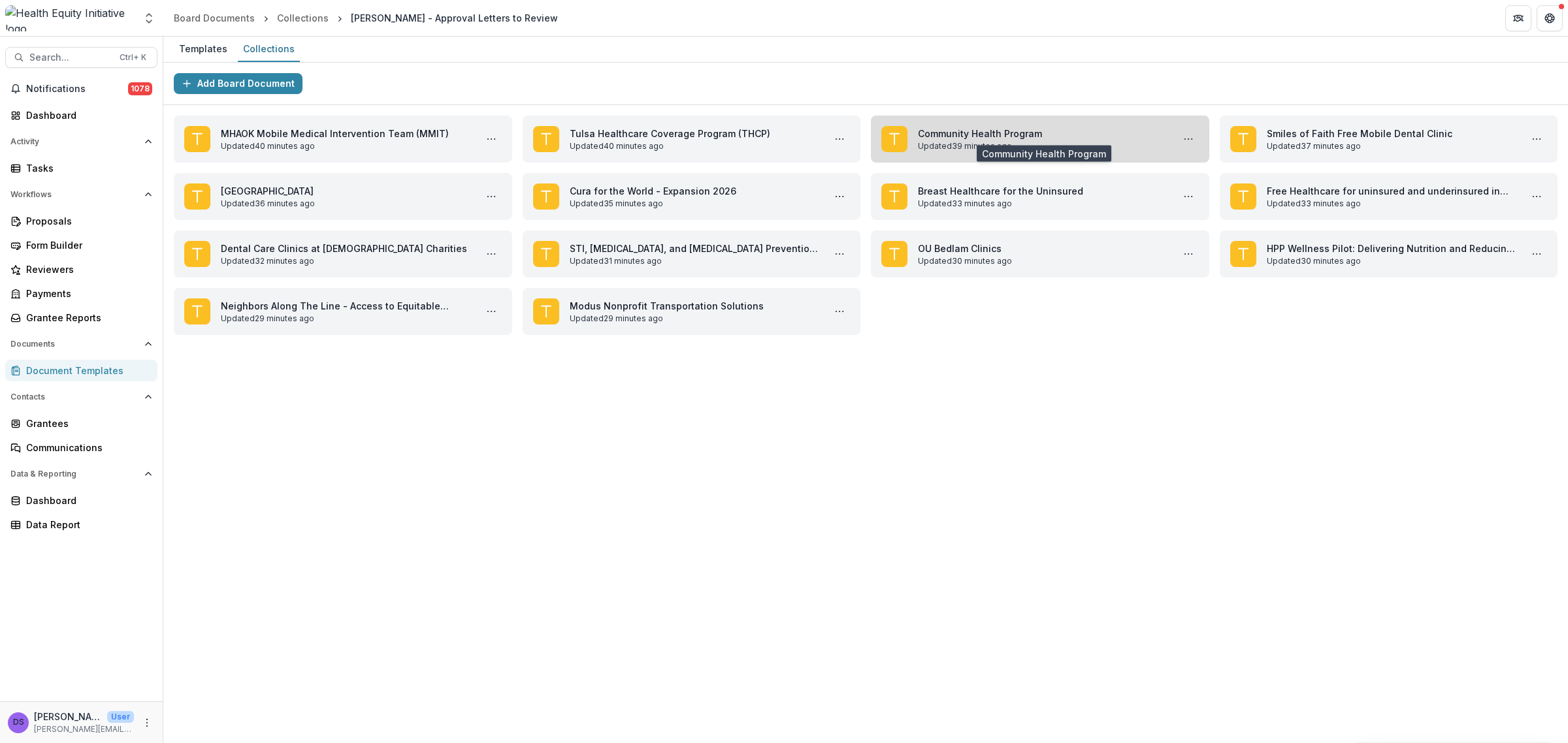
click at [1105, 140] on link "Community Health Program" at bounding box center [1042, 133] width 250 height 13
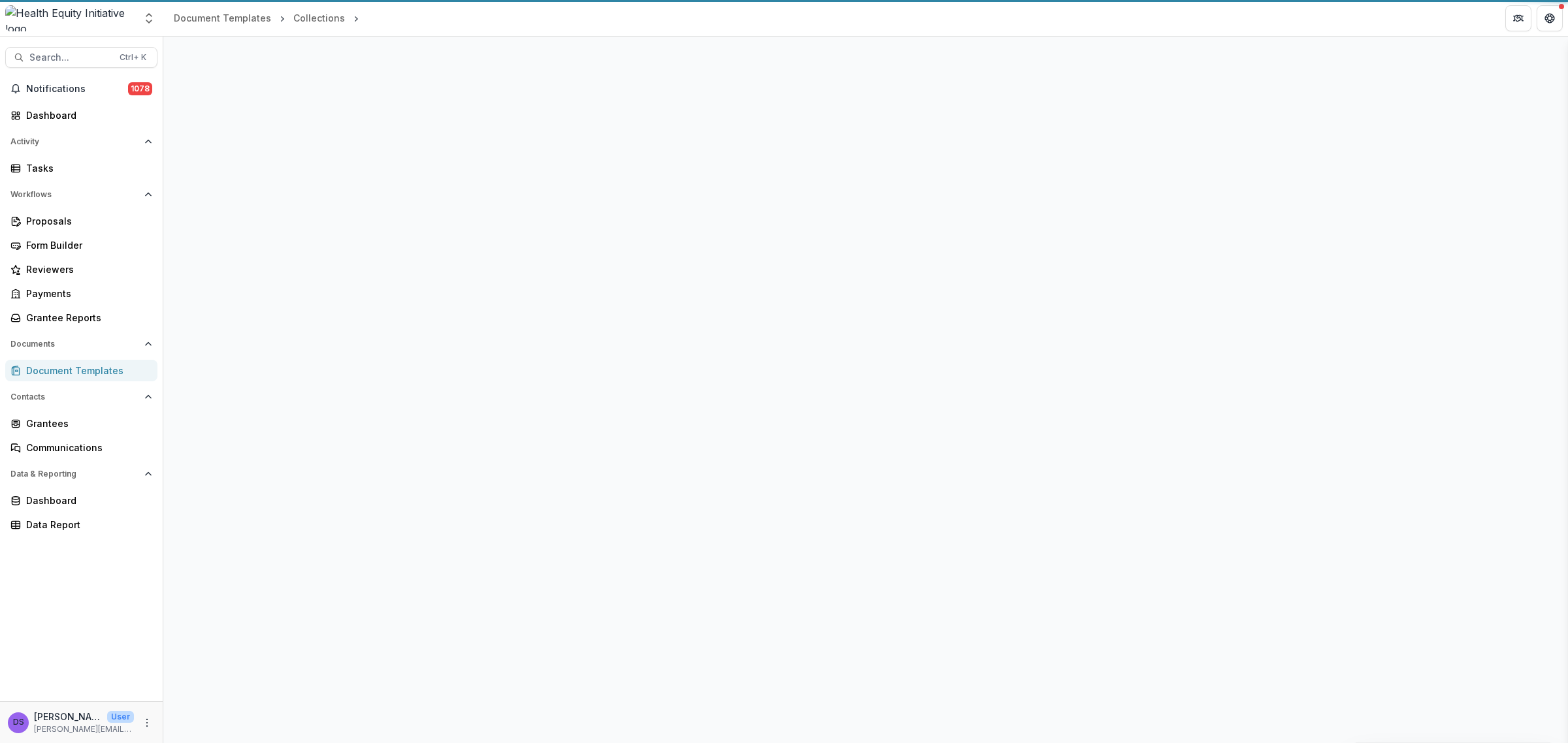
click at [1105, 161] on div "Proposal Details" at bounding box center [866, 390] width 1405 height 706
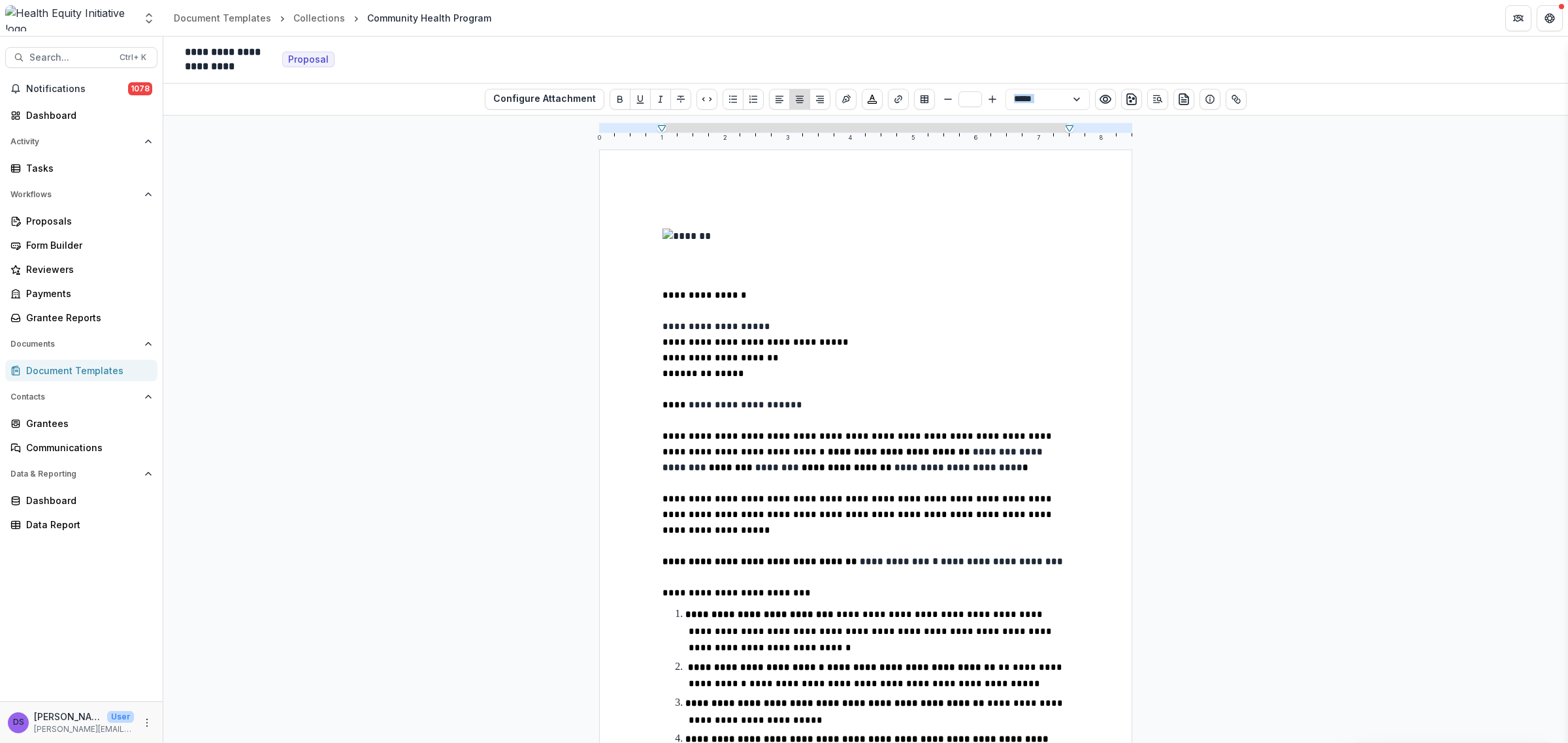
drag, startPoint x: 621, startPoint y: 211, endPoint x: 805, endPoint y: 340, distance: 224.7
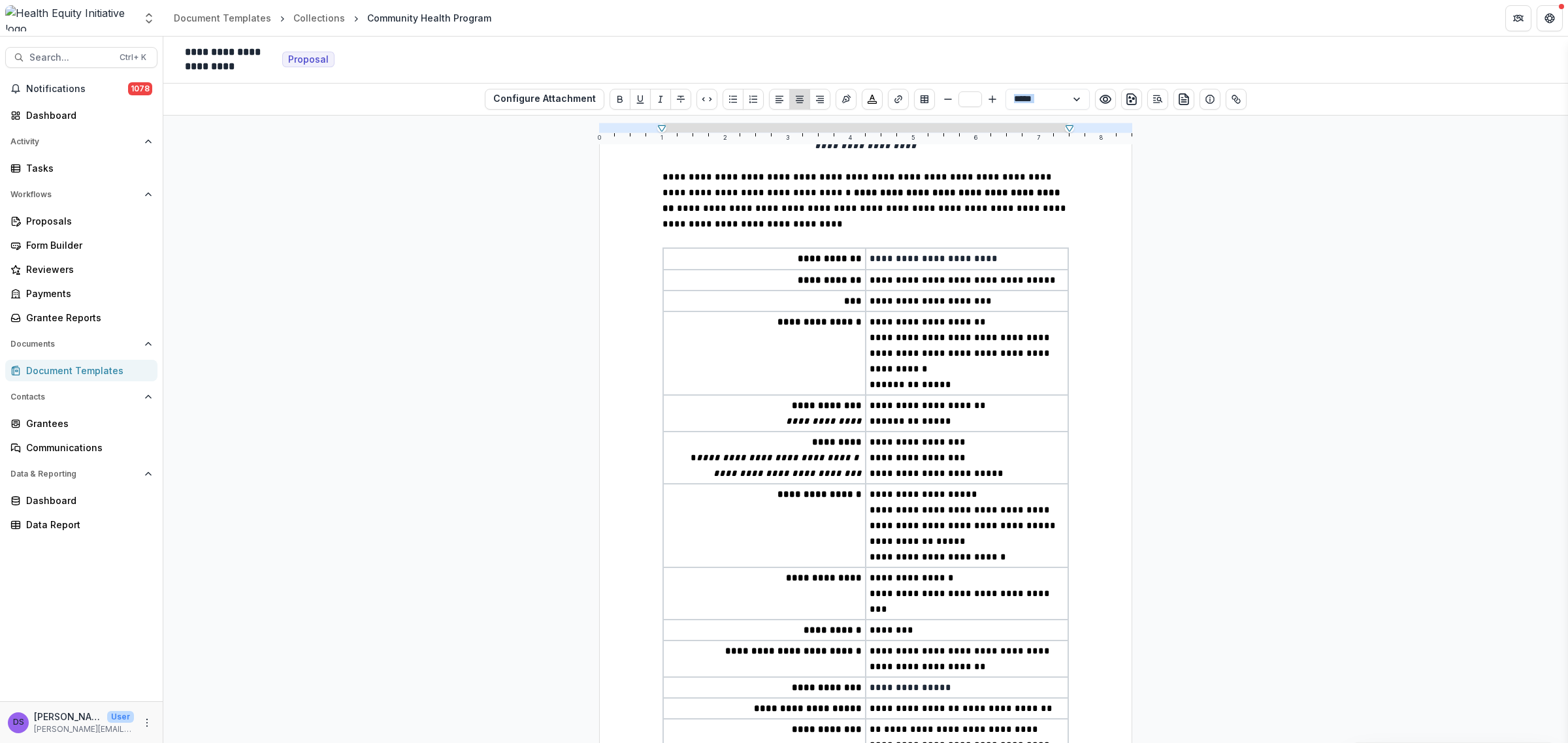
scroll to position [979, 0]
click at [98, 246] on div "Form Builder" at bounding box center [86, 245] width 121 height 13
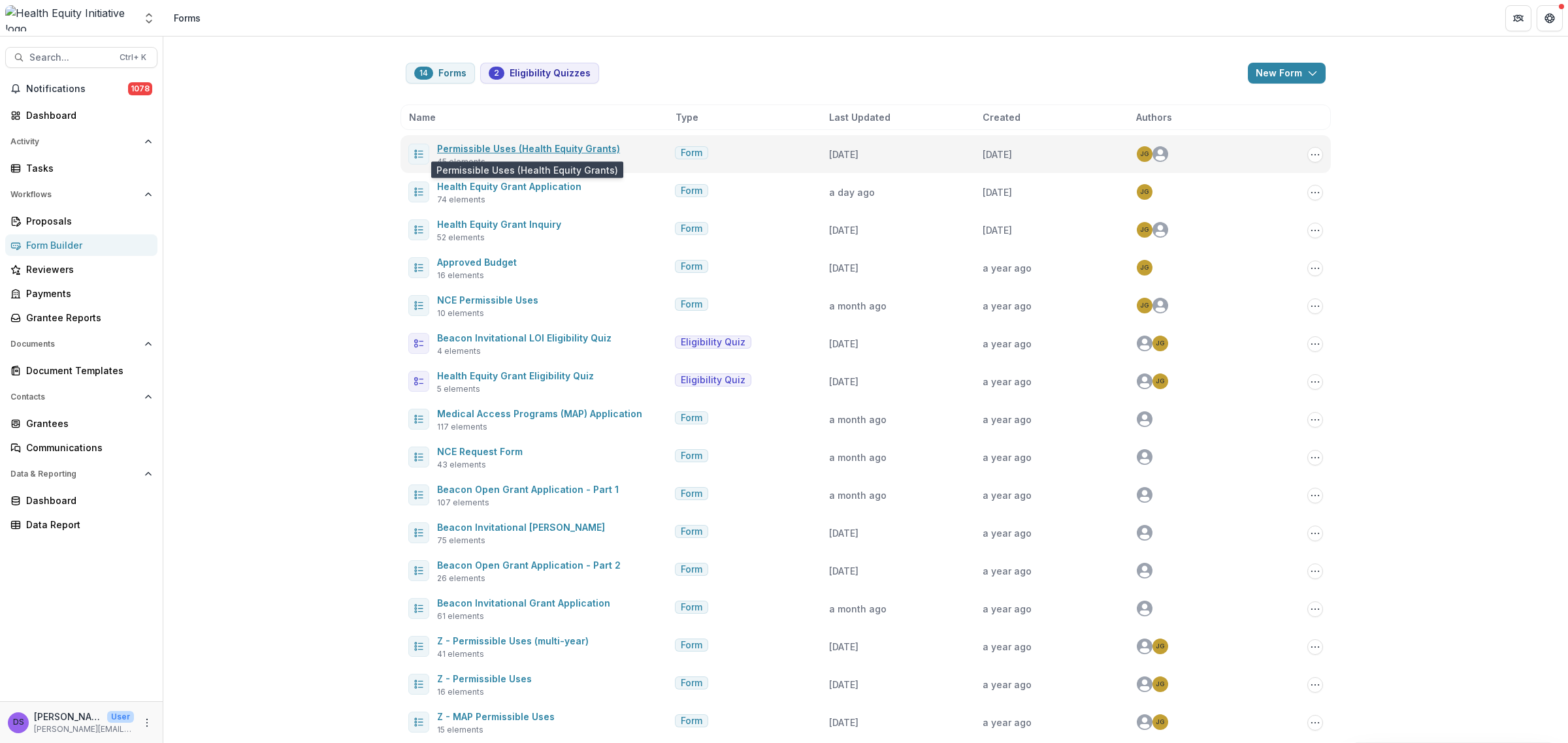
click at [550, 151] on link "Permissible Uses (Health Equity Grants)" at bounding box center [528, 148] width 183 height 11
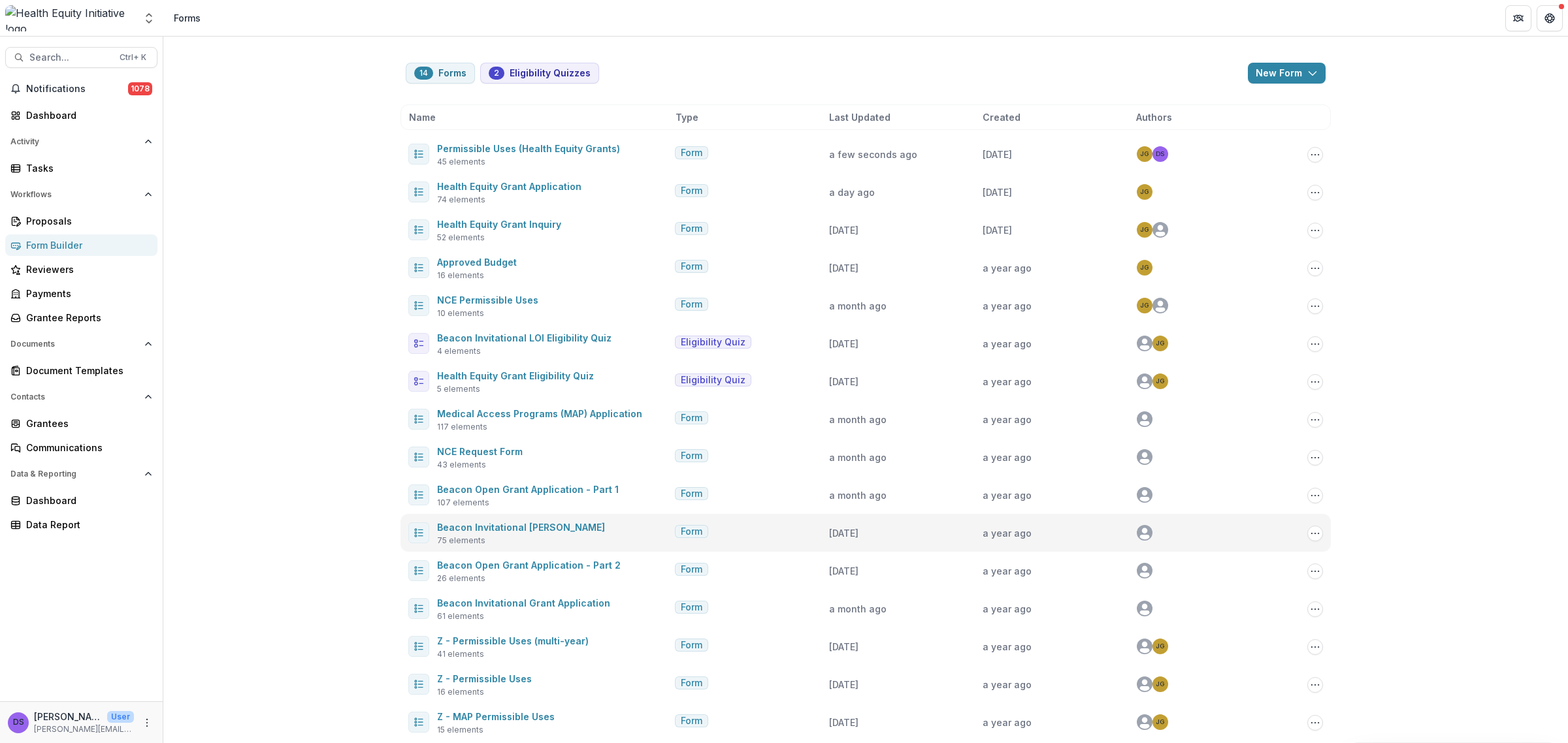
scroll to position [8, 0]
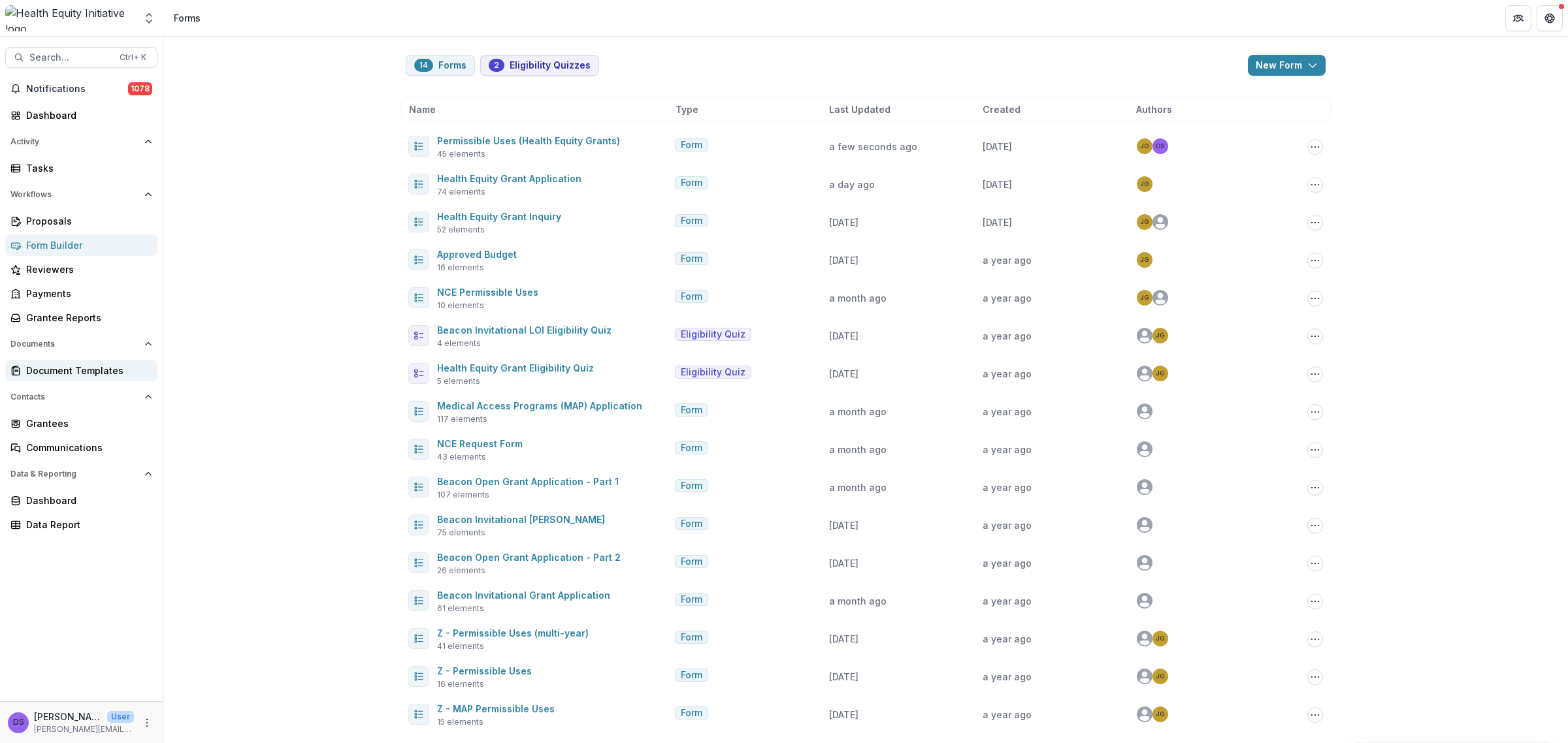
click at [77, 369] on div "Document Templates" at bounding box center [86, 370] width 121 height 13
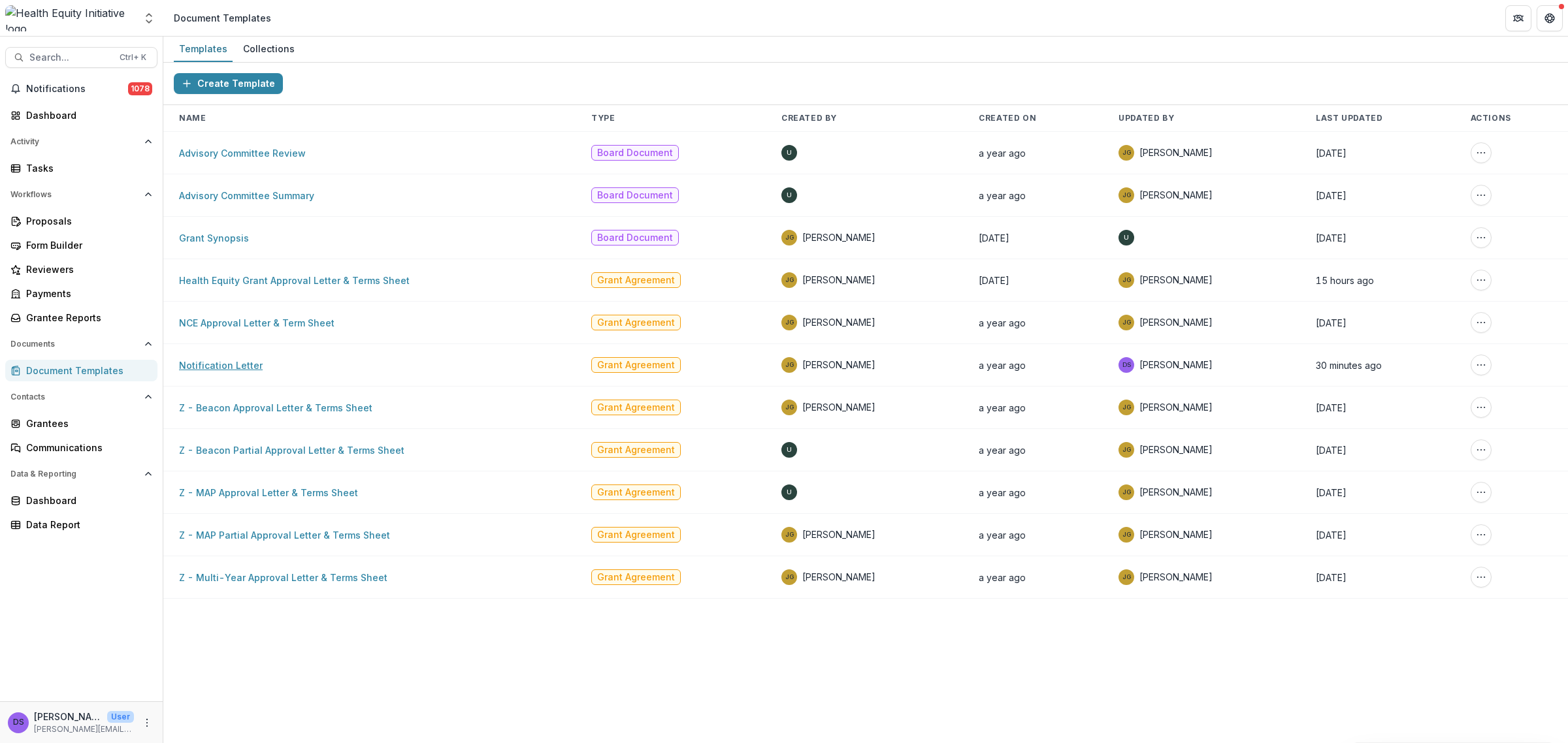
click at [250, 364] on link "Notification Letter" at bounding box center [221, 365] width 84 height 11
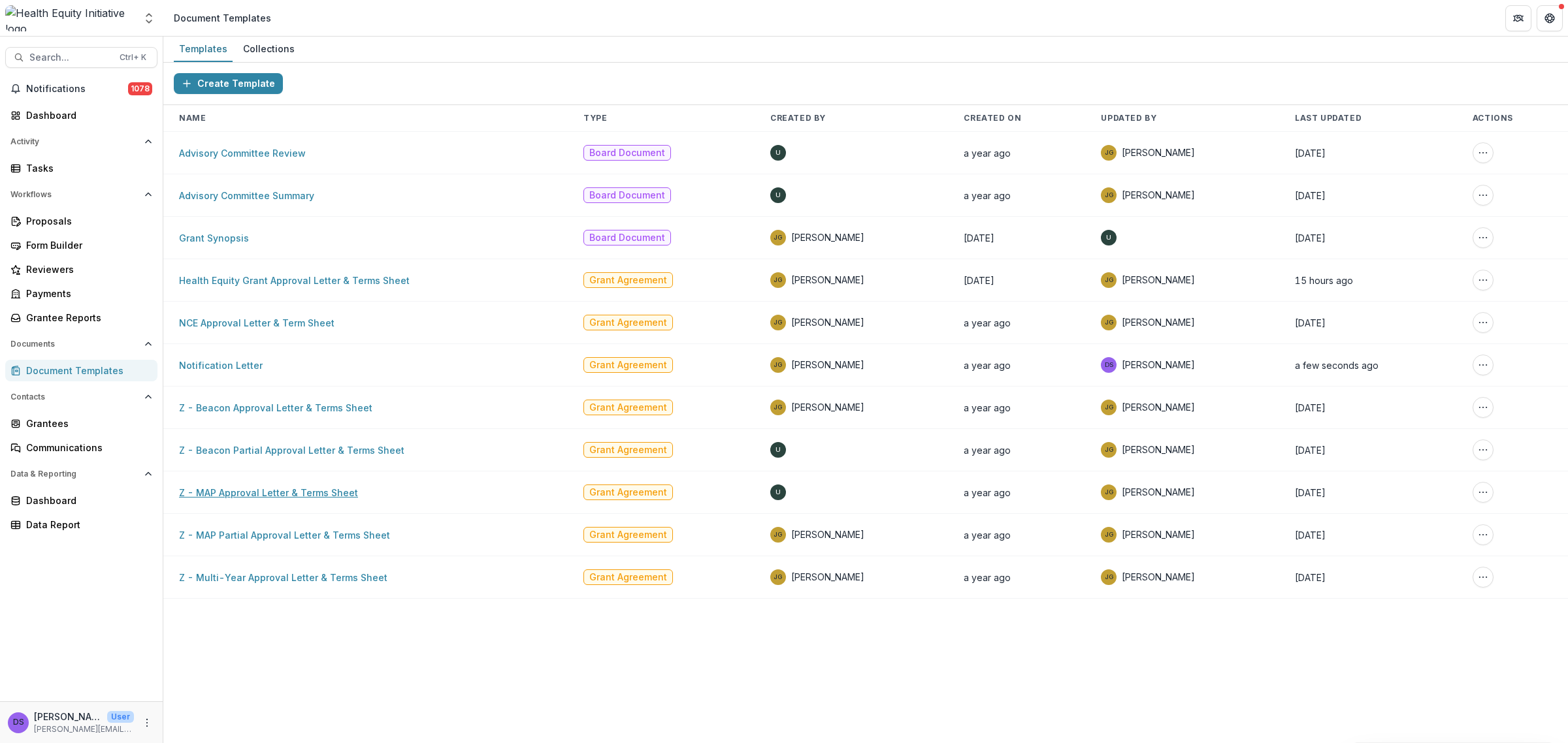
click at [333, 495] on link "Z - MAP Approval Letter & Terms Sheet" at bounding box center [268, 493] width 179 height 11
